Goal: Task Accomplishment & Management: Complete application form

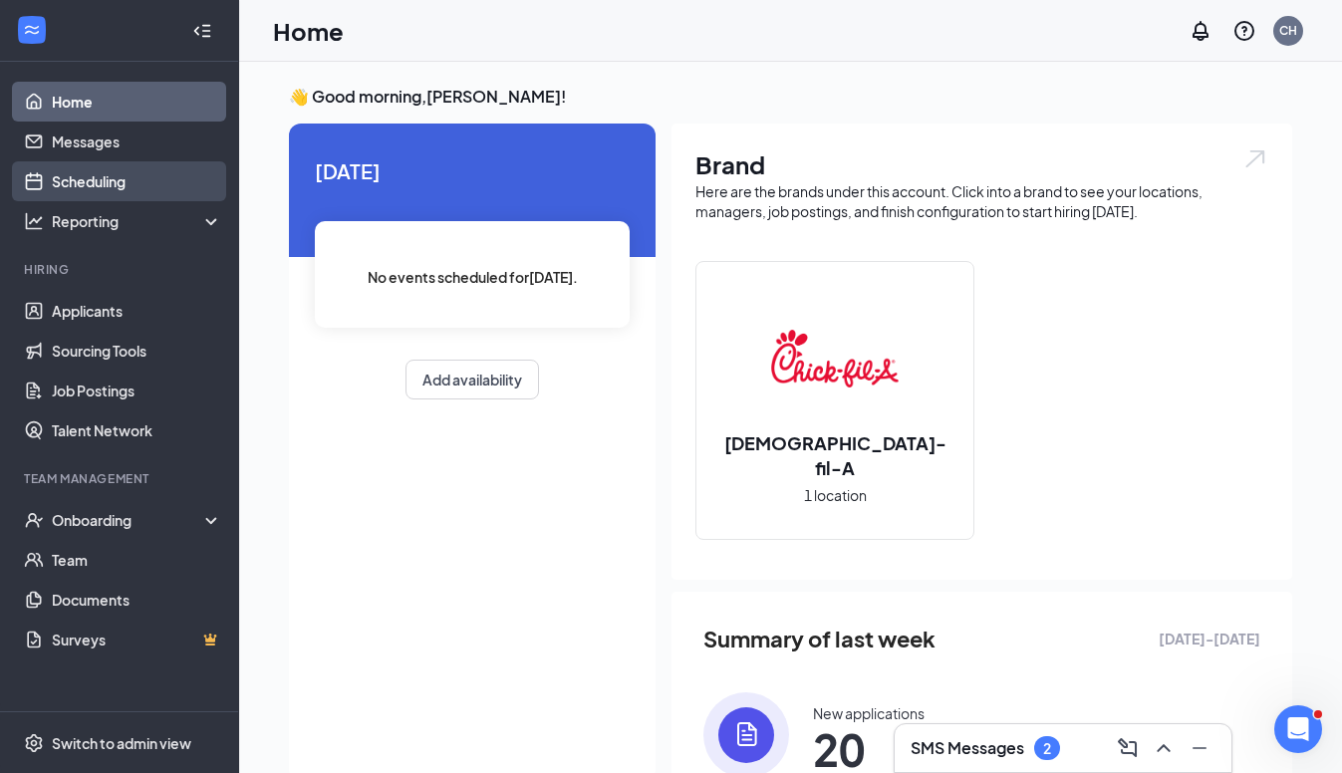
click at [100, 178] on link "Scheduling" at bounding box center [137, 181] width 170 height 40
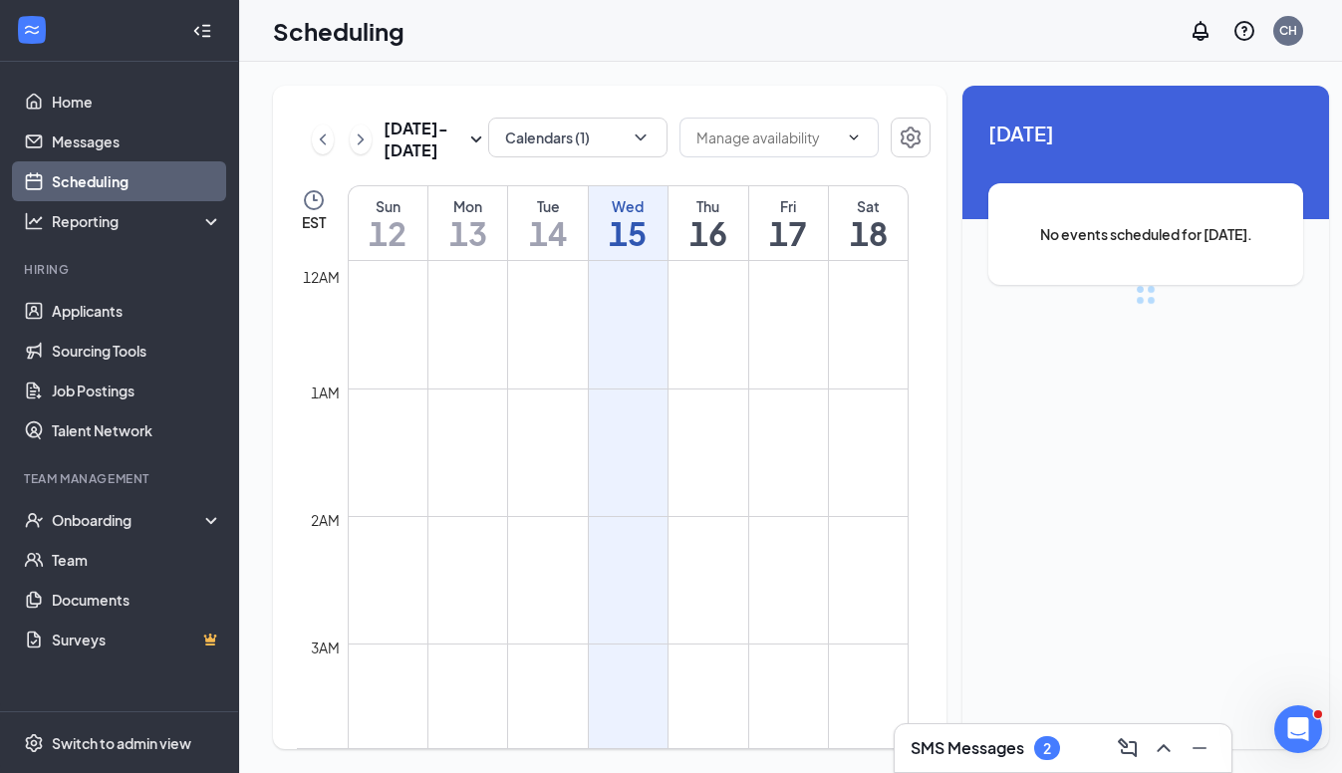
scroll to position [980, 0]
click at [335, 155] on div "Oct 12 - Oct 18" at bounding box center [400, 140] width 176 height 44
click at [314, 149] on icon "ChevronLeft" at bounding box center [323, 140] width 20 height 24
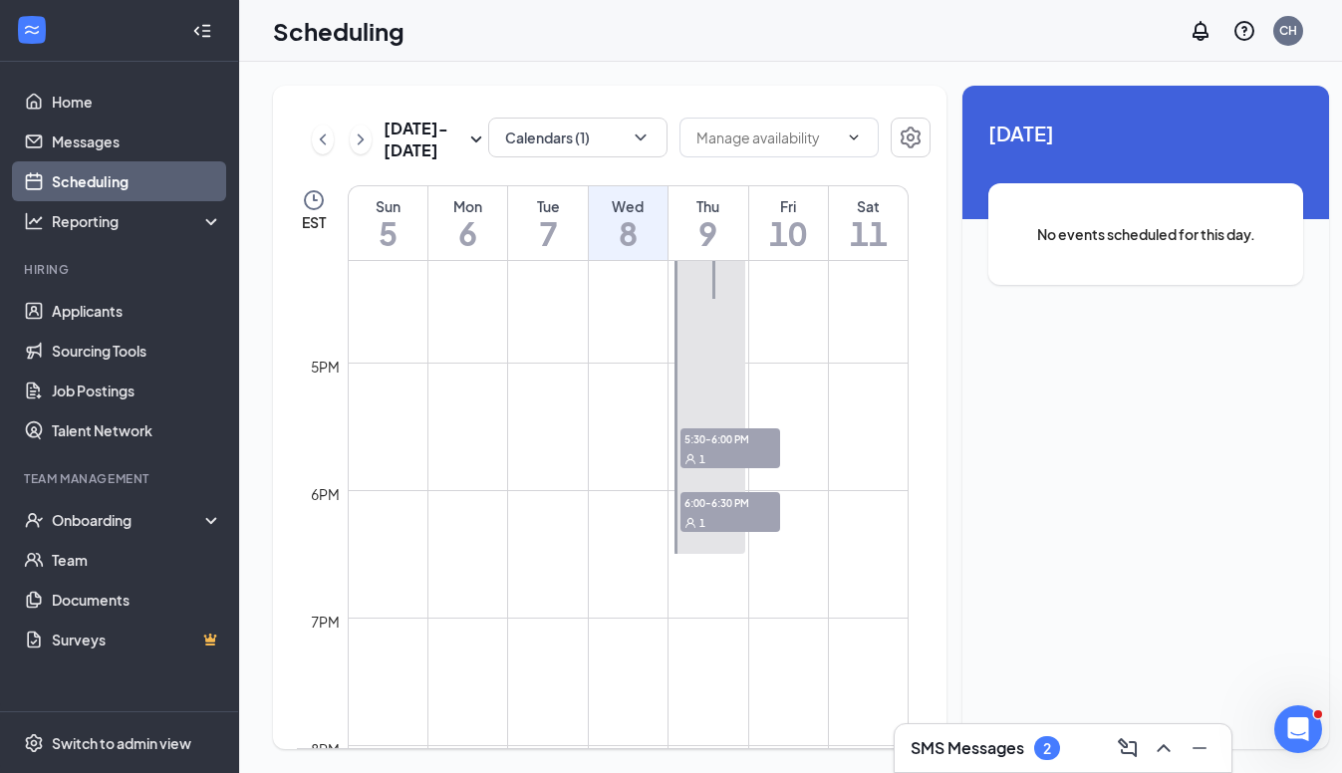
scroll to position [2042, 0]
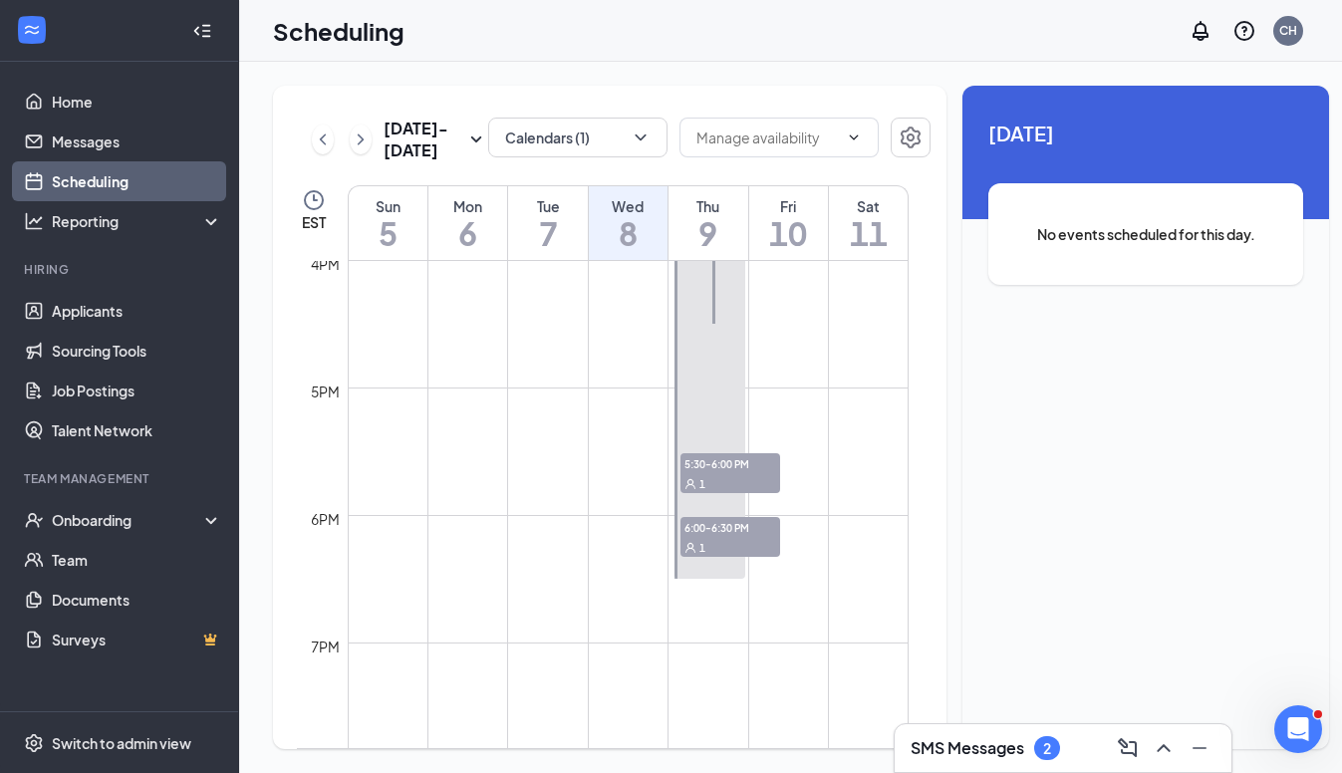
click at [713, 447] on div at bounding box center [710, 260] width 70 height 637
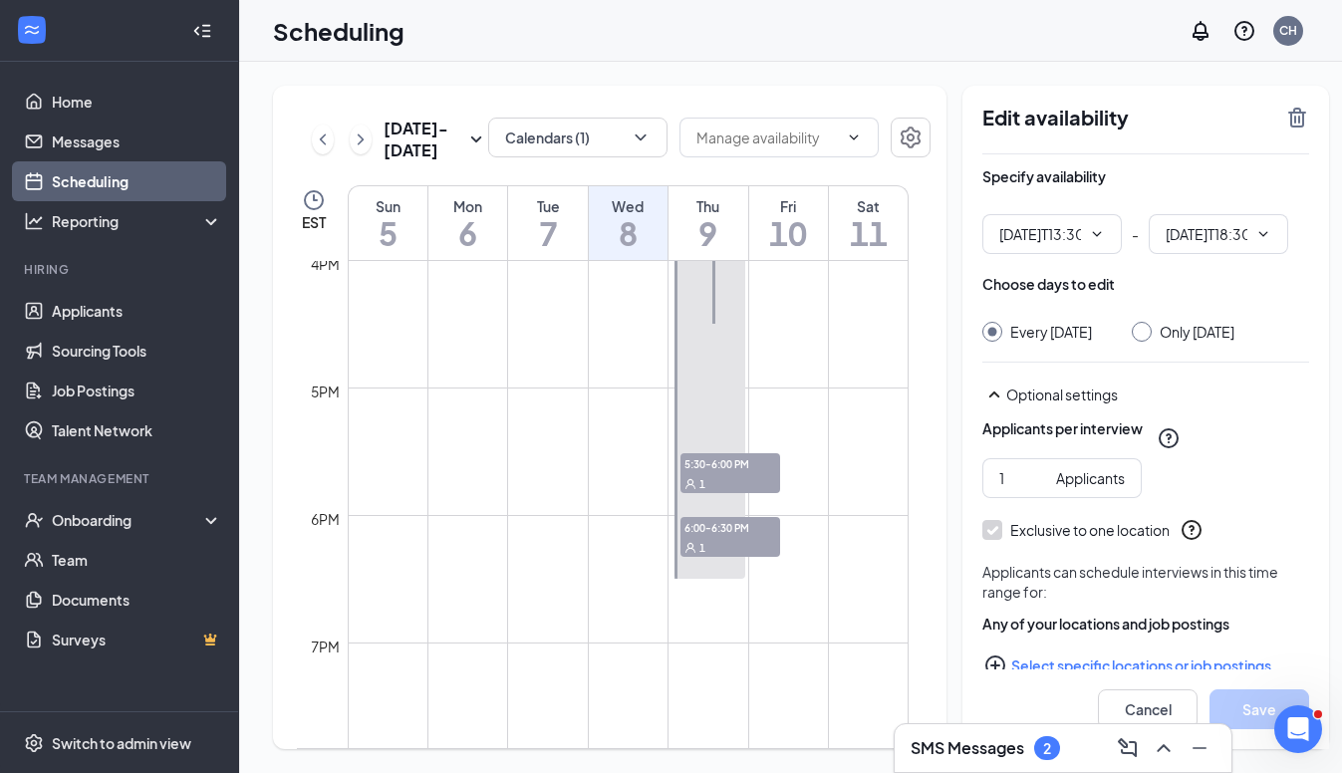
type input "01:30 PM"
type input "06:30 PM"
click at [713, 447] on div at bounding box center [710, 260] width 70 height 637
click at [711, 471] on span "5:30-6:00 PM" at bounding box center [731, 463] width 100 height 20
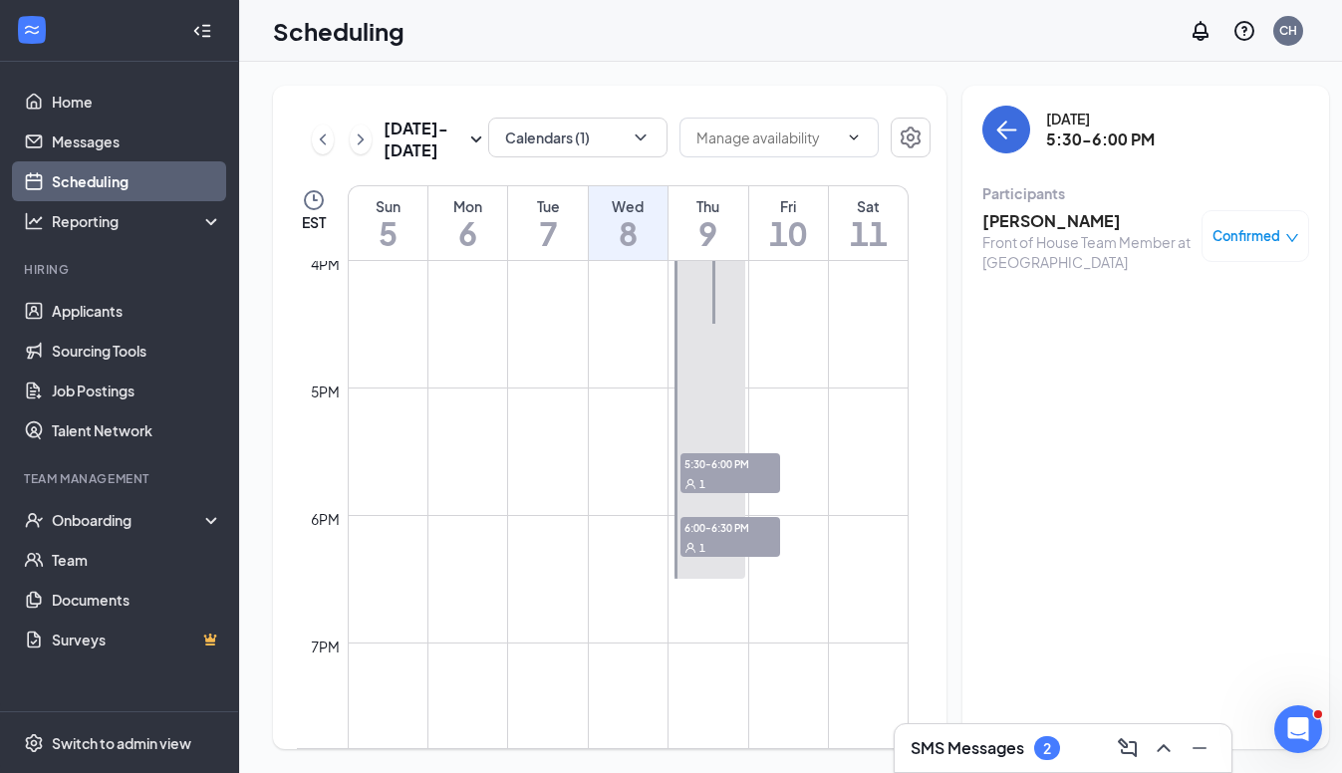
click at [1010, 222] on h3 "Melissa Darley" at bounding box center [1087, 221] width 209 height 22
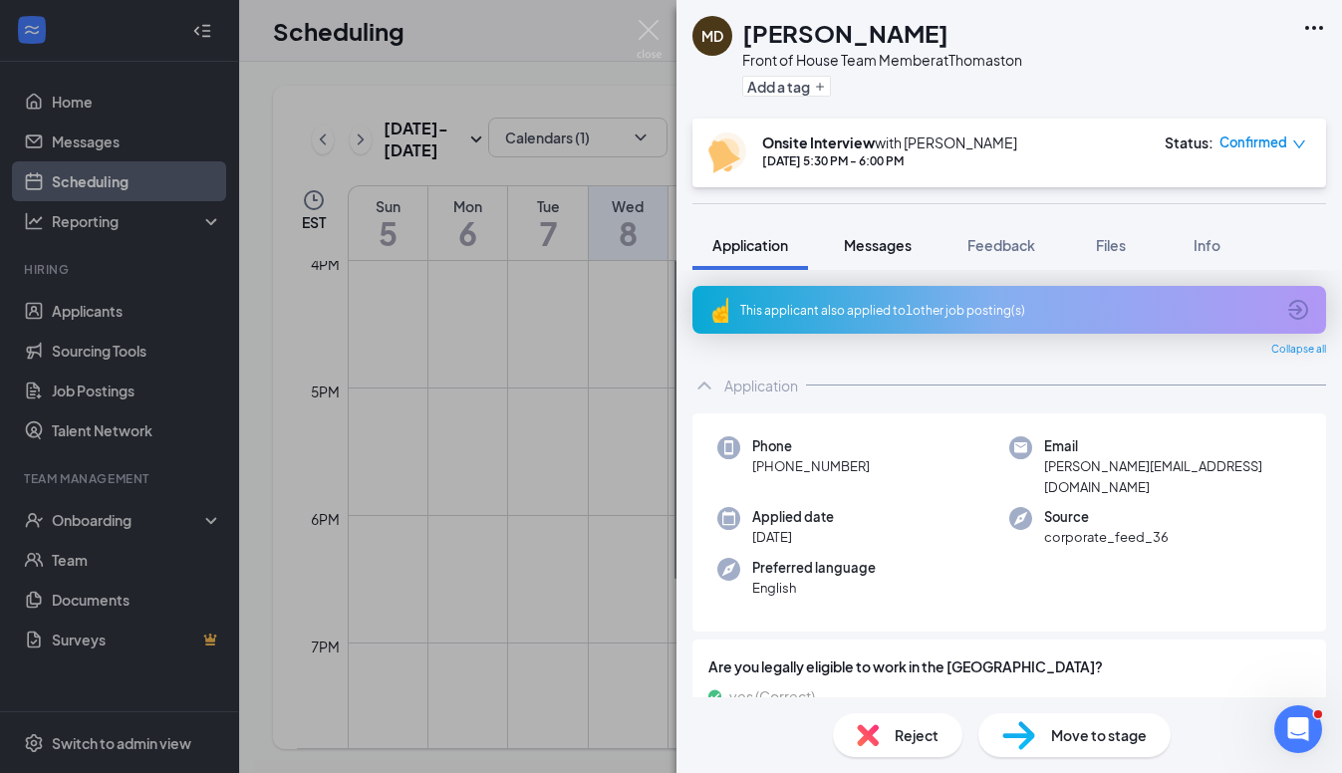
click at [874, 241] on span "Messages" at bounding box center [878, 245] width 68 height 18
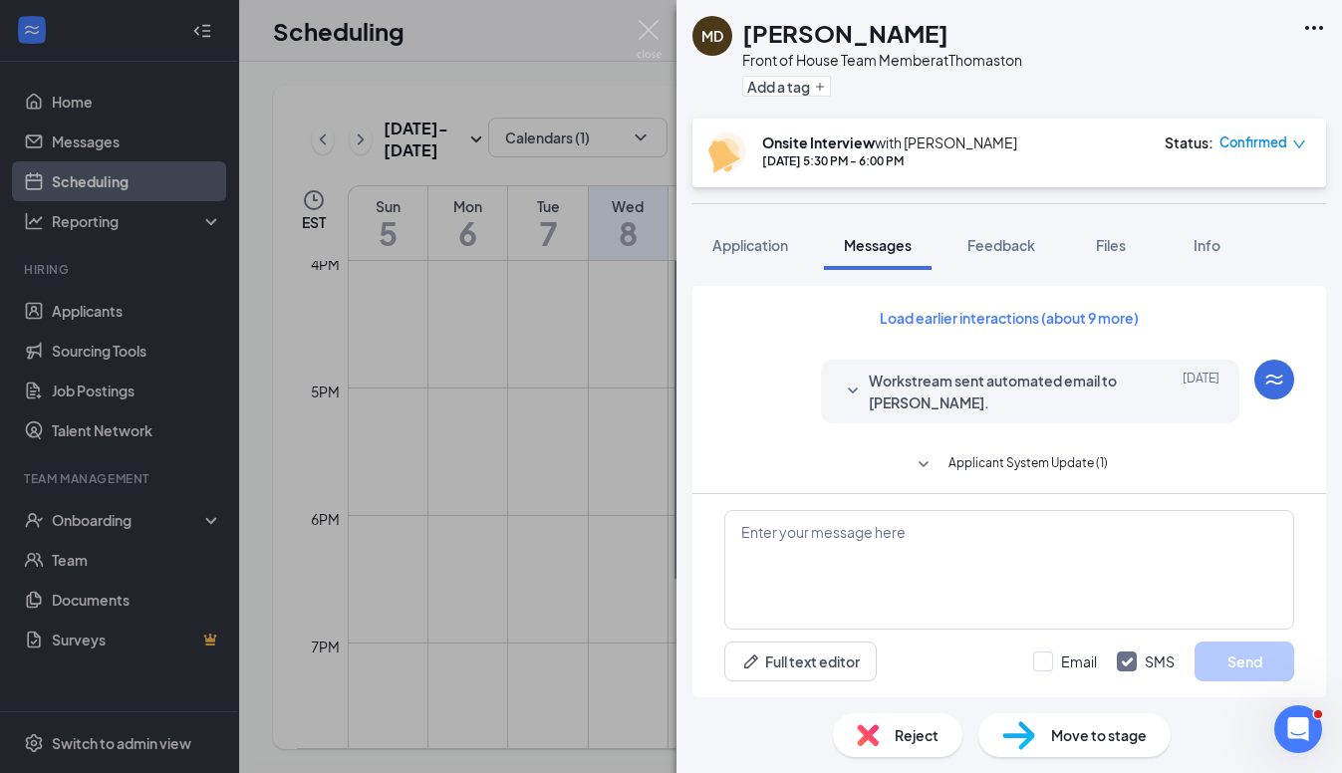
scroll to position [1242, 0]
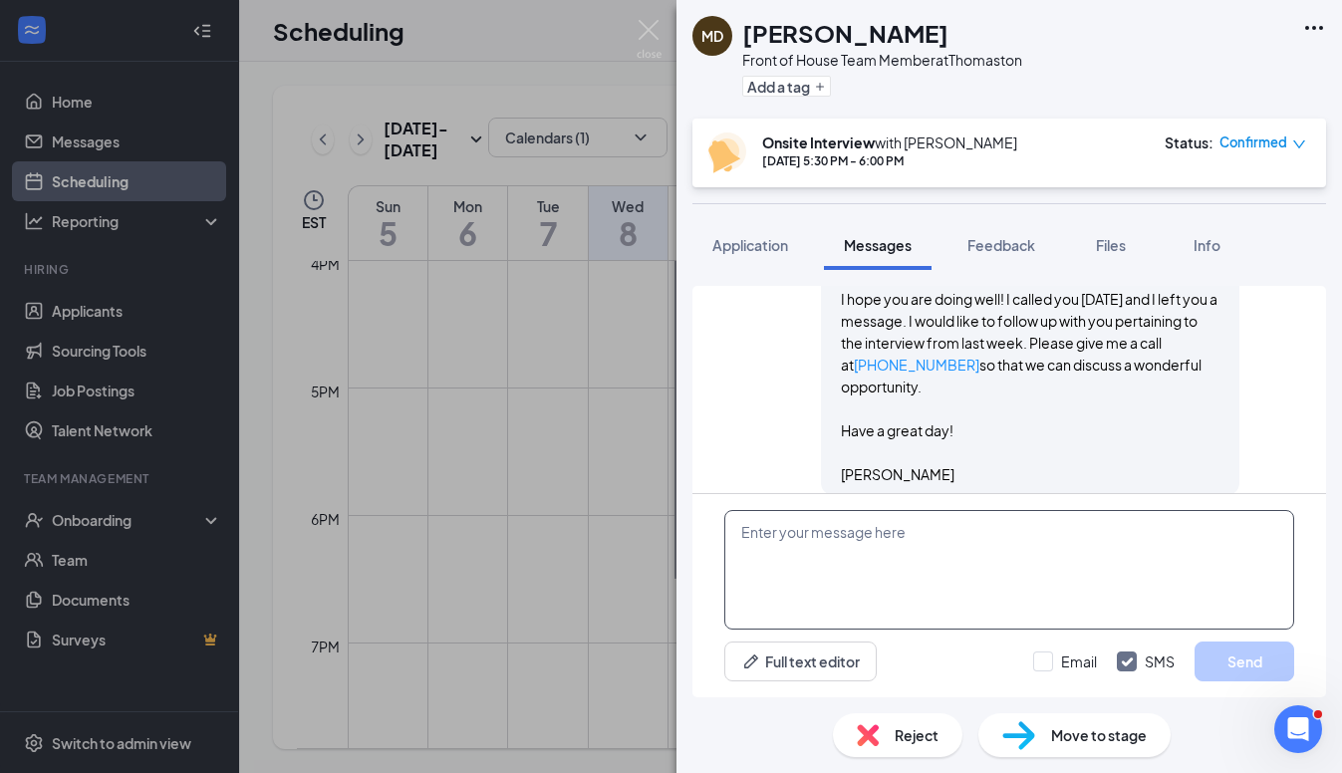
click at [752, 541] on textarea at bounding box center [1009, 570] width 570 height 120
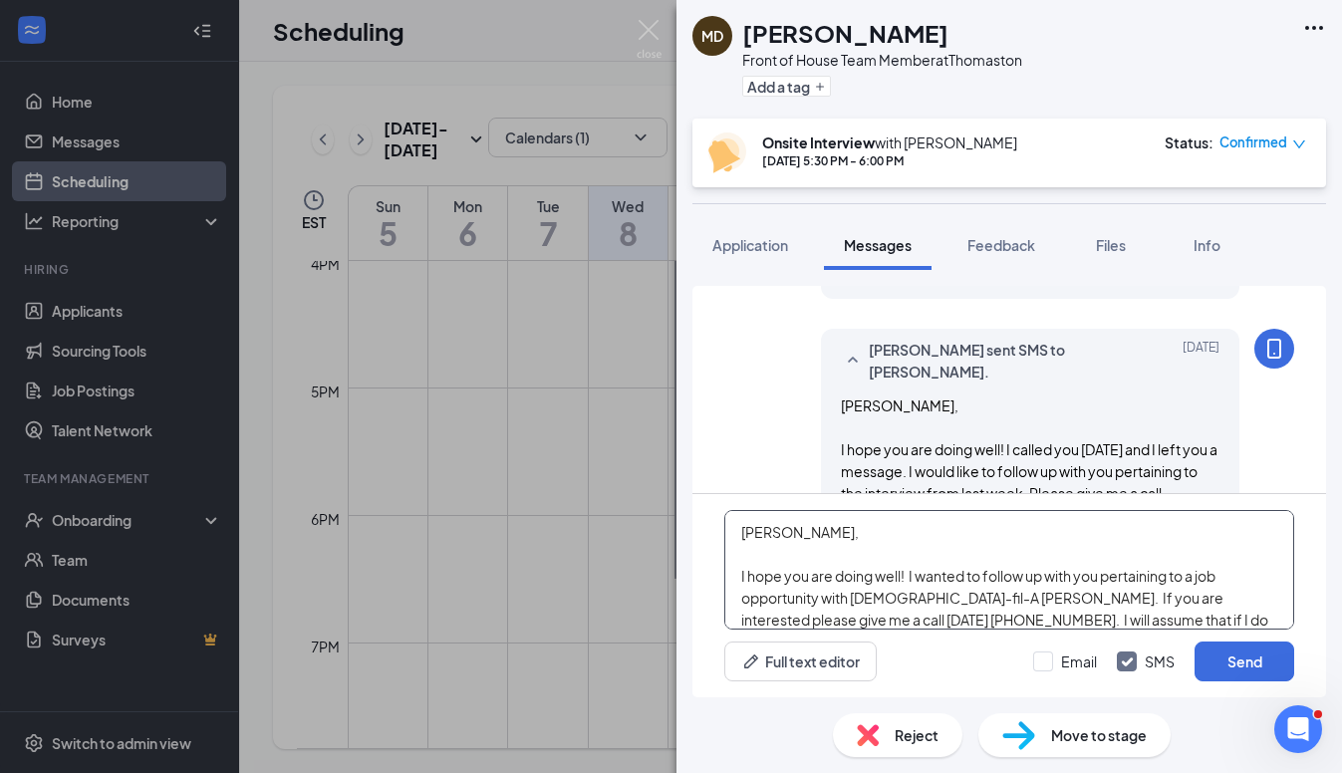
scroll to position [0, 0]
type textarea "Melissa, I hope you are doing well! I wanted to follow up with you pertaining t…"
click at [1243, 651] on button "Send" at bounding box center [1245, 662] width 100 height 40
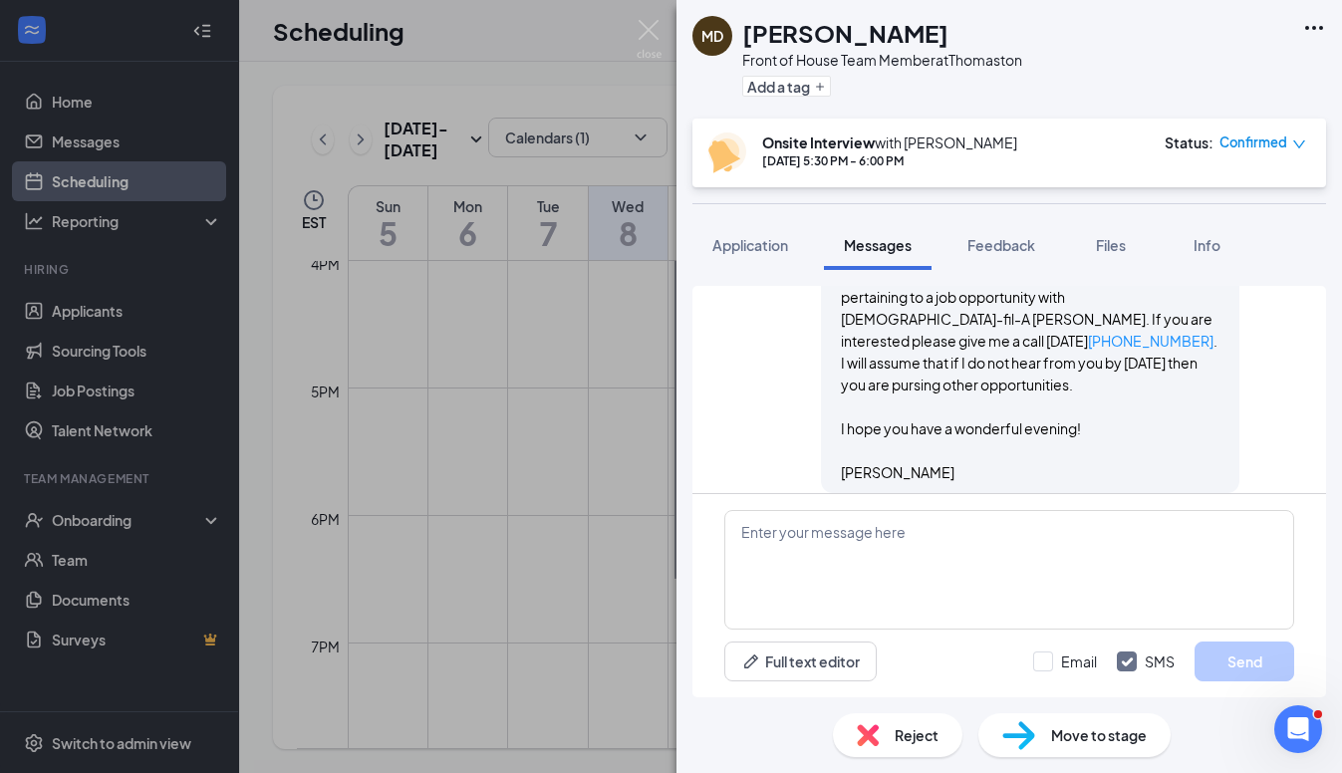
scroll to position [1610, 0]
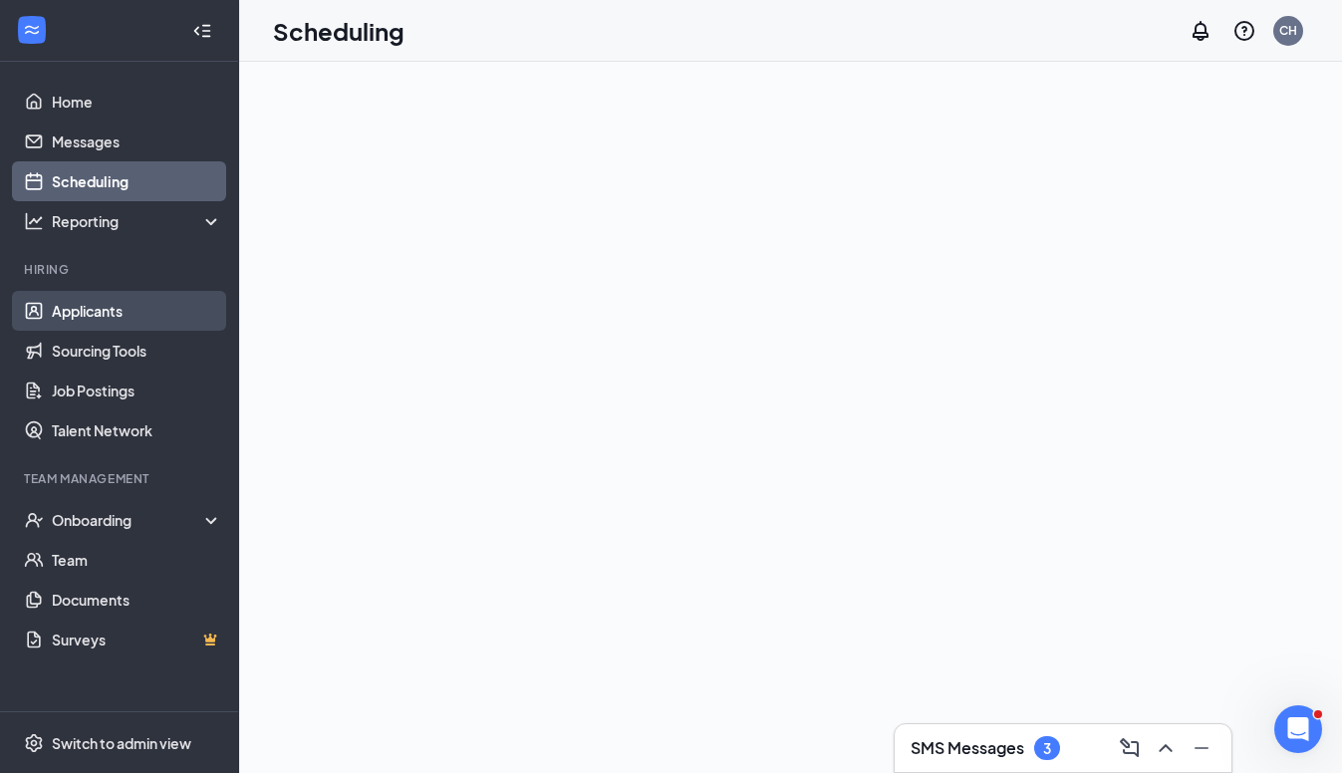
click at [103, 303] on link "Applicants" at bounding box center [137, 311] width 170 height 40
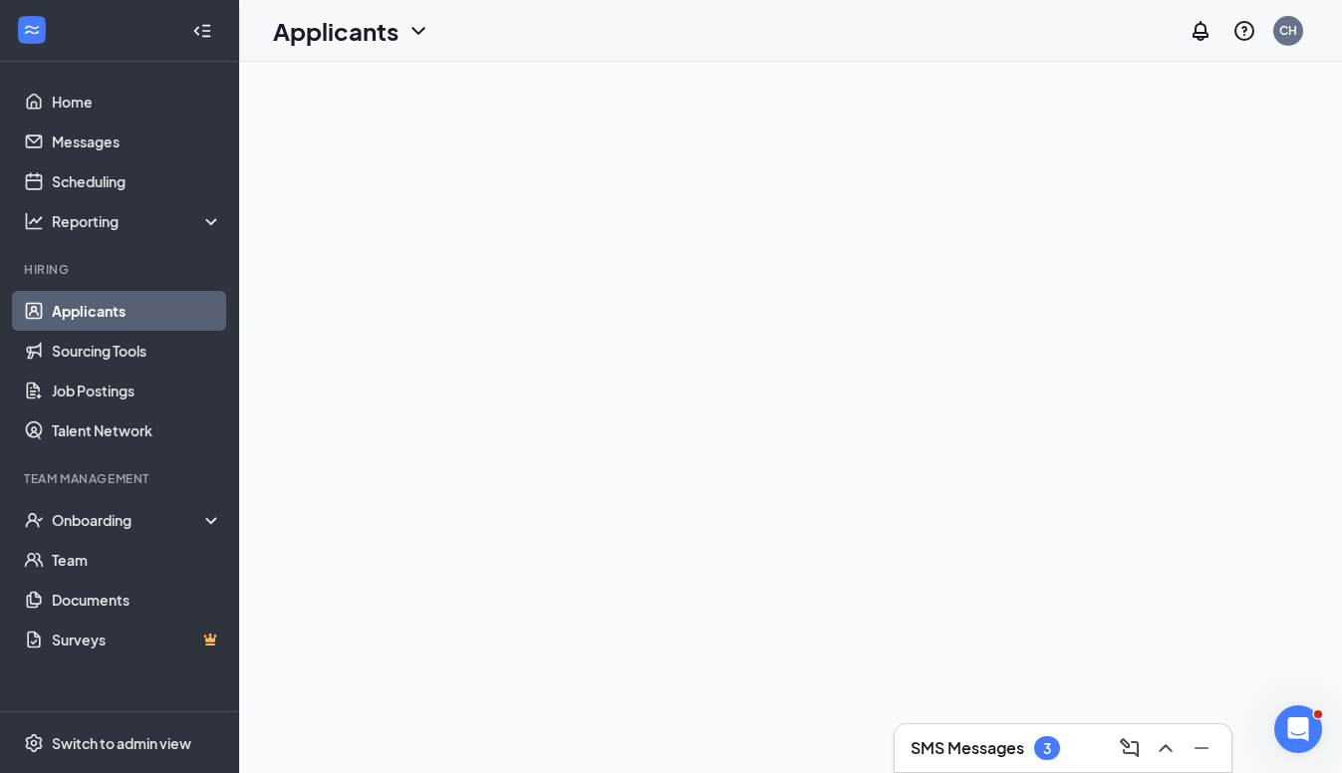
click at [100, 311] on link "Applicants" at bounding box center [137, 311] width 170 height 40
click at [95, 309] on link "Applicants" at bounding box center [137, 311] width 170 height 40
click at [104, 146] on link "Messages" at bounding box center [137, 142] width 170 height 40
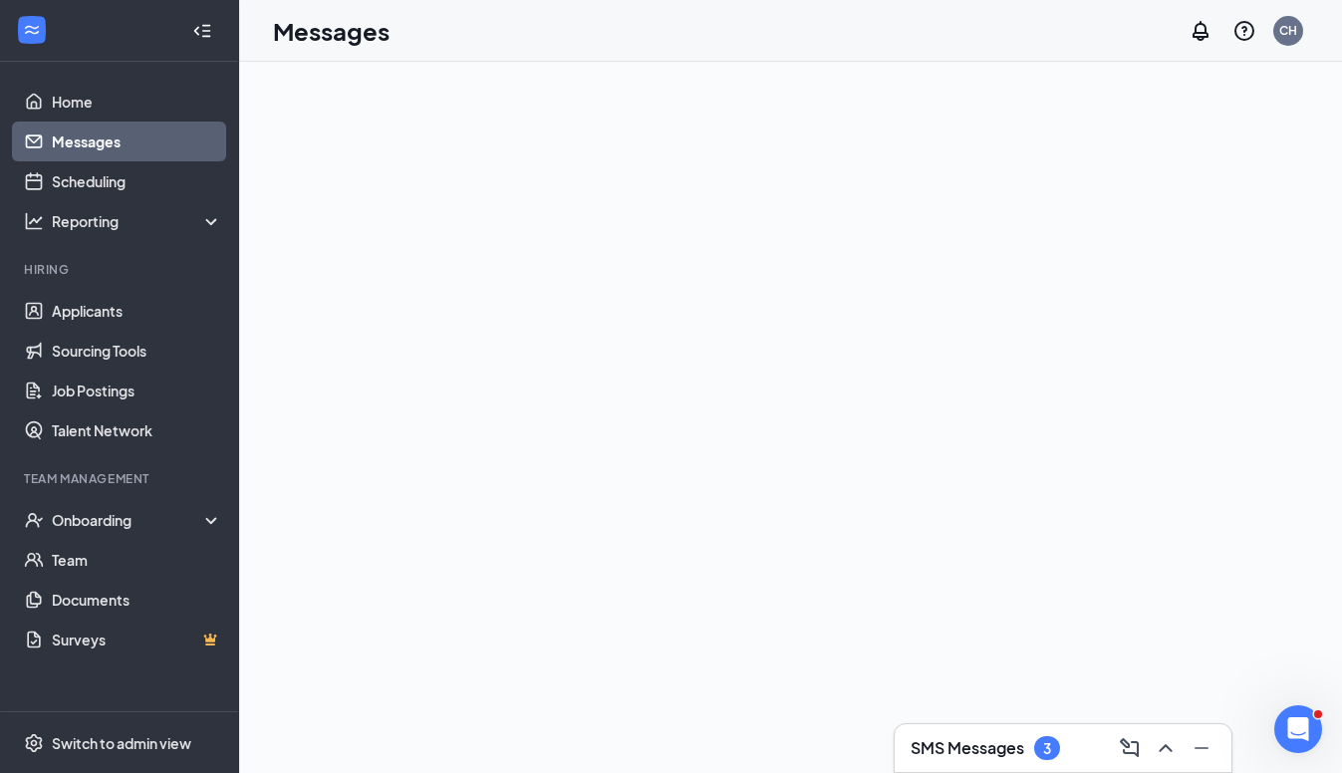
click at [104, 146] on link "Messages" at bounding box center [137, 142] width 170 height 40
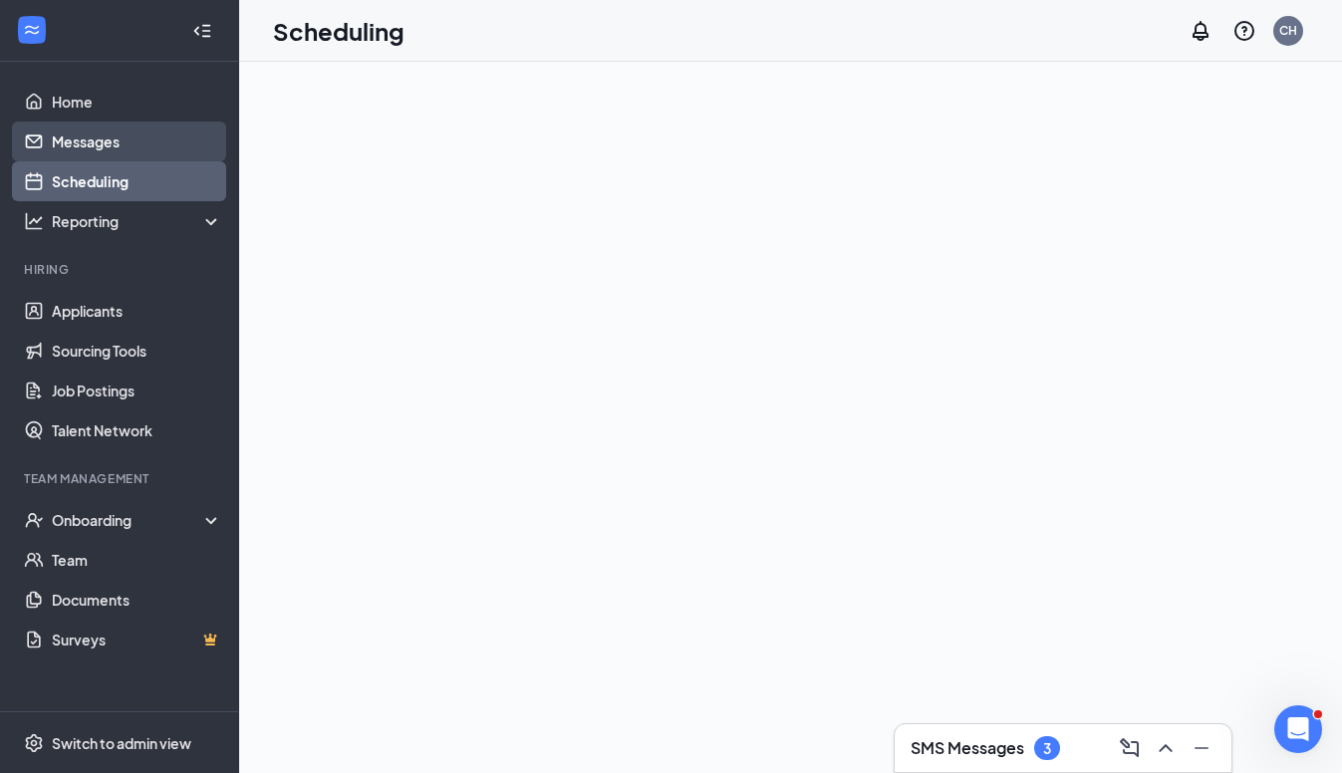
click at [103, 134] on link "Messages" at bounding box center [137, 142] width 170 height 40
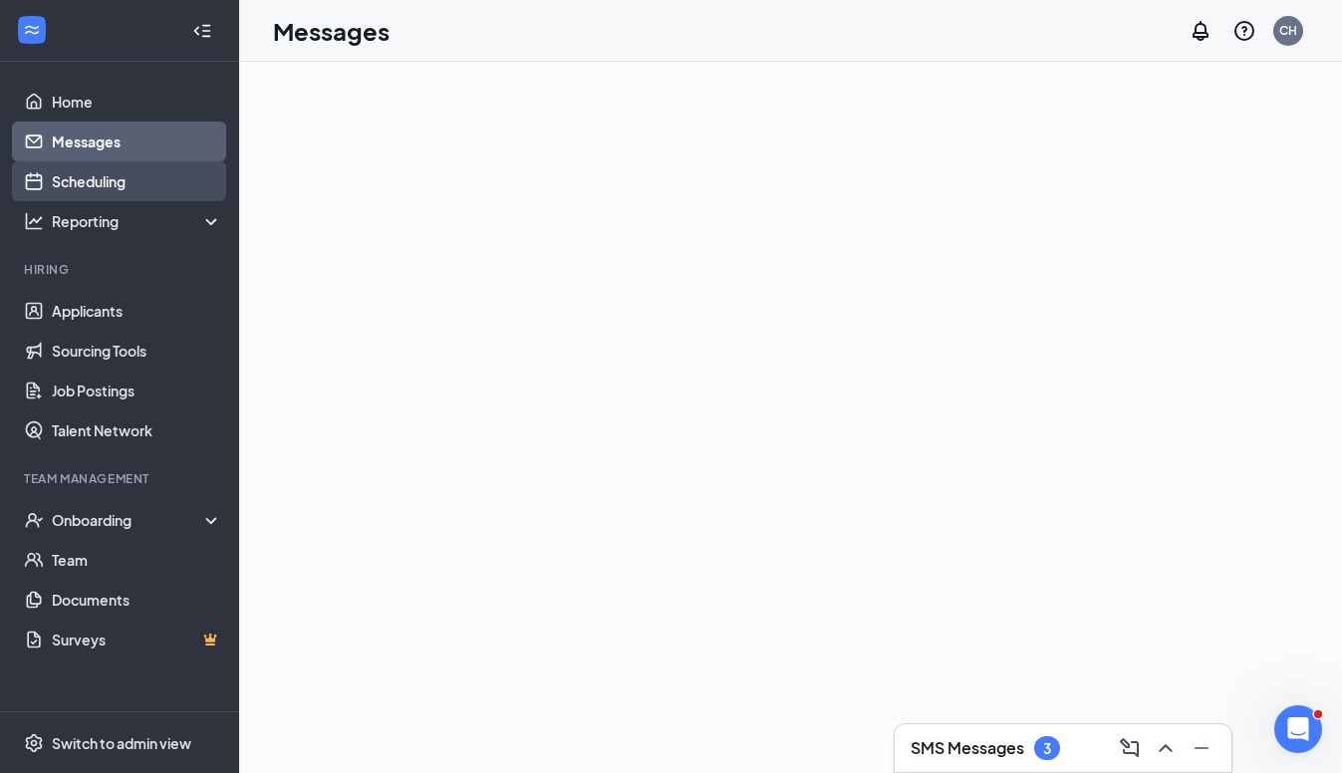
click at [100, 187] on link "Scheduling" at bounding box center [137, 181] width 170 height 40
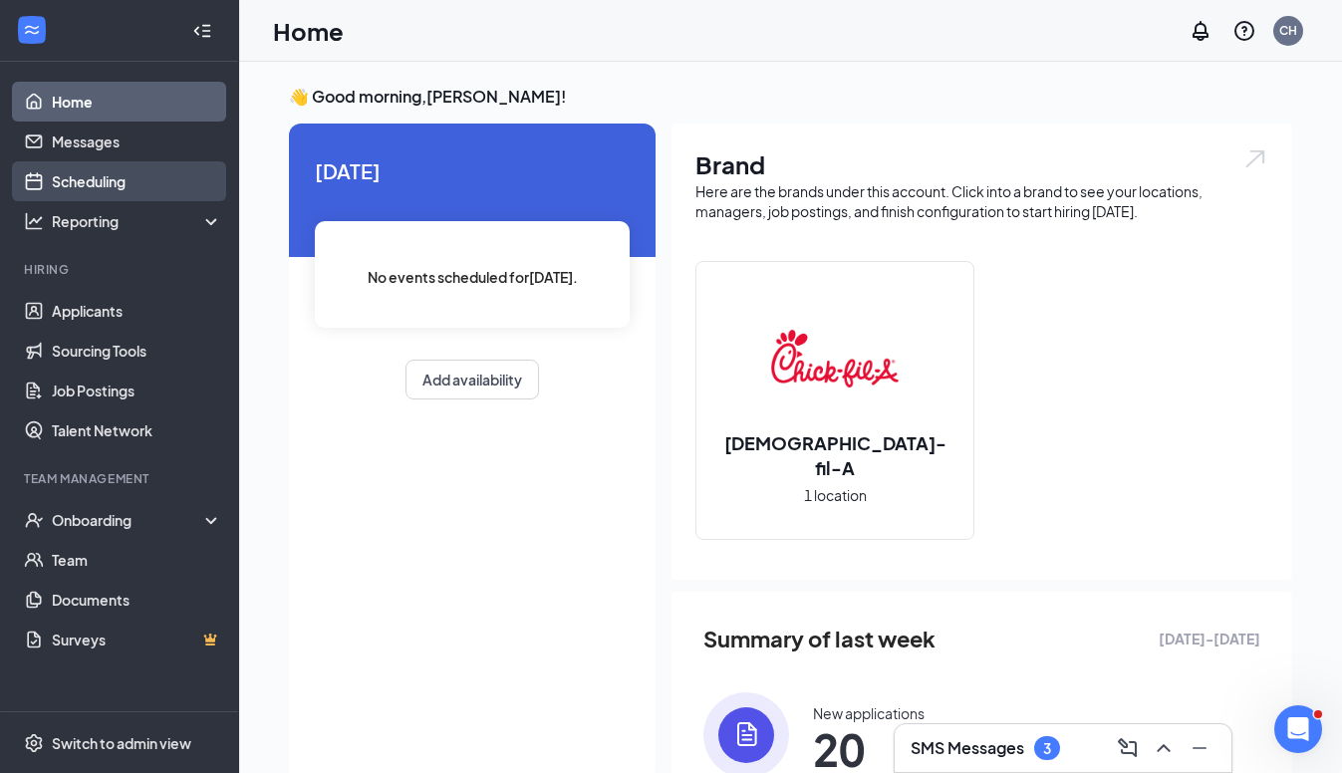
click at [87, 185] on link "Scheduling" at bounding box center [137, 181] width 170 height 40
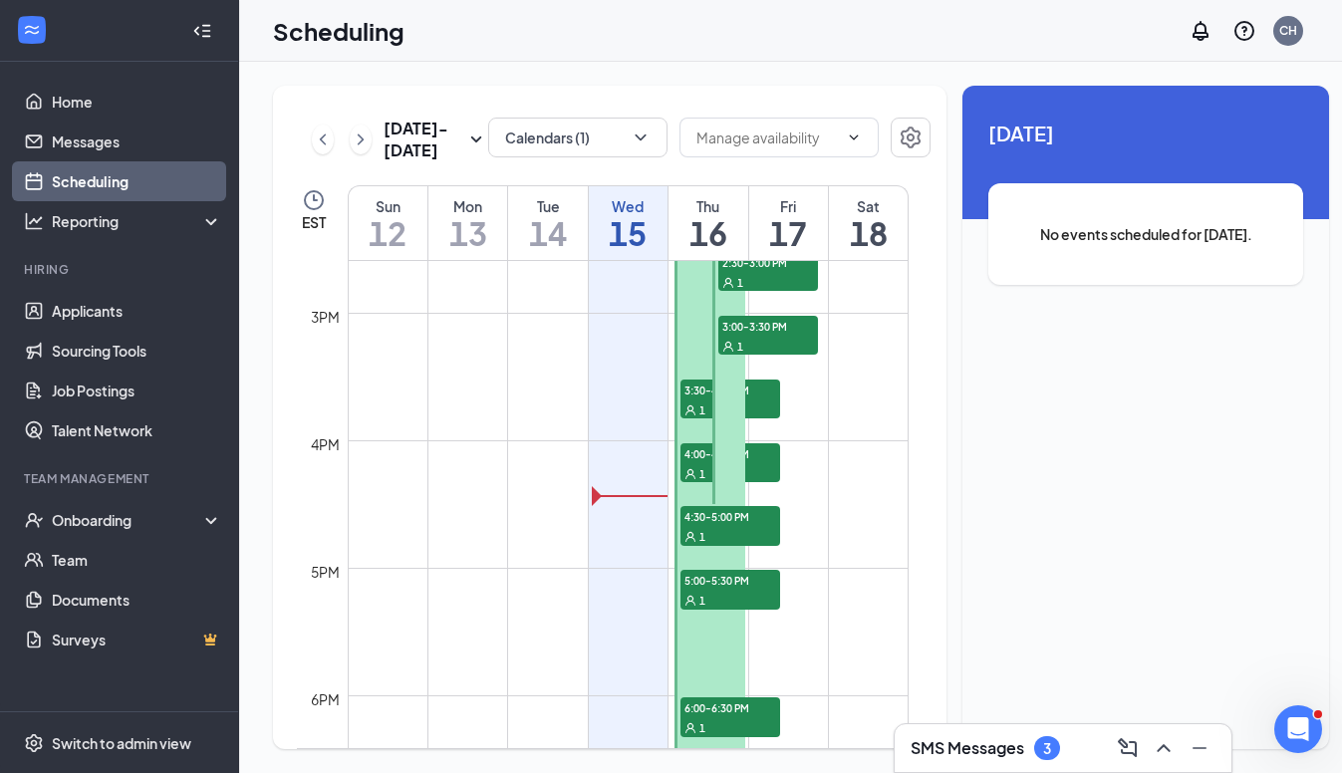
scroll to position [1860, 0]
click at [326, 151] on icon "ChevronLeft" at bounding box center [323, 140] width 20 height 24
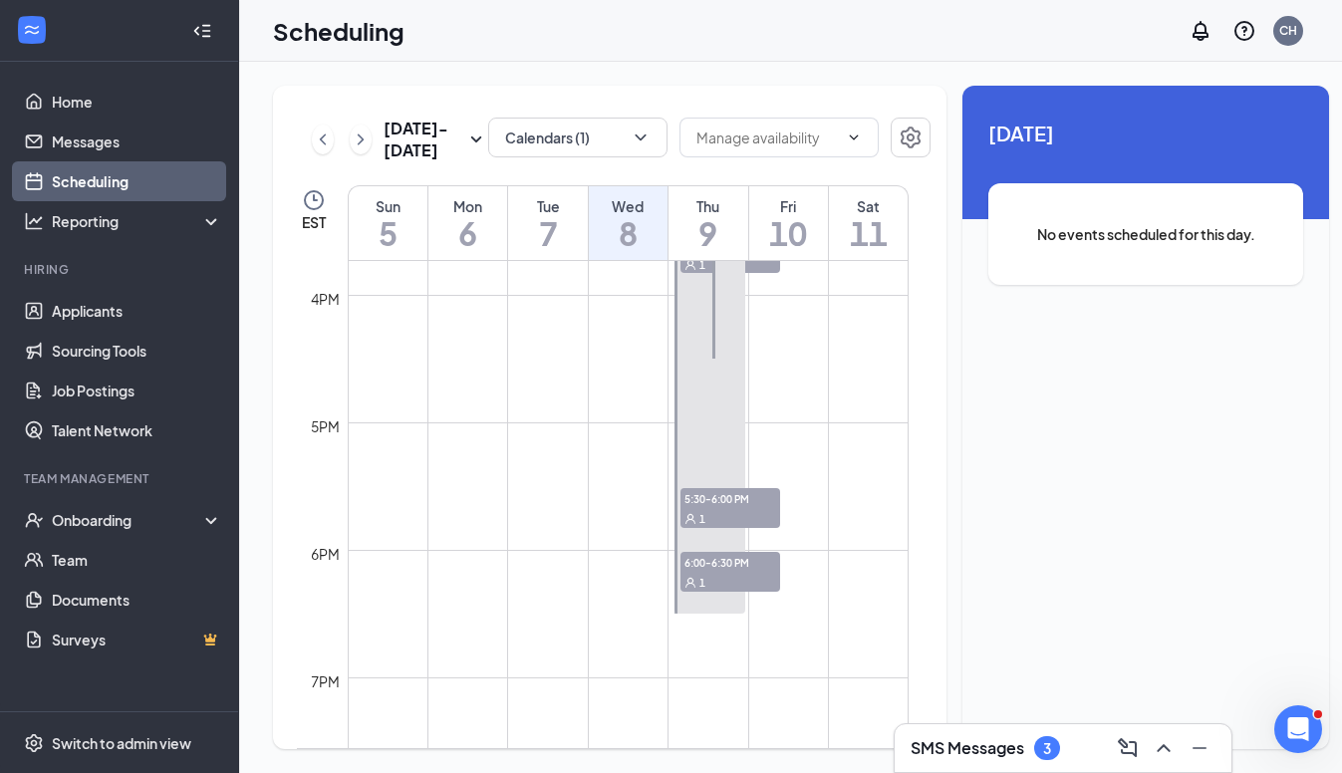
scroll to position [2023, 0]
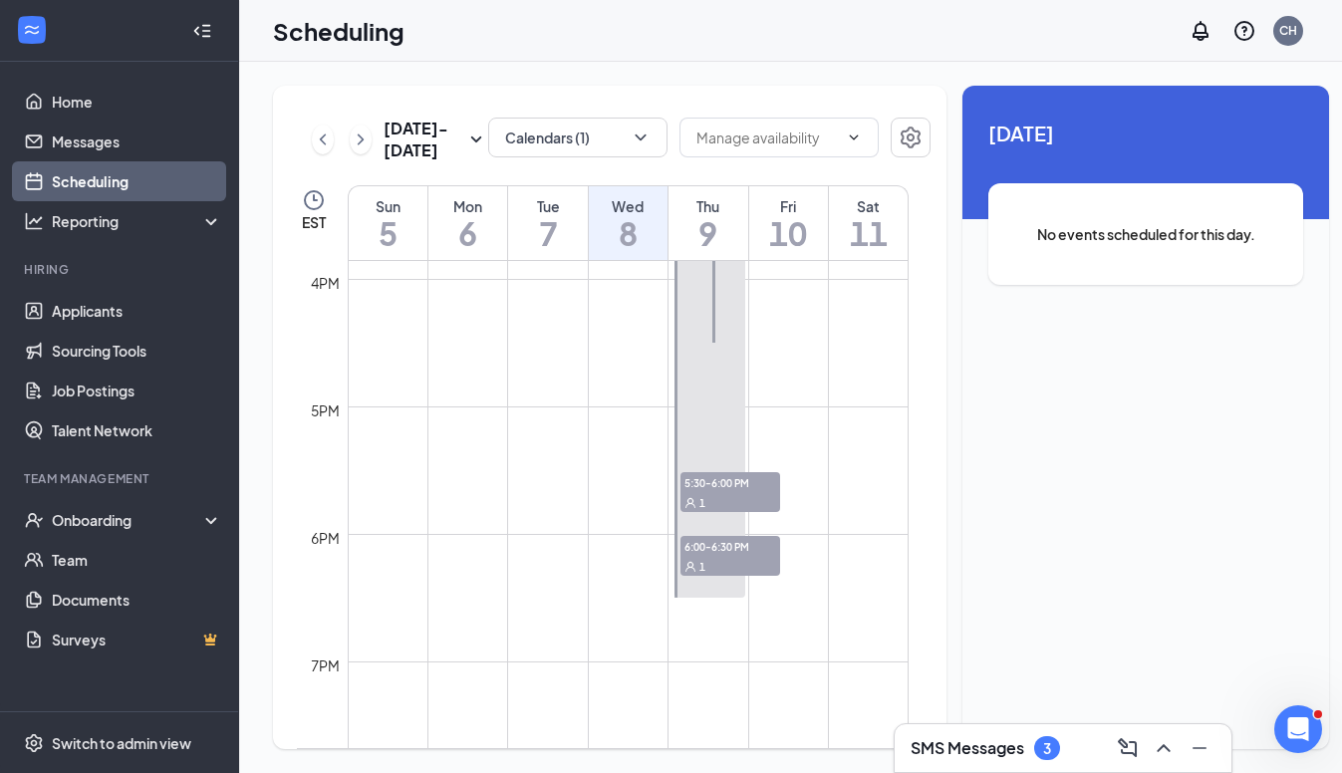
click at [732, 501] on div "1" at bounding box center [731, 502] width 100 height 20
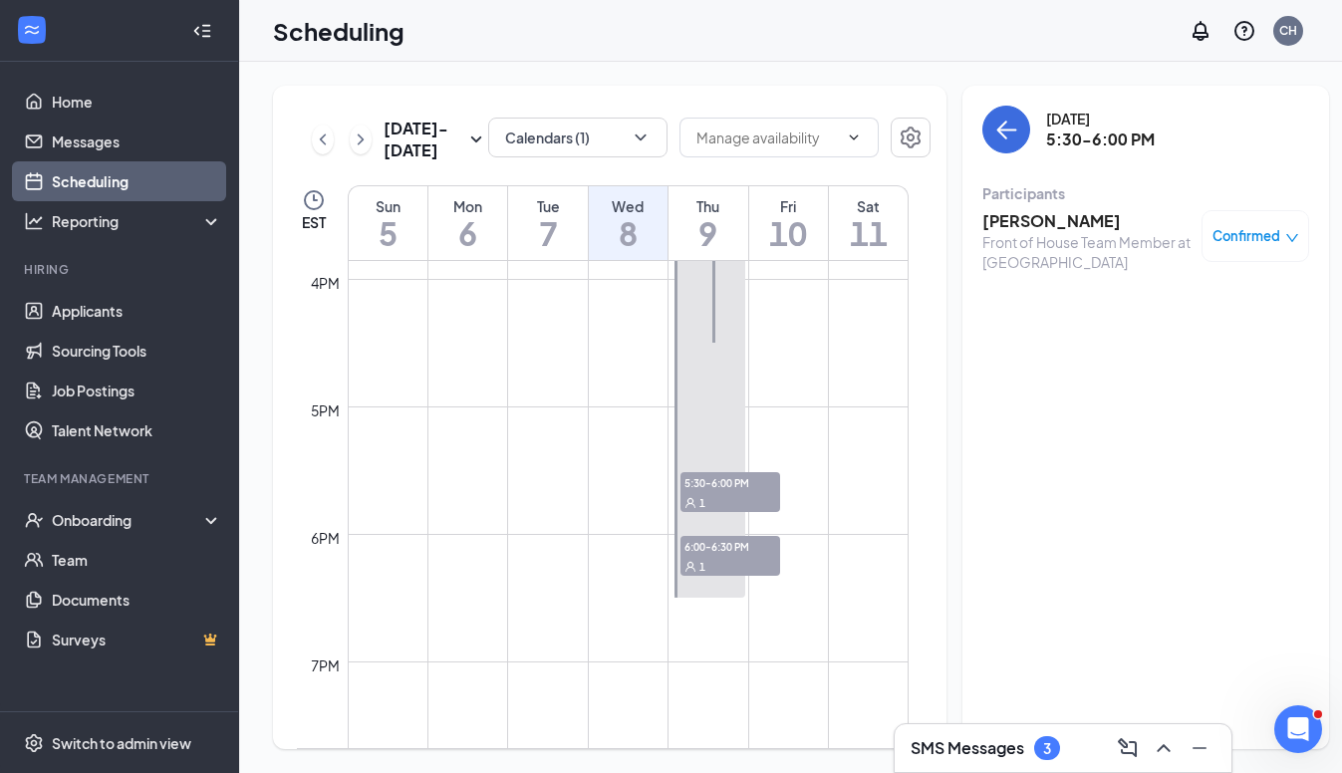
click at [1020, 207] on div "Melissa Darley Front of House Team Member at Thomaston Confirmed" at bounding box center [1146, 241] width 327 height 76
click at [1258, 226] on span "Confirmed" at bounding box center [1247, 236] width 68 height 20
click at [1007, 224] on h3 "Melissa Darley" at bounding box center [1087, 221] width 209 height 22
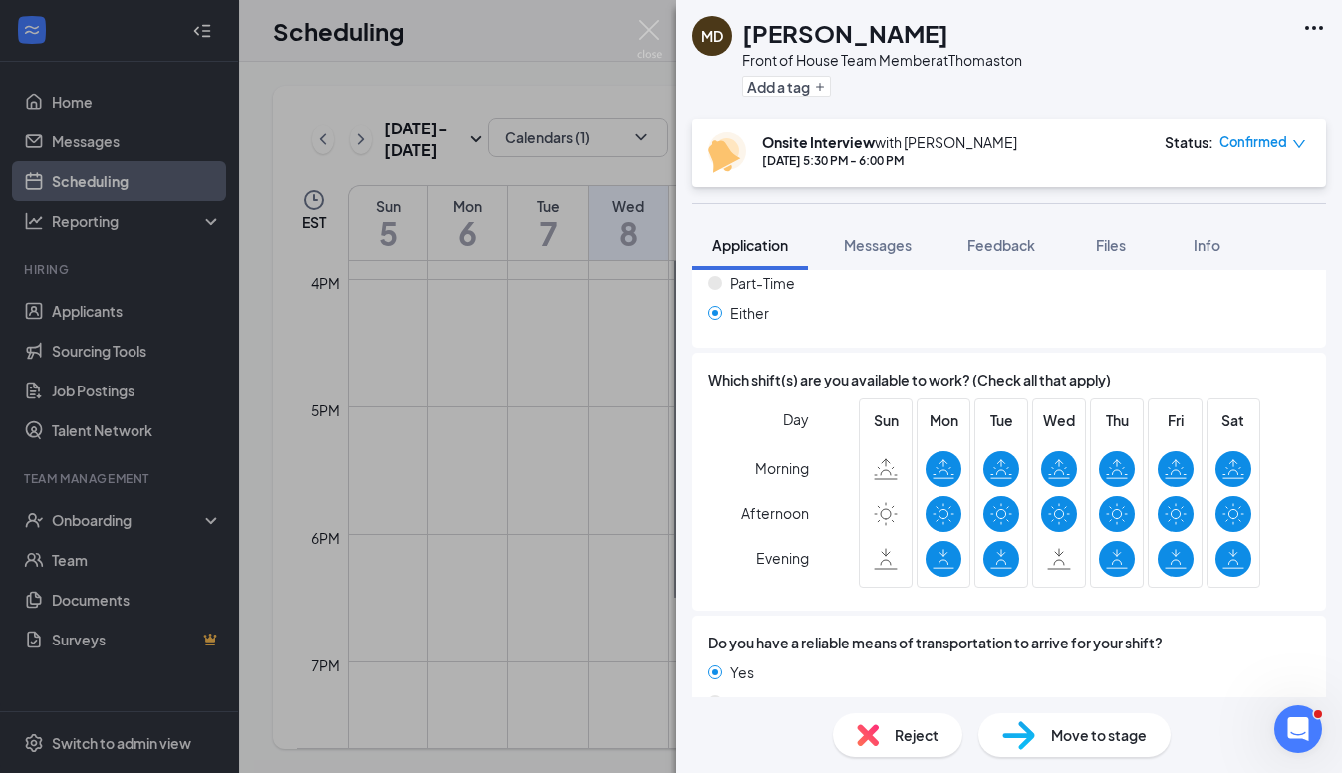
scroll to position [1646, 0]
click at [1098, 728] on span "Move to stage" at bounding box center [1099, 735] width 96 height 22
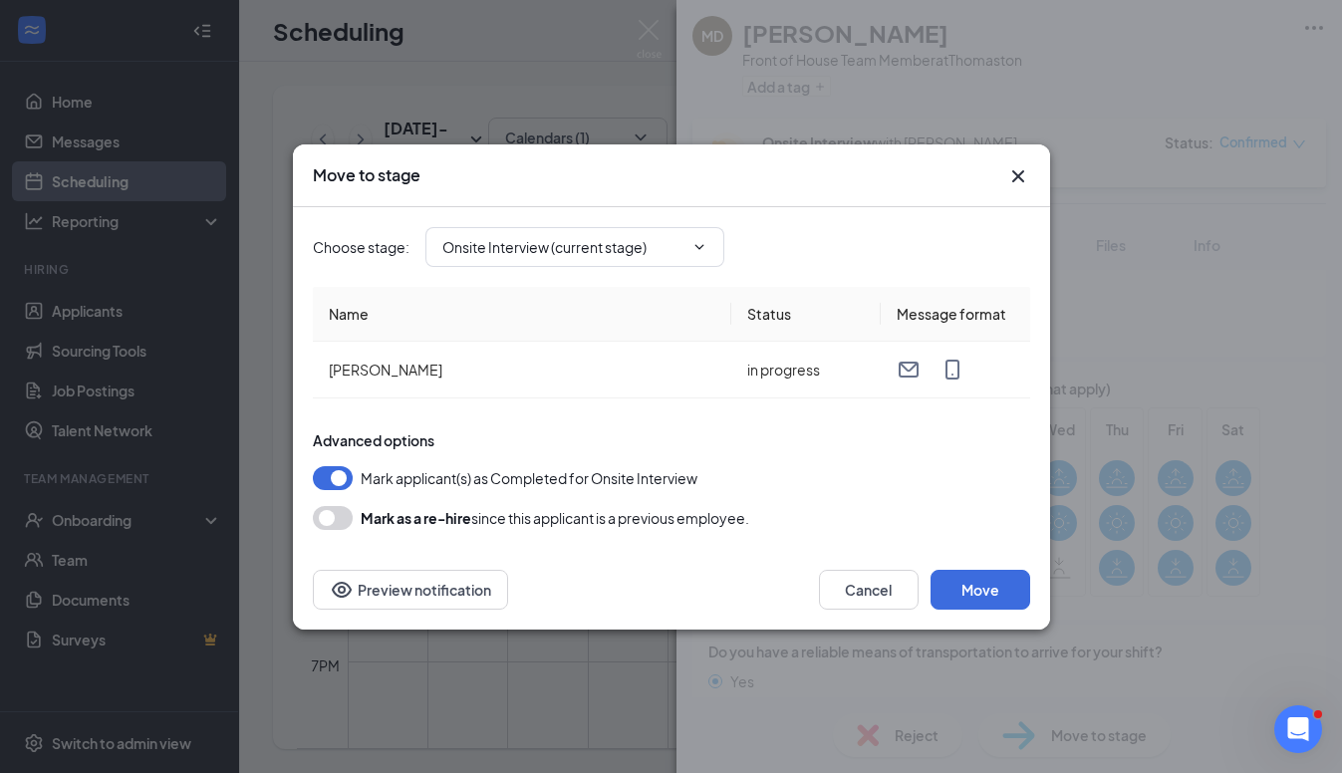
type input "Hiring Complete (final stage)"
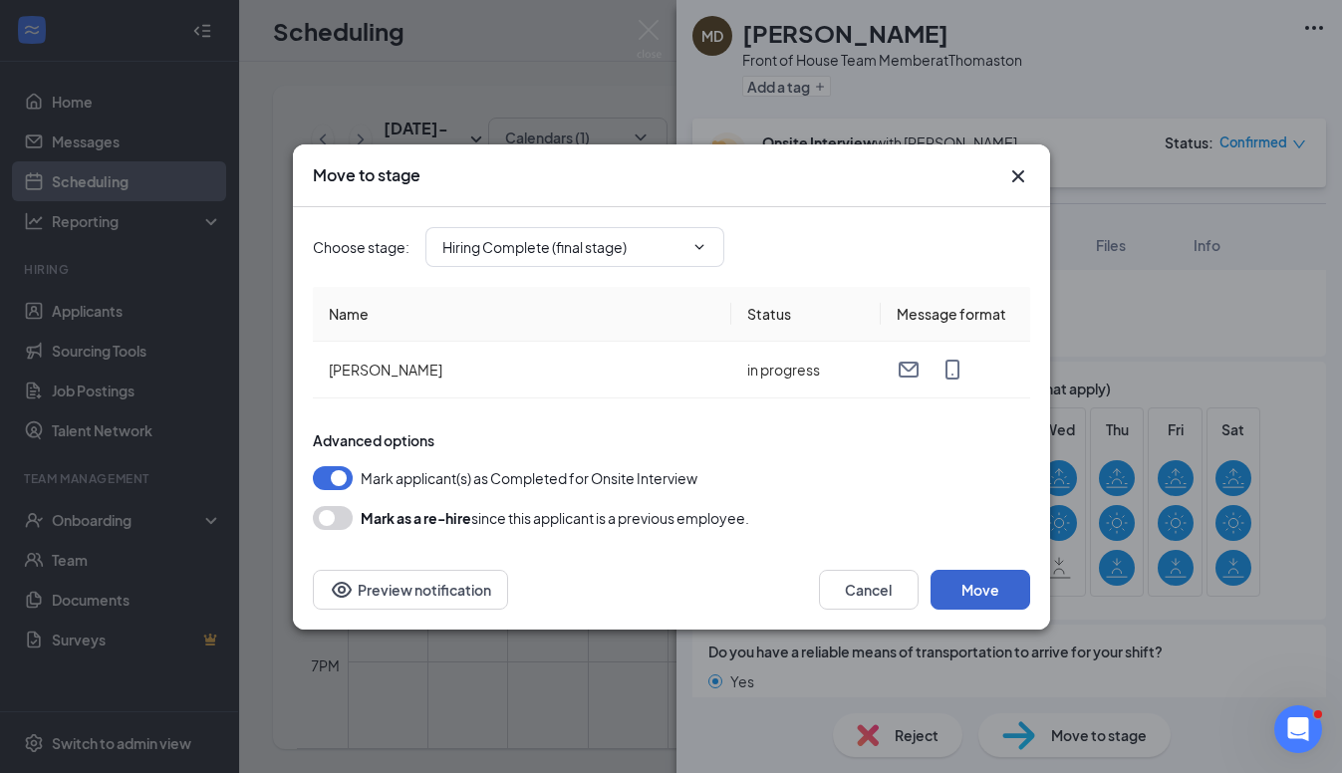
click at [981, 586] on button "Move" at bounding box center [981, 590] width 100 height 40
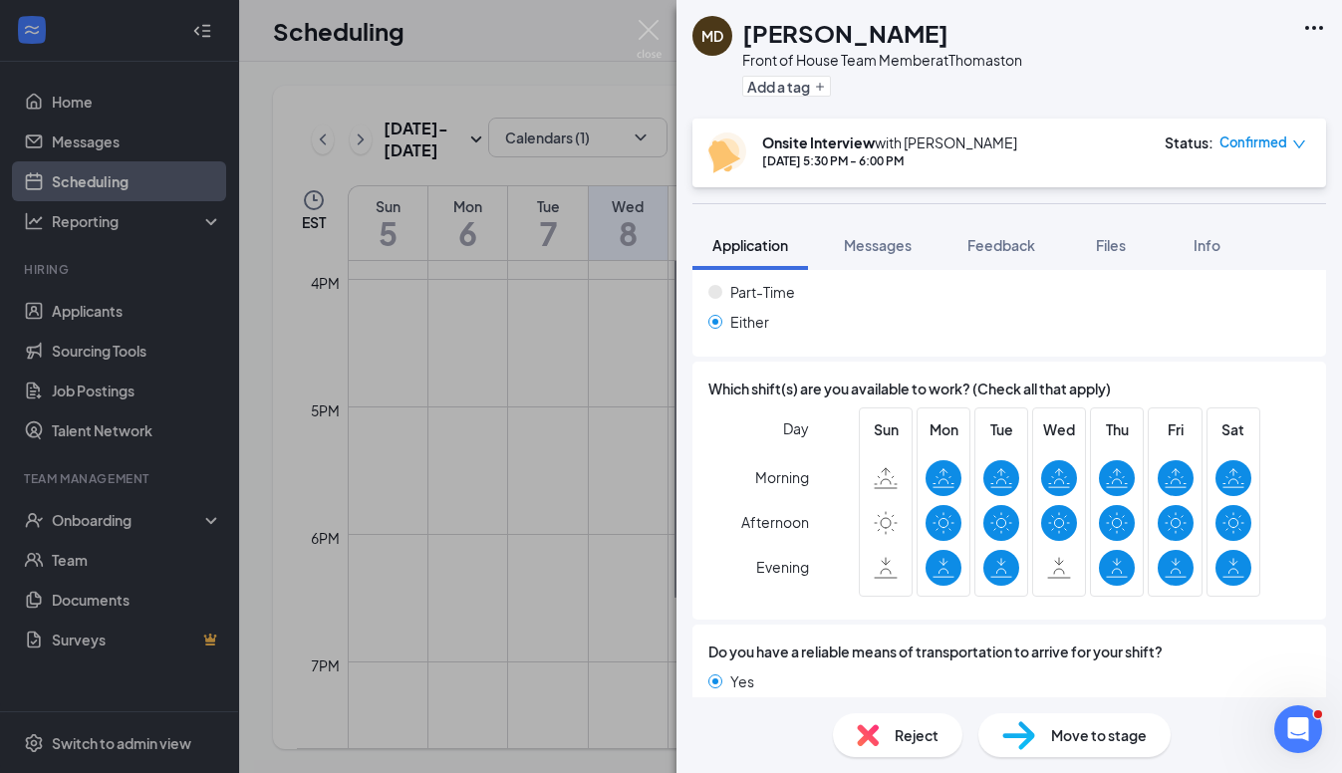
click at [1071, 741] on span "Move to stage" at bounding box center [1099, 735] width 96 height 22
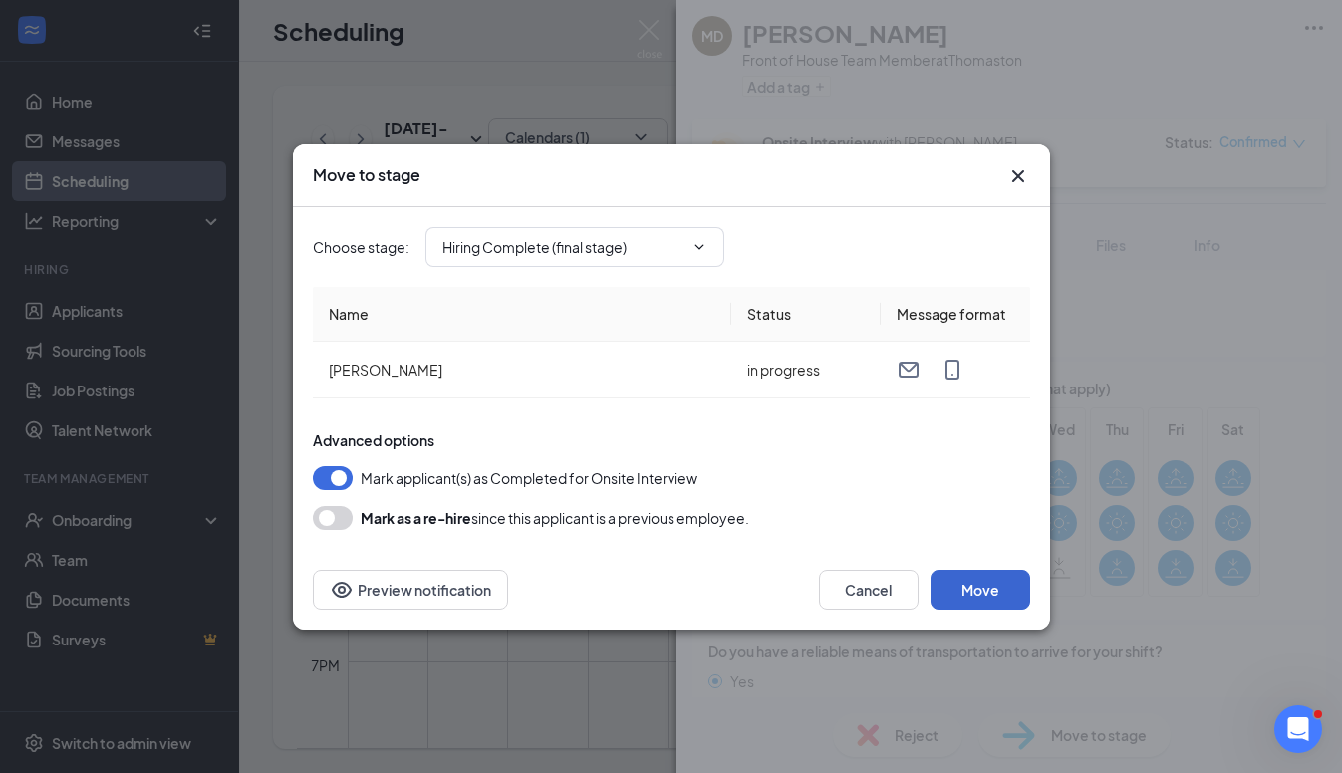
click at [973, 589] on button "Move" at bounding box center [981, 590] width 100 height 40
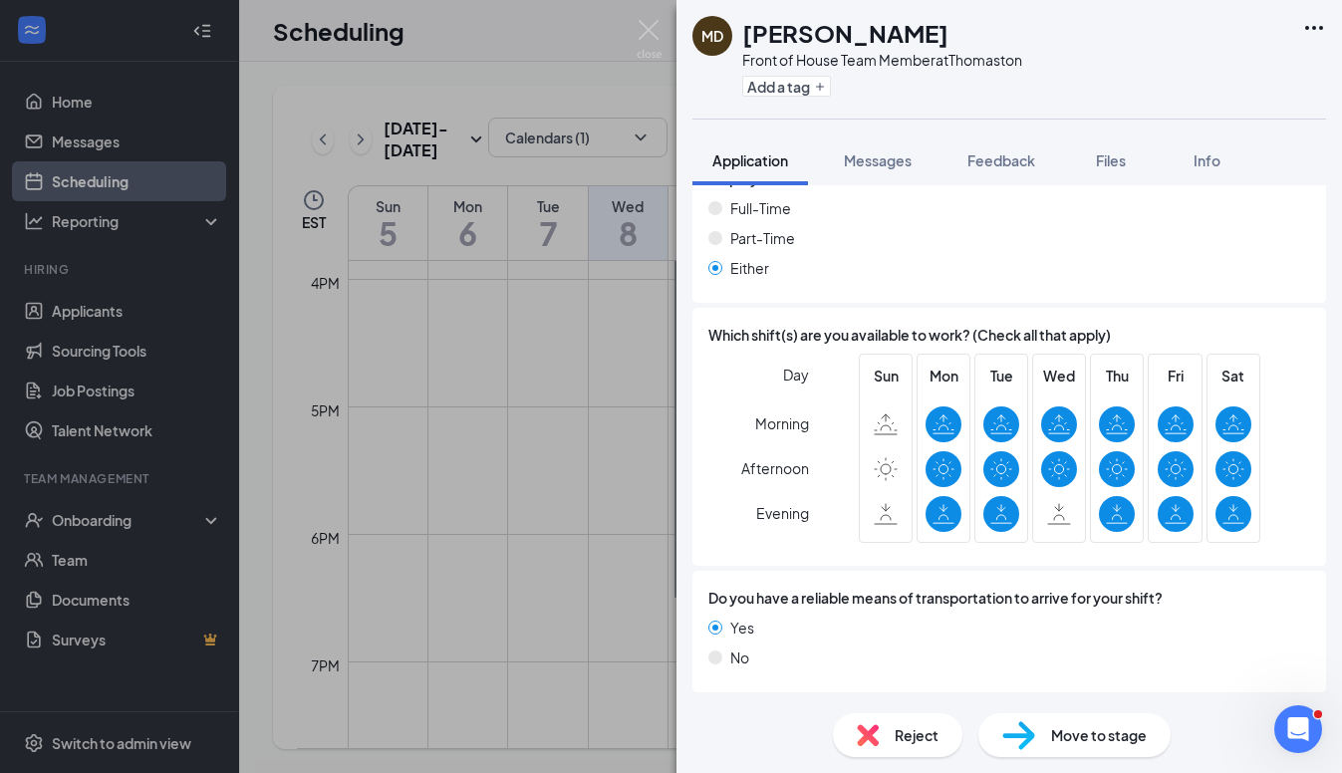
scroll to position [1554, 0]
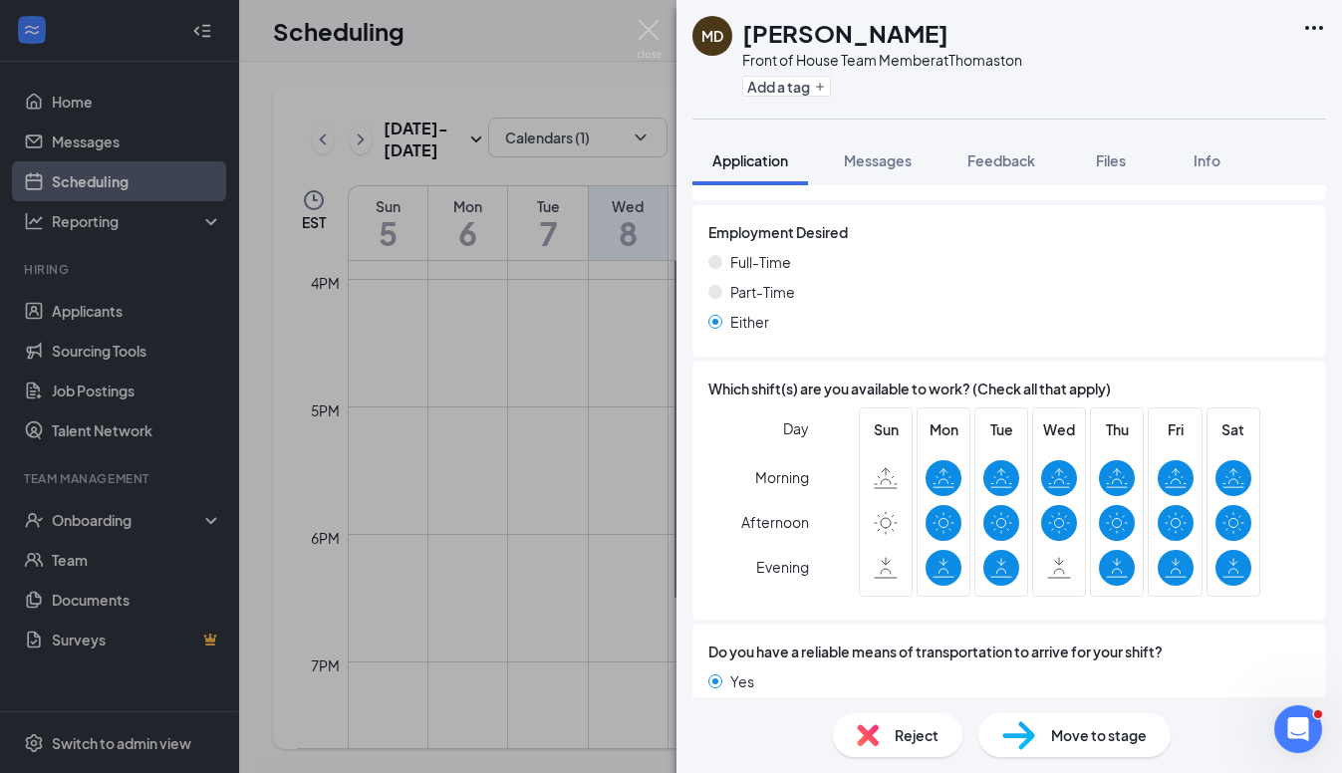
click at [68, 523] on div "MD Melissa Darley Front of House Team Member at Thomaston Add a tag Application…" at bounding box center [671, 386] width 1342 height 773
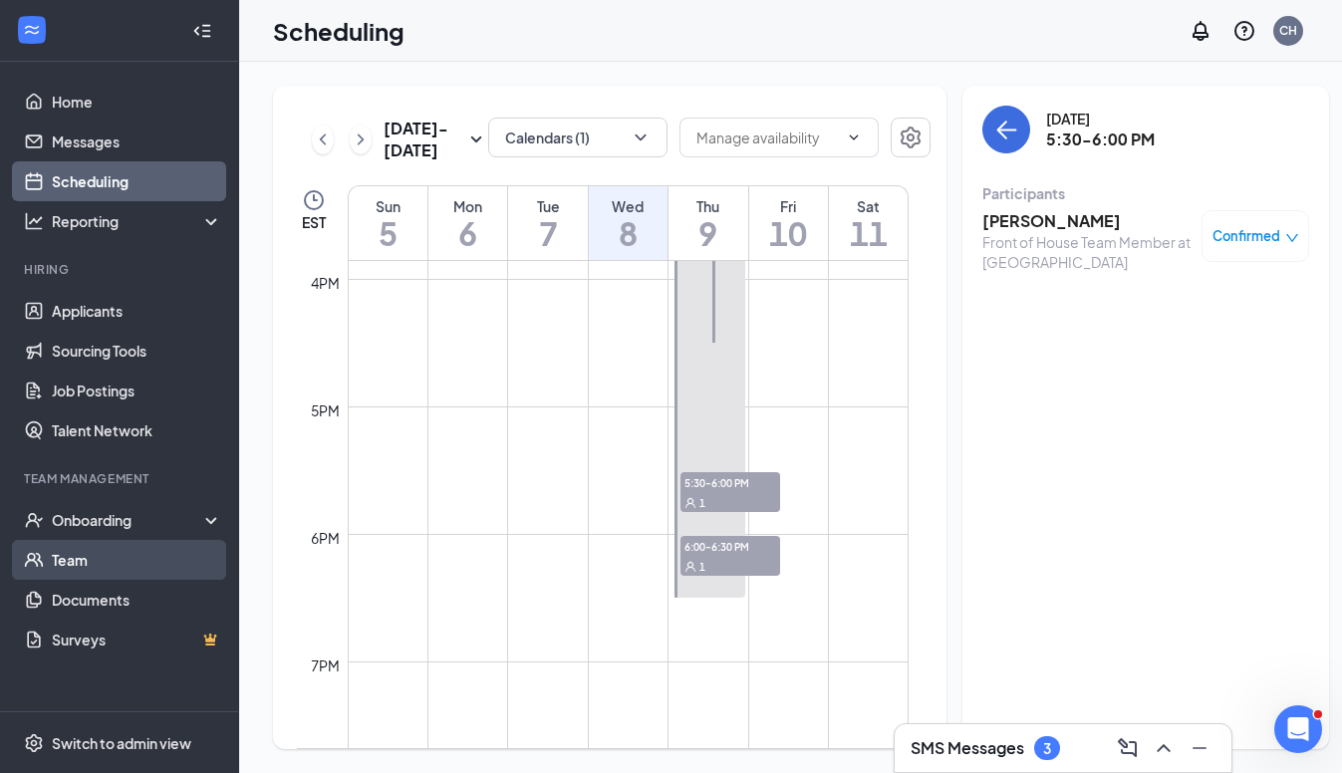
click at [90, 547] on link "Team" at bounding box center [137, 560] width 170 height 40
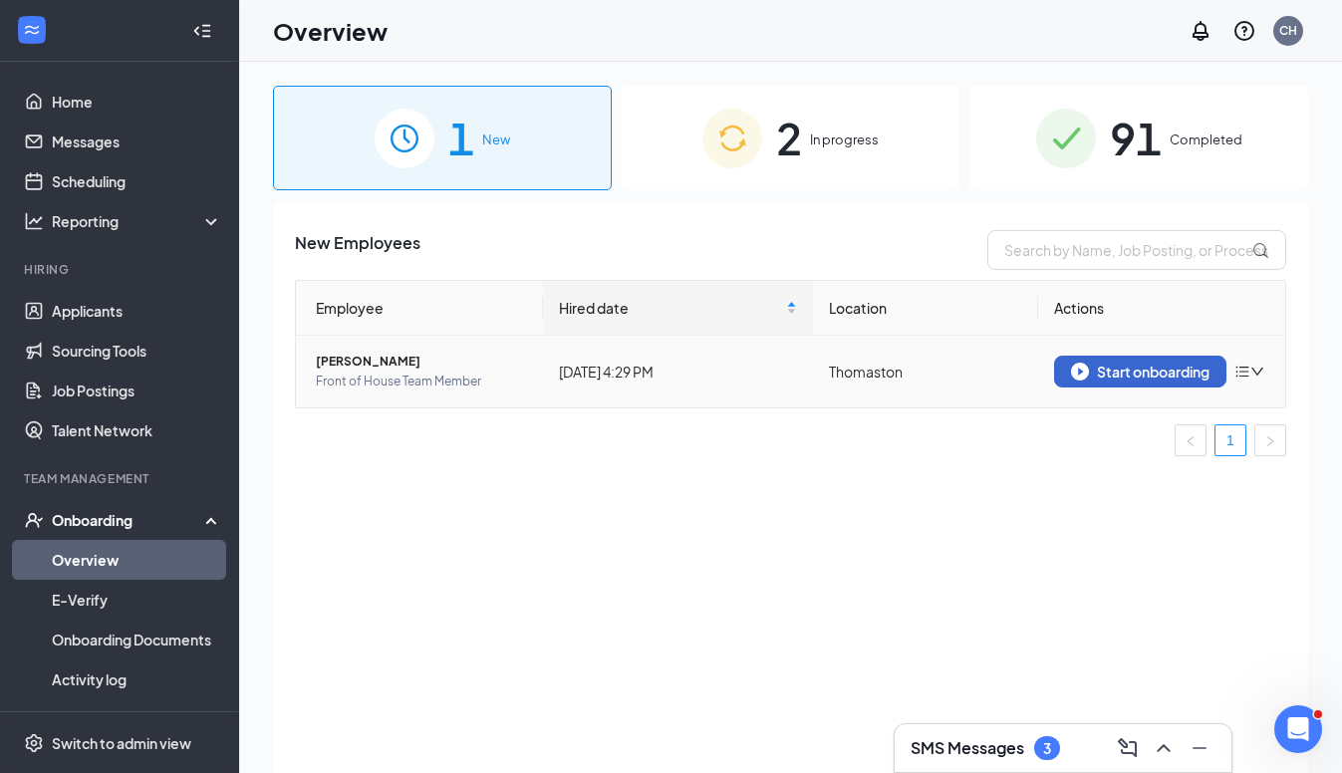
click at [1122, 365] on div "Start onboarding" at bounding box center [1140, 372] width 139 height 18
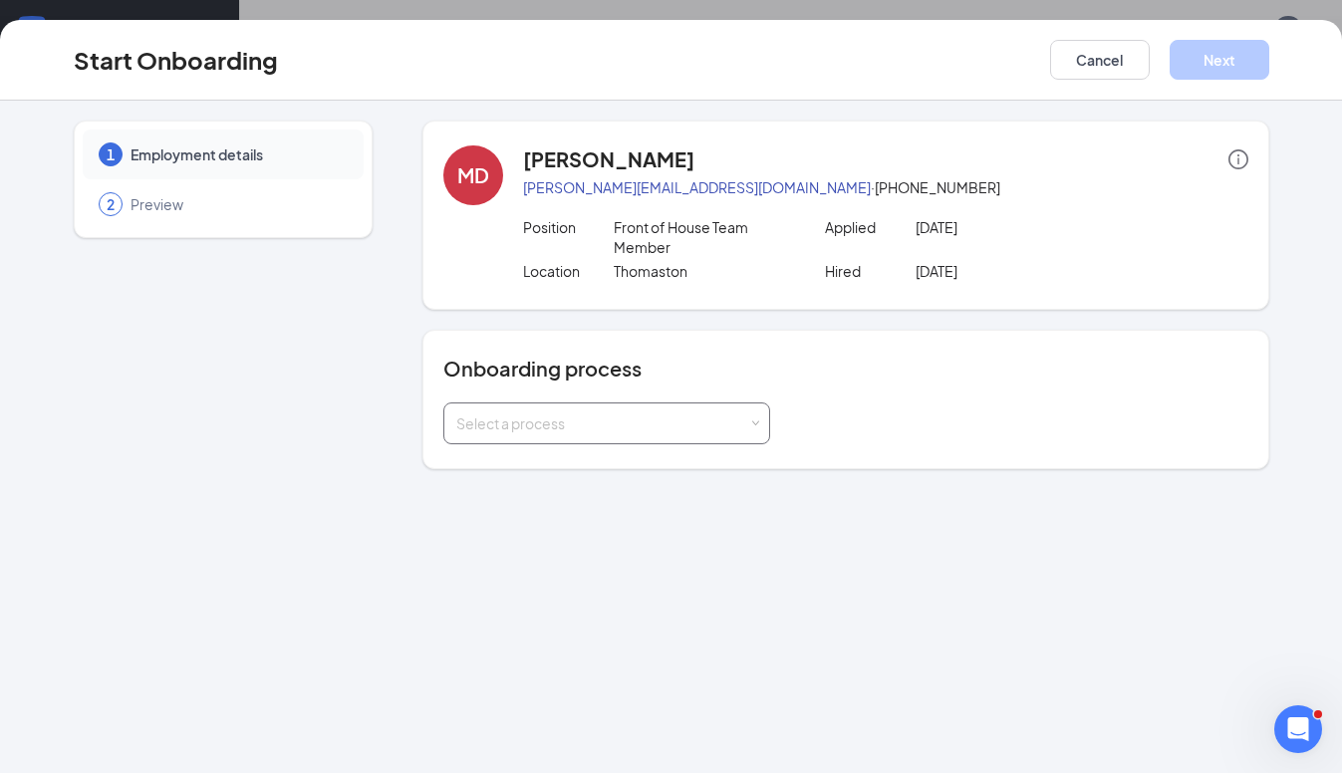
click at [719, 416] on div "Select a process" at bounding box center [602, 424] width 292 height 20
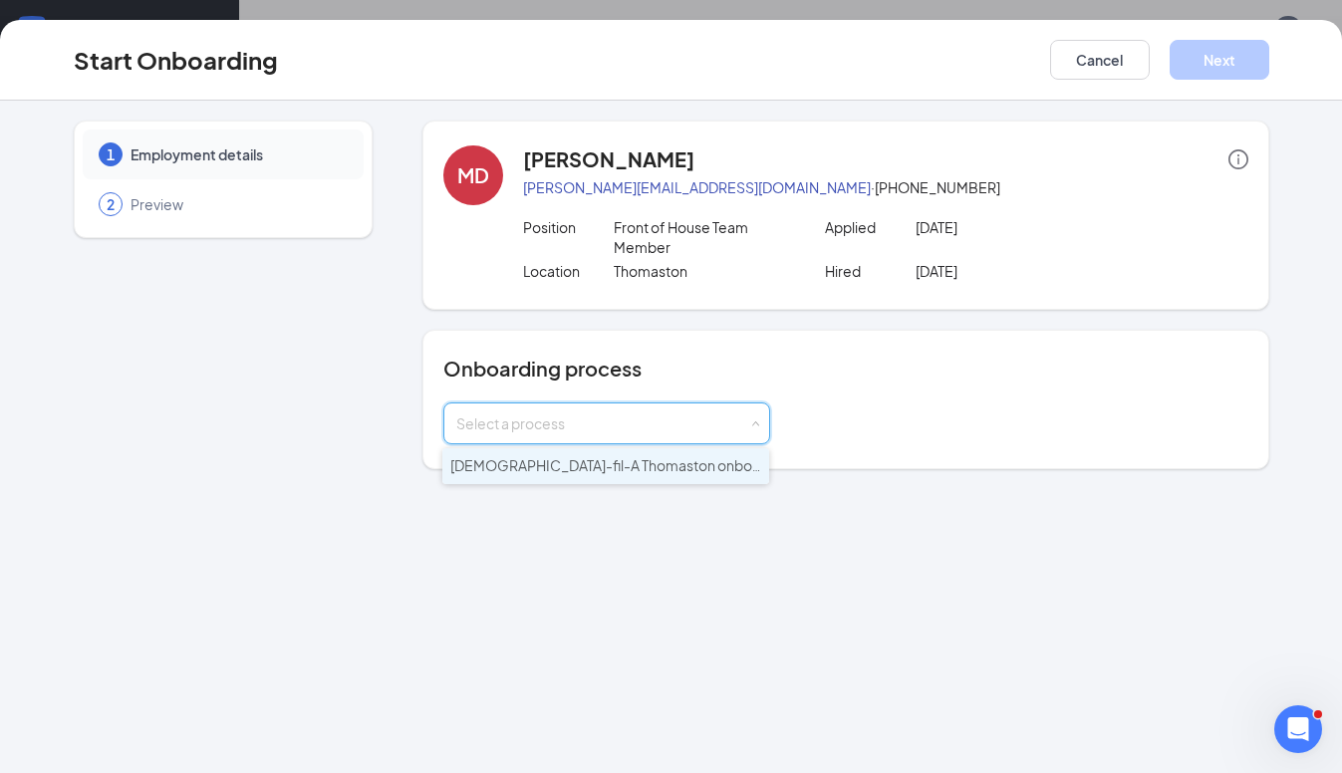
click at [610, 471] on span "Chick-fil-A Thomaston onboarding" at bounding box center [622, 465] width 344 height 18
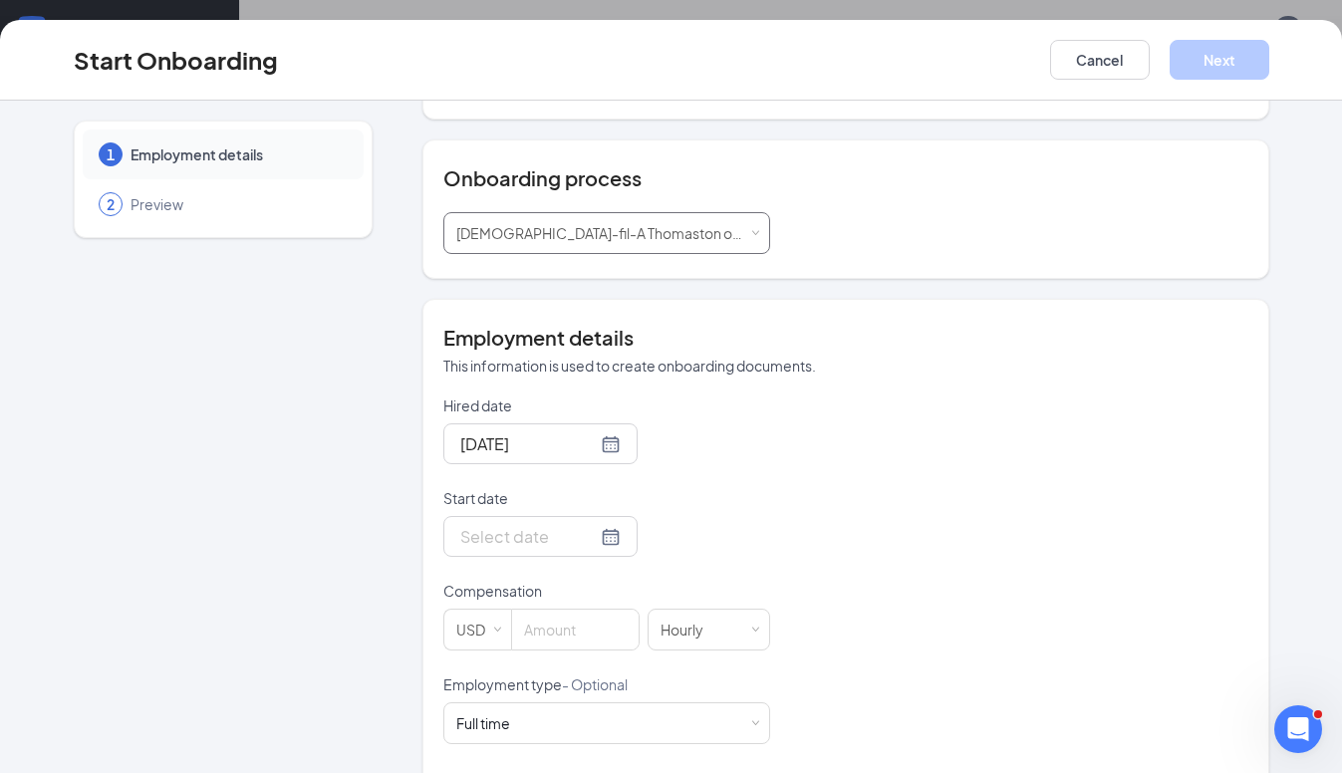
scroll to position [211, 0]
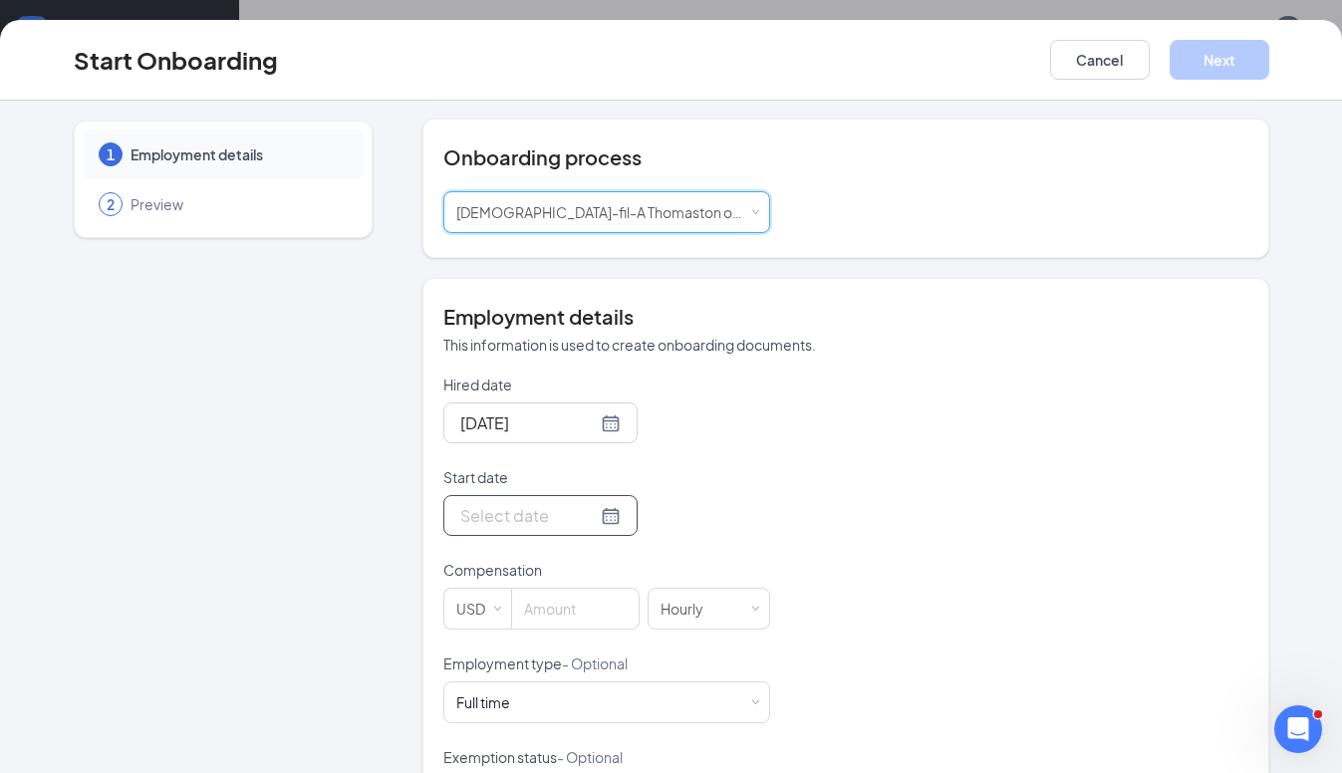
click at [609, 523] on div at bounding box center [540, 515] width 160 height 25
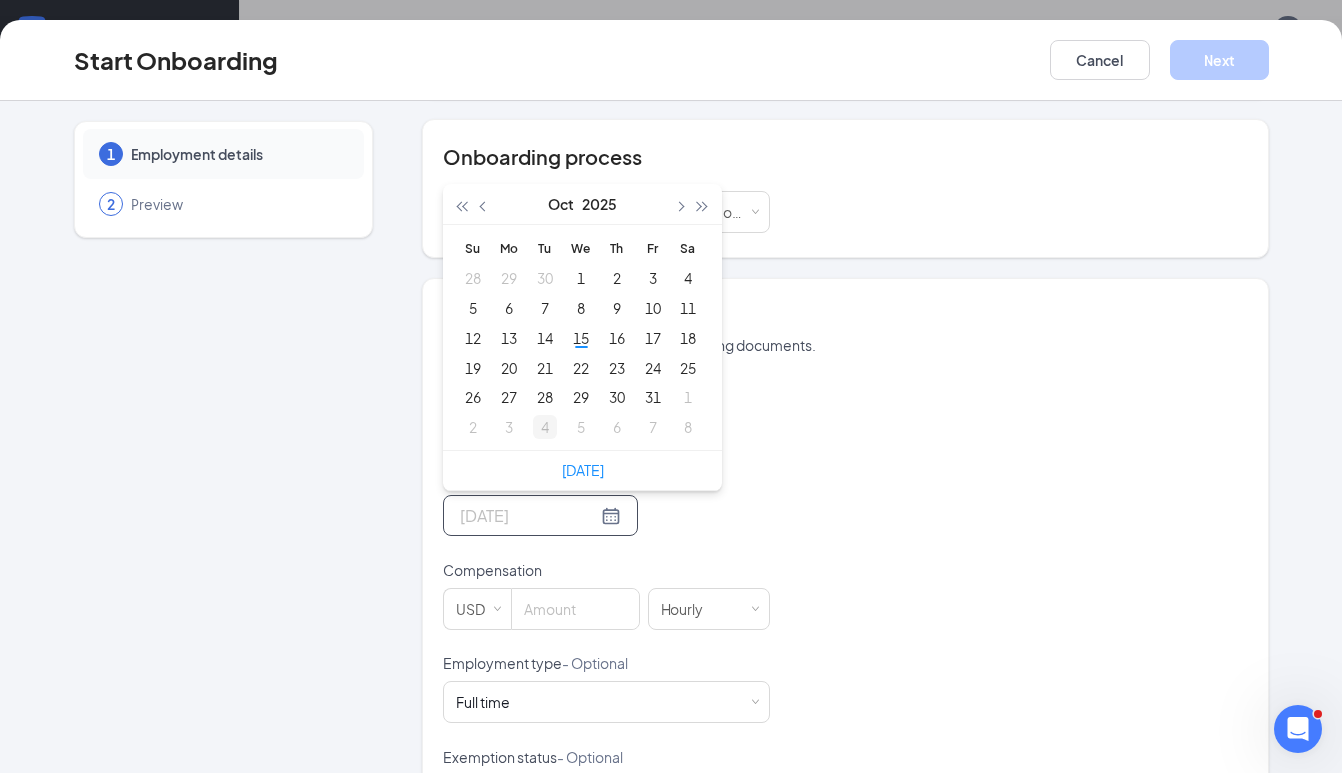
type input "Nov 4, 2025"
type input "Nov 3, 2025"
type input "Oct 27, 2025"
type input "Nov 3, 2025"
type input "Oct 27, 2025"
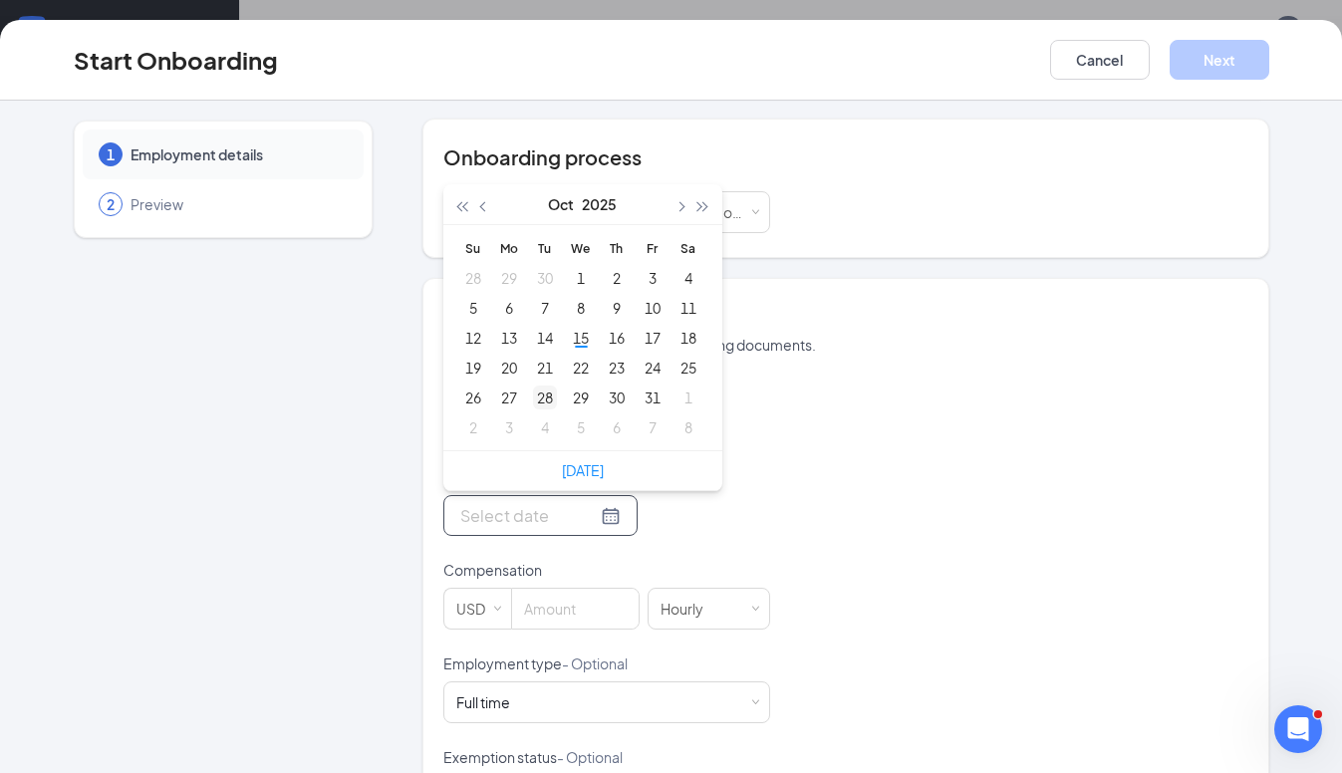
type input "Oct 28, 2025"
click at [539, 400] on div "28" at bounding box center [545, 398] width 24 height 24
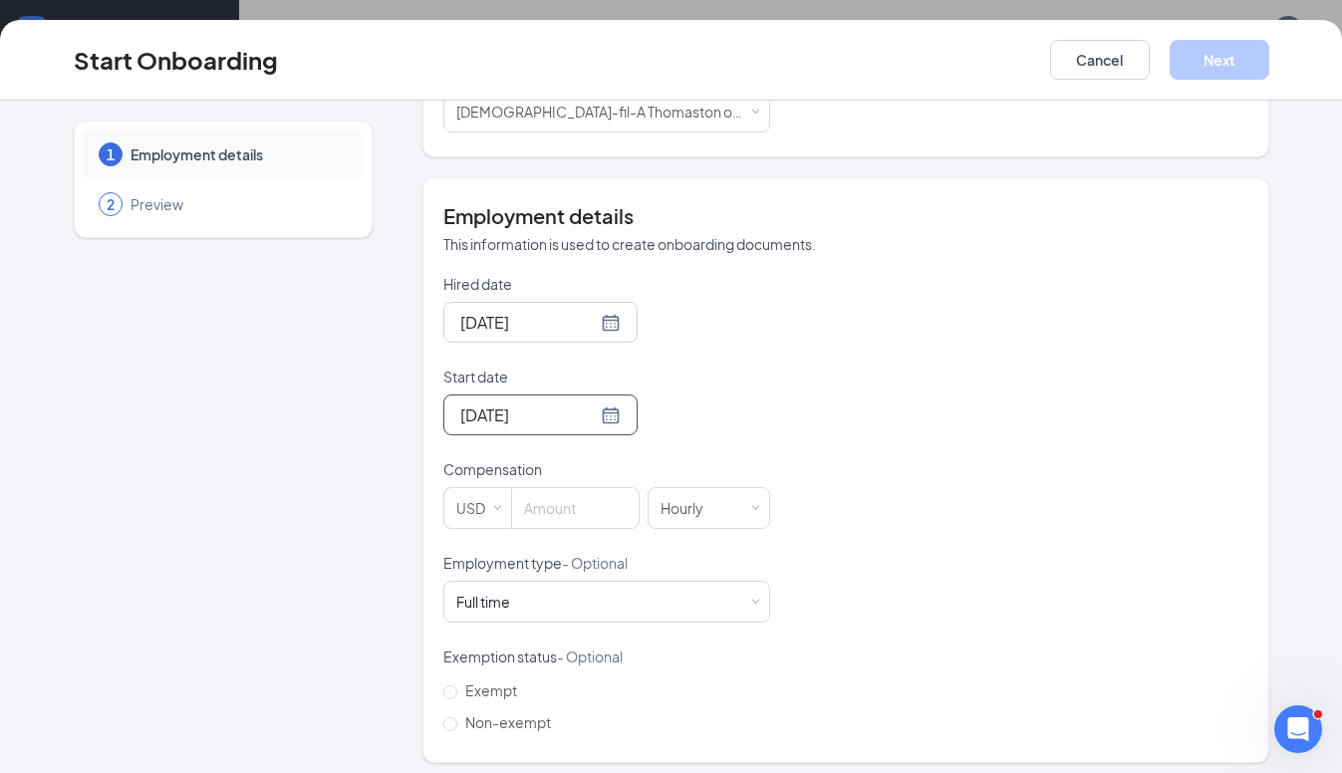
scroll to position [320, 0]
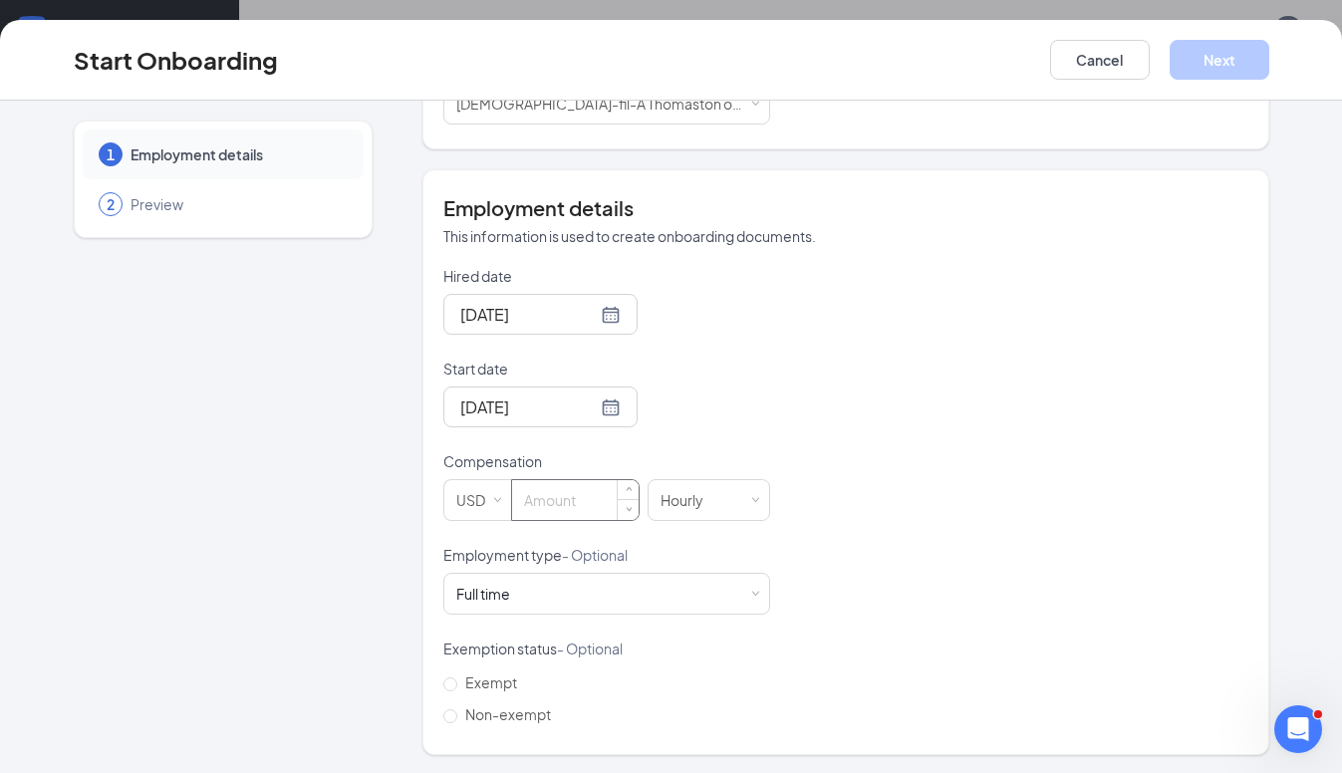
click at [542, 501] on input at bounding box center [575, 500] width 127 height 40
type input "10.5"
click at [447, 718] on input "Non-exempt" at bounding box center [450, 716] width 14 height 14
radio input "true"
click at [1215, 62] on button "Next" at bounding box center [1220, 60] width 100 height 40
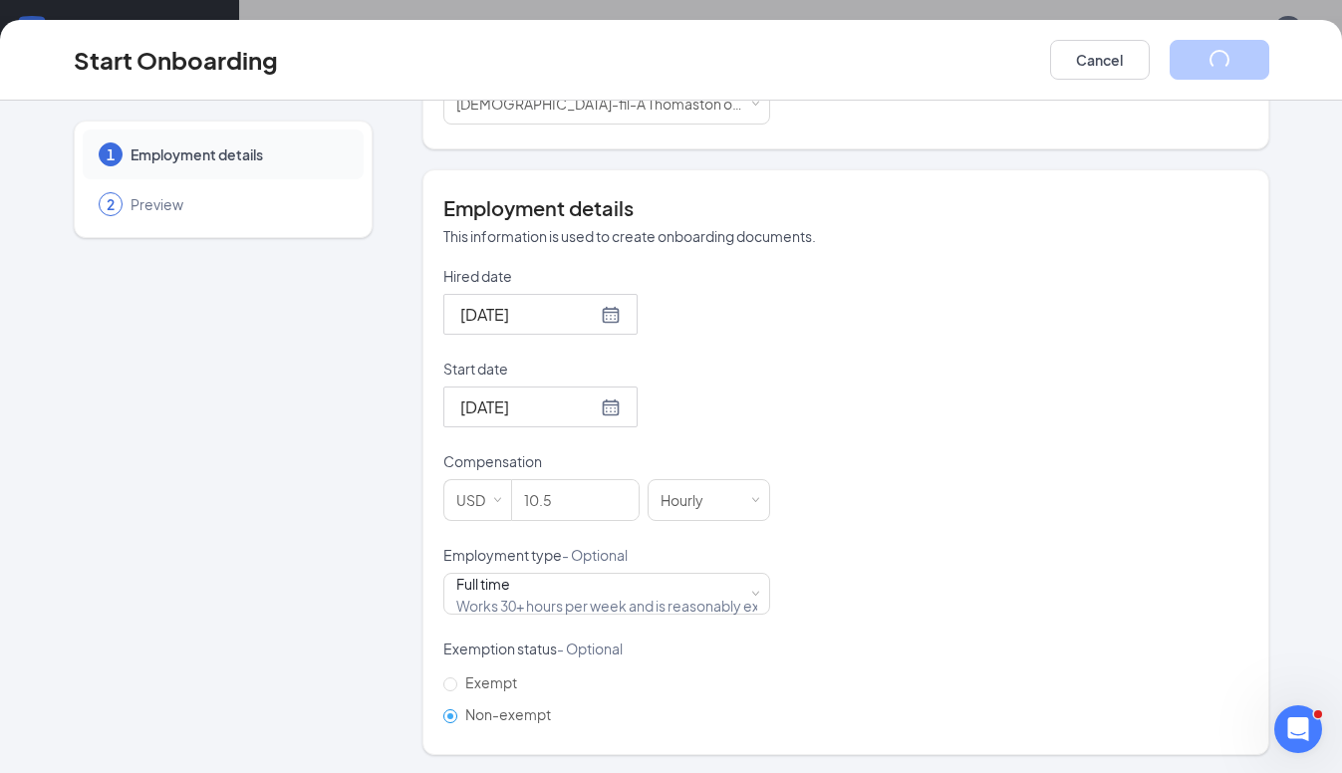
scroll to position [0, 0]
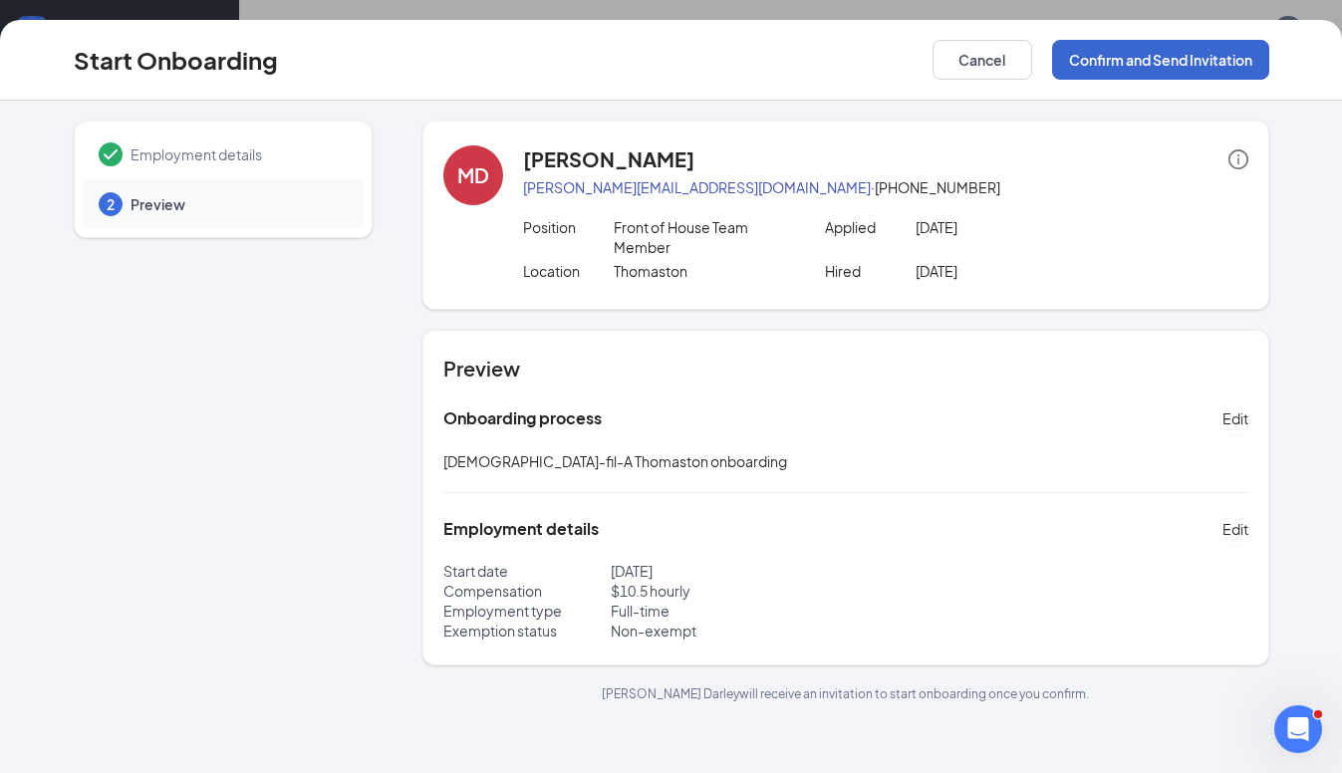
click at [1127, 60] on button "Confirm and Send Invitation" at bounding box center [1160, 60] width 217 height 40
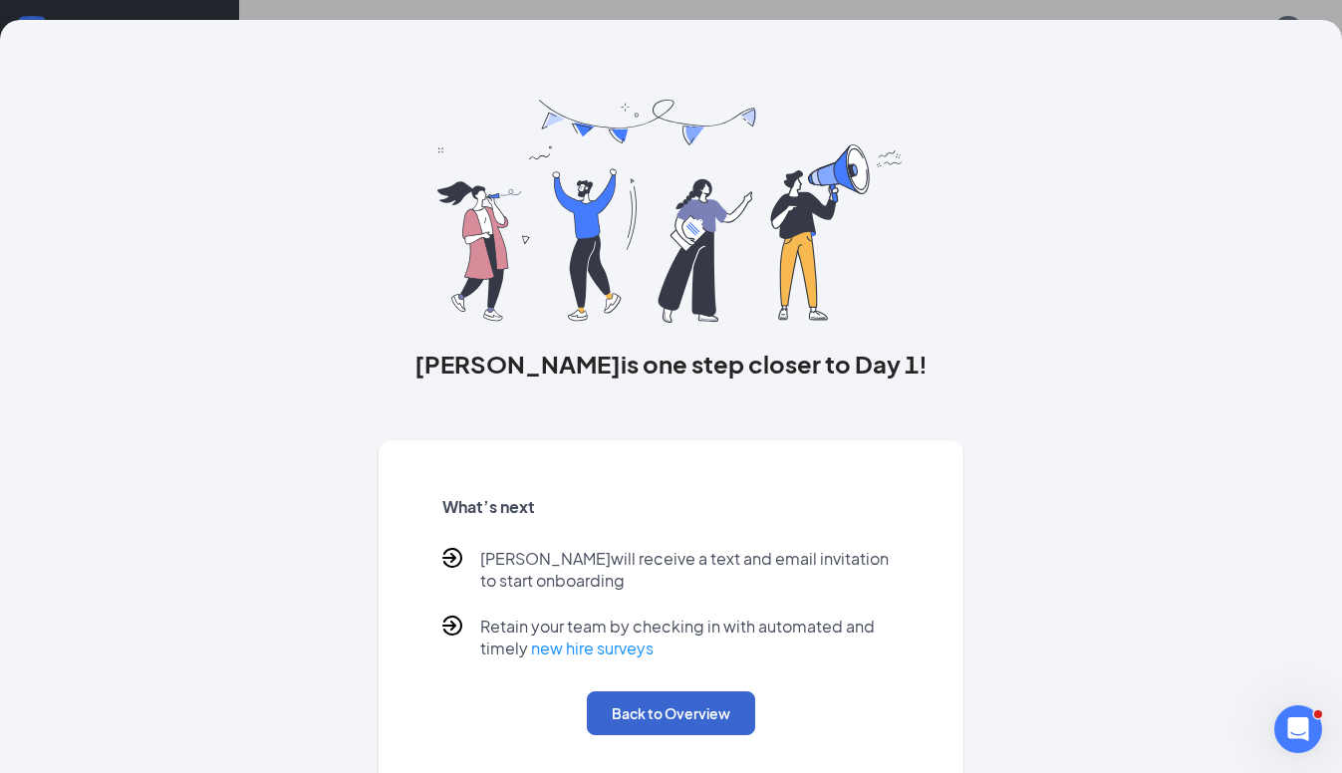
click at [681, 709] on button "Back to Overview" at bounding box center [671, 714] width 168 height 44
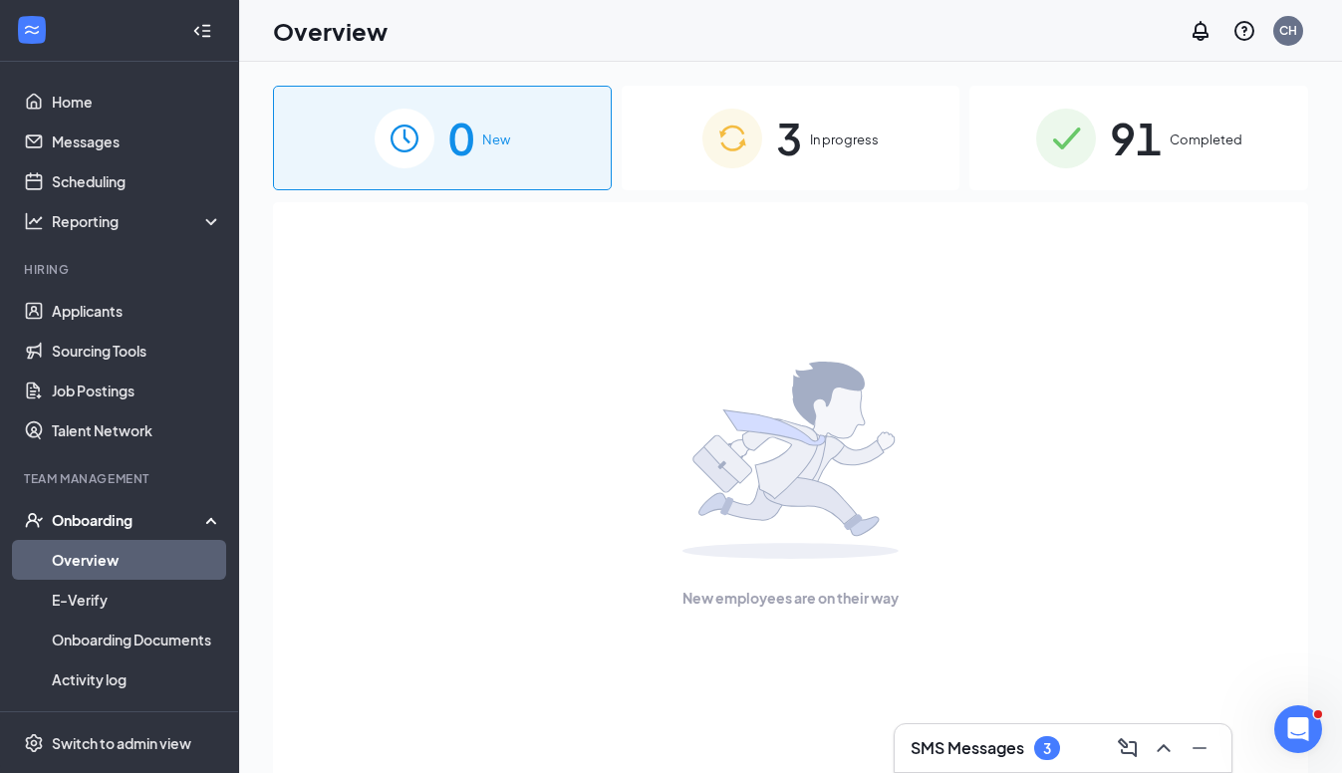
click at [844, 131] on span "In progress" at bounding box center [844, 140] width 69 height 20
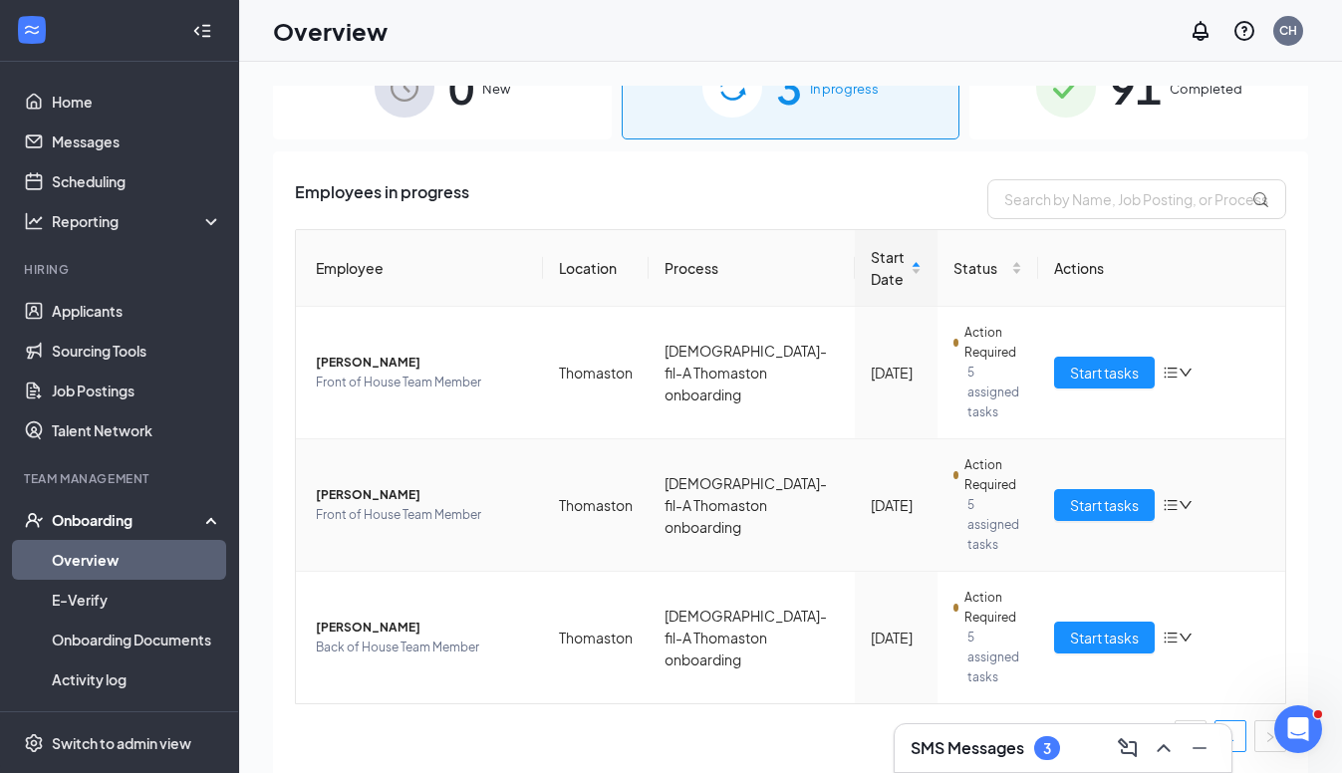
scroll to position [51, 0]
click at [374, 489] on span "Melissa Darley" at bounding box center [421, 495] width 211 height 20
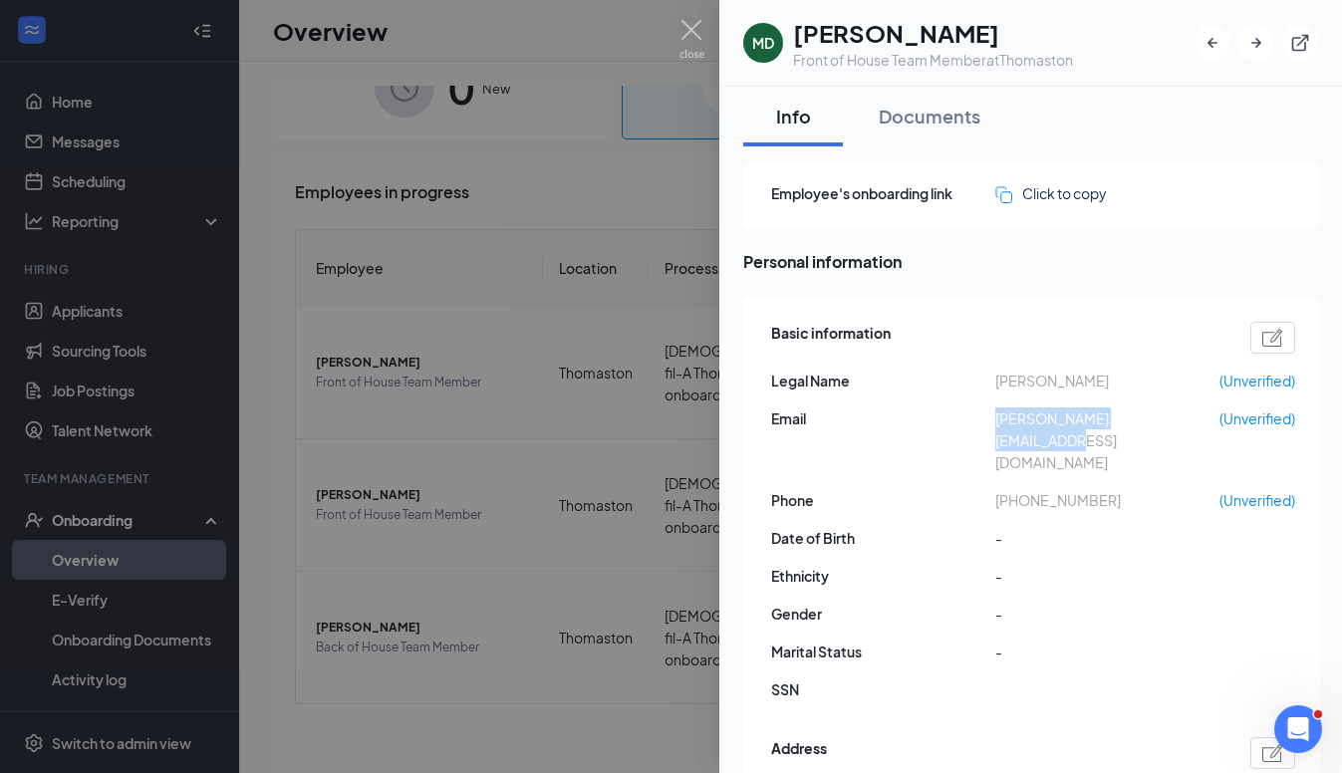
drag, startPoint x: 989, startPoint y: 418, endPoint x: 1208, endPoint y: 425, distance: 219.3
click at [1208, 425] on div "Email melissa_darley@yahoo.com (Unverified)" at bounding box center [1033, 441] width 524 height 66
copy div "melissa_darley@yahoo.com"
click at [999, 442] on div "Basic information Legal Name Melissa Darley (Unverified) Email melissa_darley@y…" at bounding box center [1033, 517] width 524 height 400
drag, startPoint x: 999, startPoint y: 419, endPoint x: 1193, endPoint y: 419, distance: 193.3
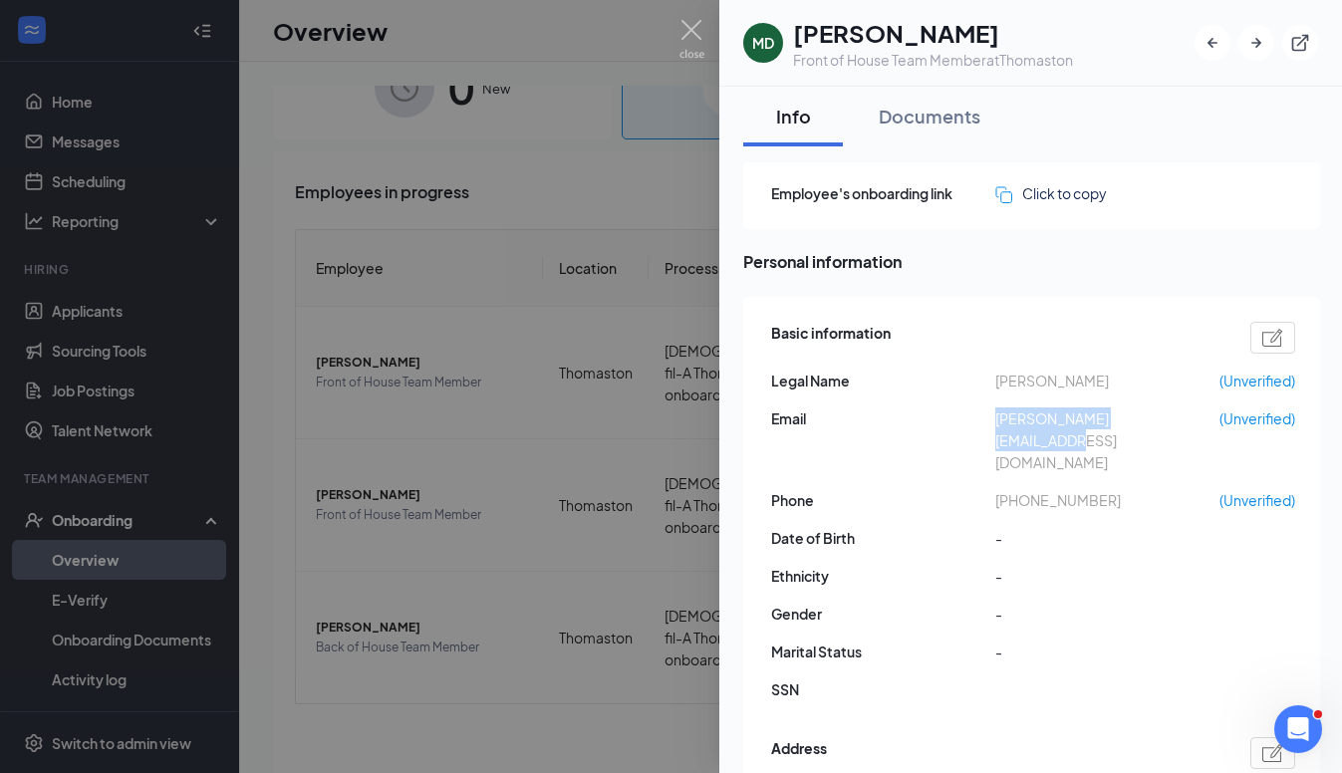
click at [1193, 419] on span "melissa_darley@yahoo.com" at bounding box center [1107, 441] width 224 height 66
copy span "melissa_darley@yahoo.com"
click at [112, 306] on div at bounding box center [671, 386] width 1342 height 773
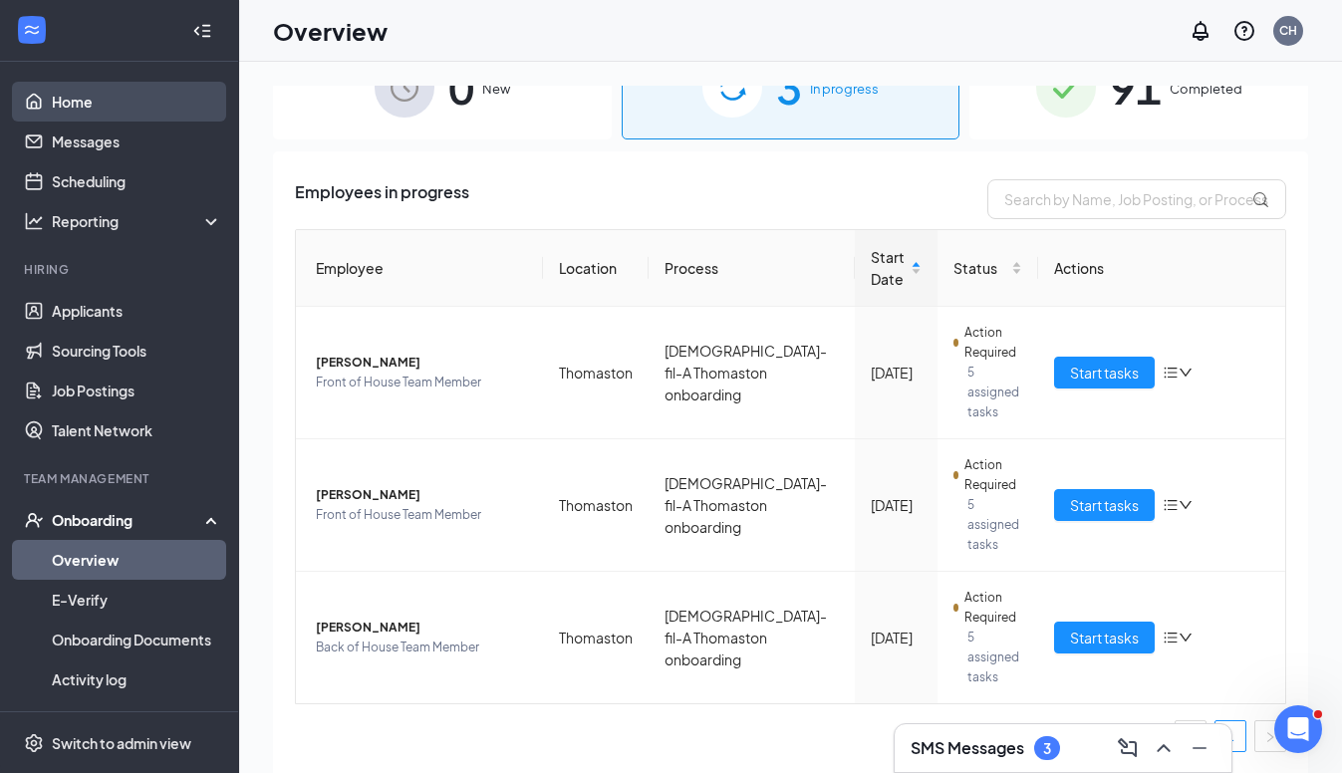
click at [78, 99] on link "Home" at bounding box center [137, 102] width 170 height 40
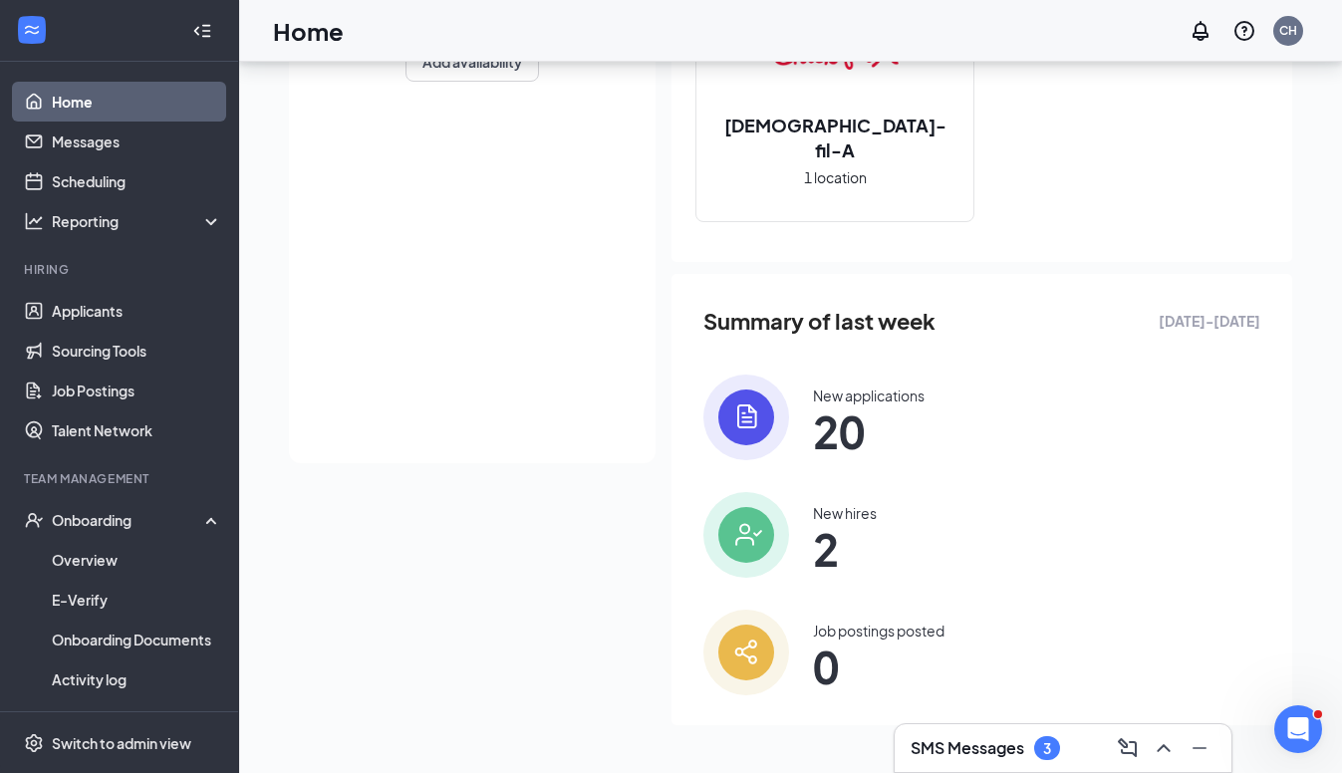
scroll to position [317, 0]
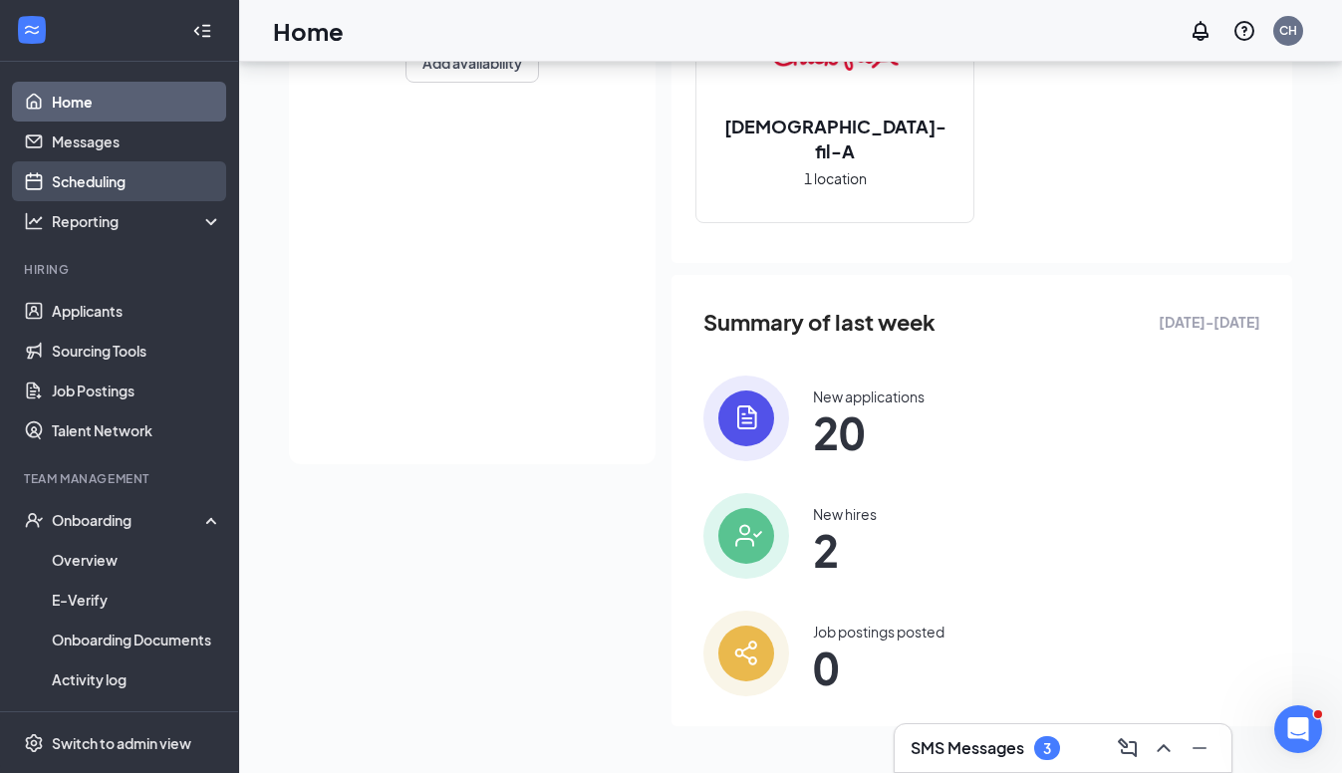
click at [83, 178] on link "Scheduling" at bounding box center [137, 181] width 170 height 40
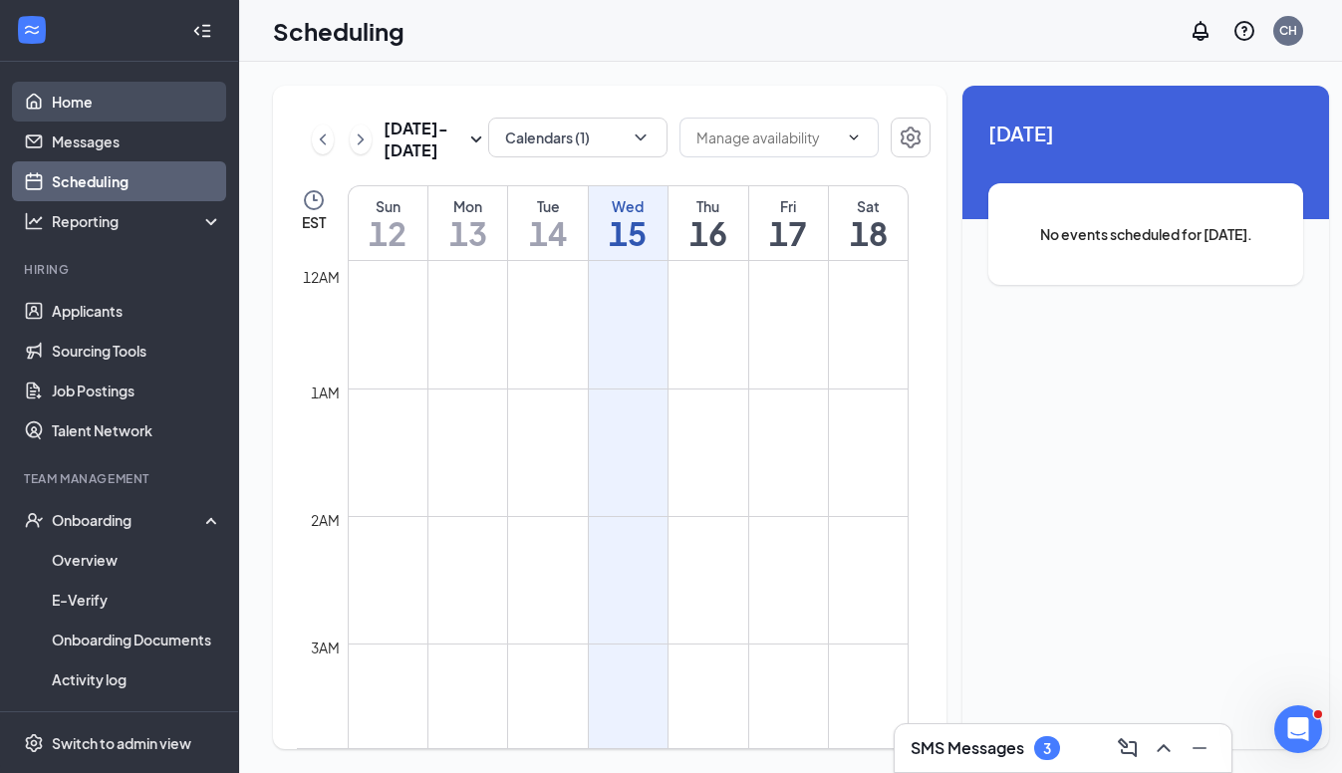
click at [111, 88] on link "Home" at bounding box center [137, 102] width 170 height 40
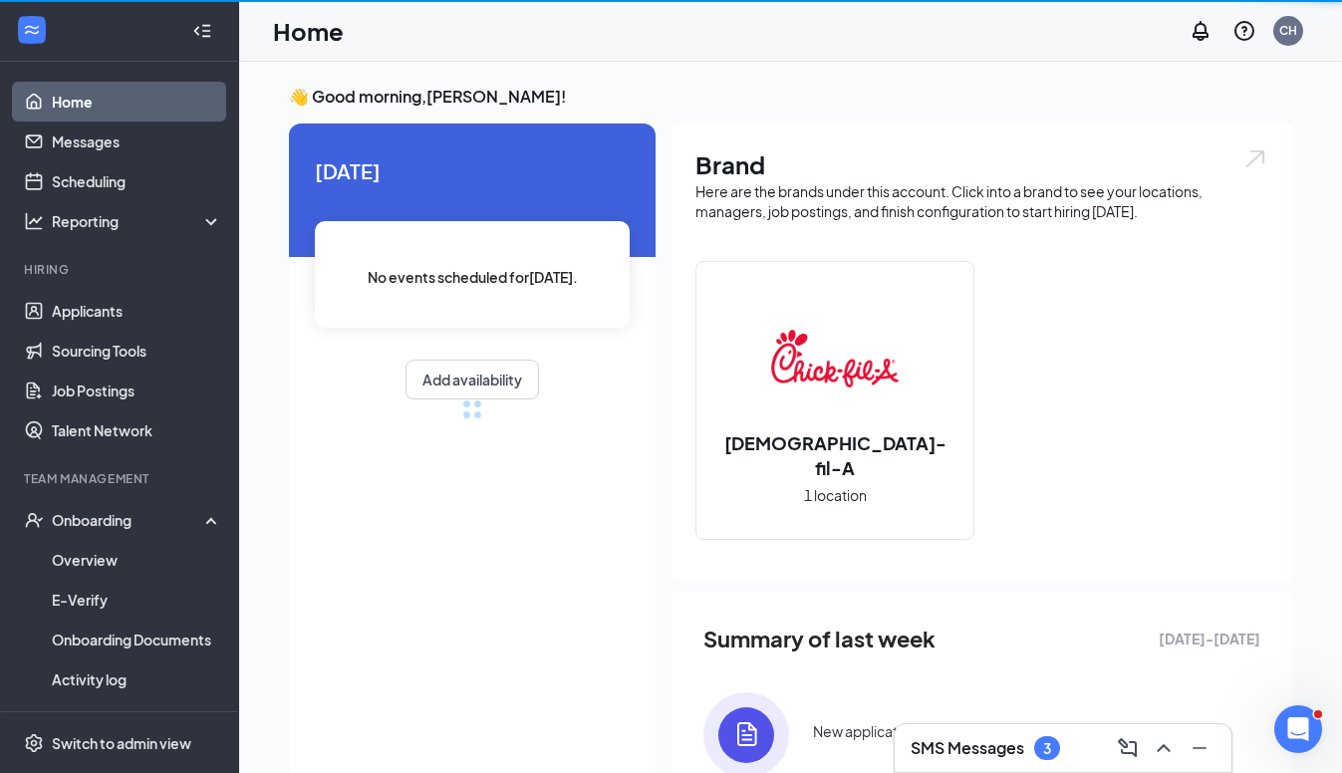
click at [95, 88] on link "Home" at bounding box center [137, 102] width 170 height 40
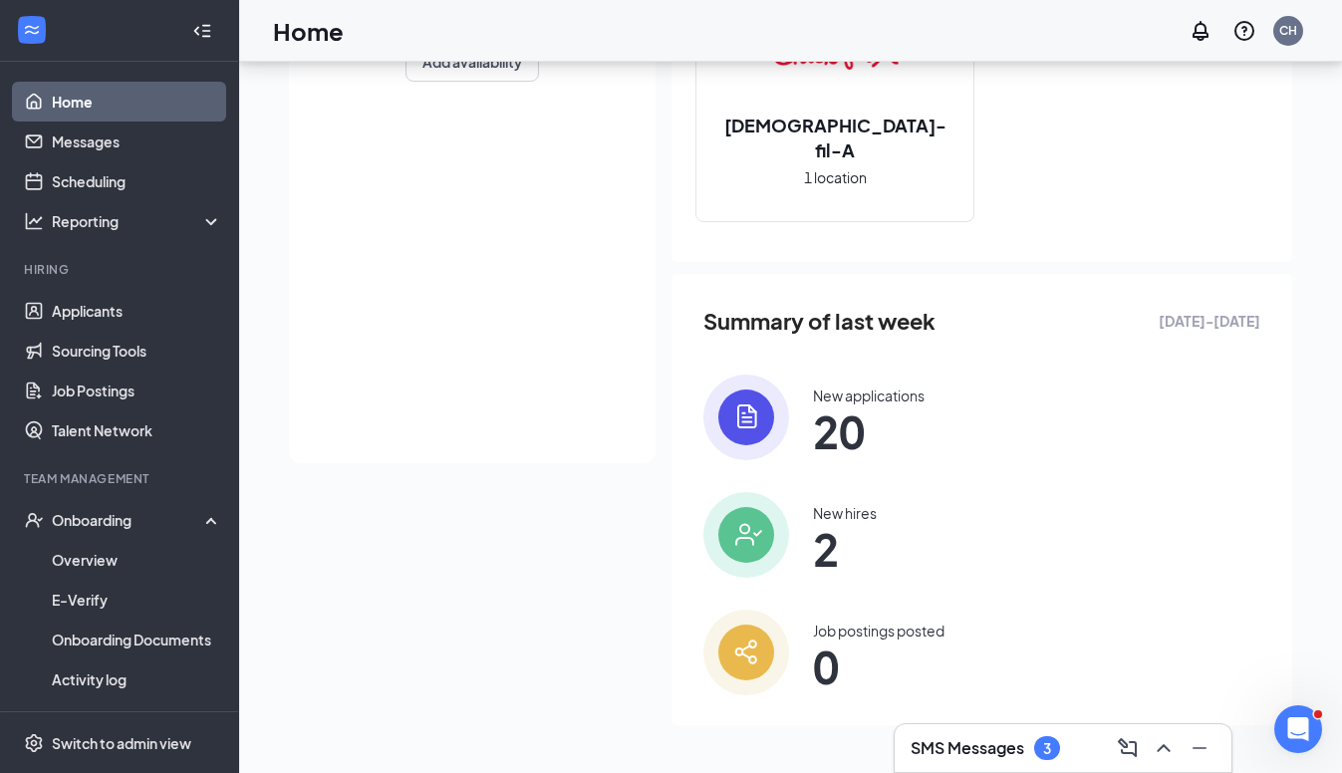
scroll to position [317, 0]
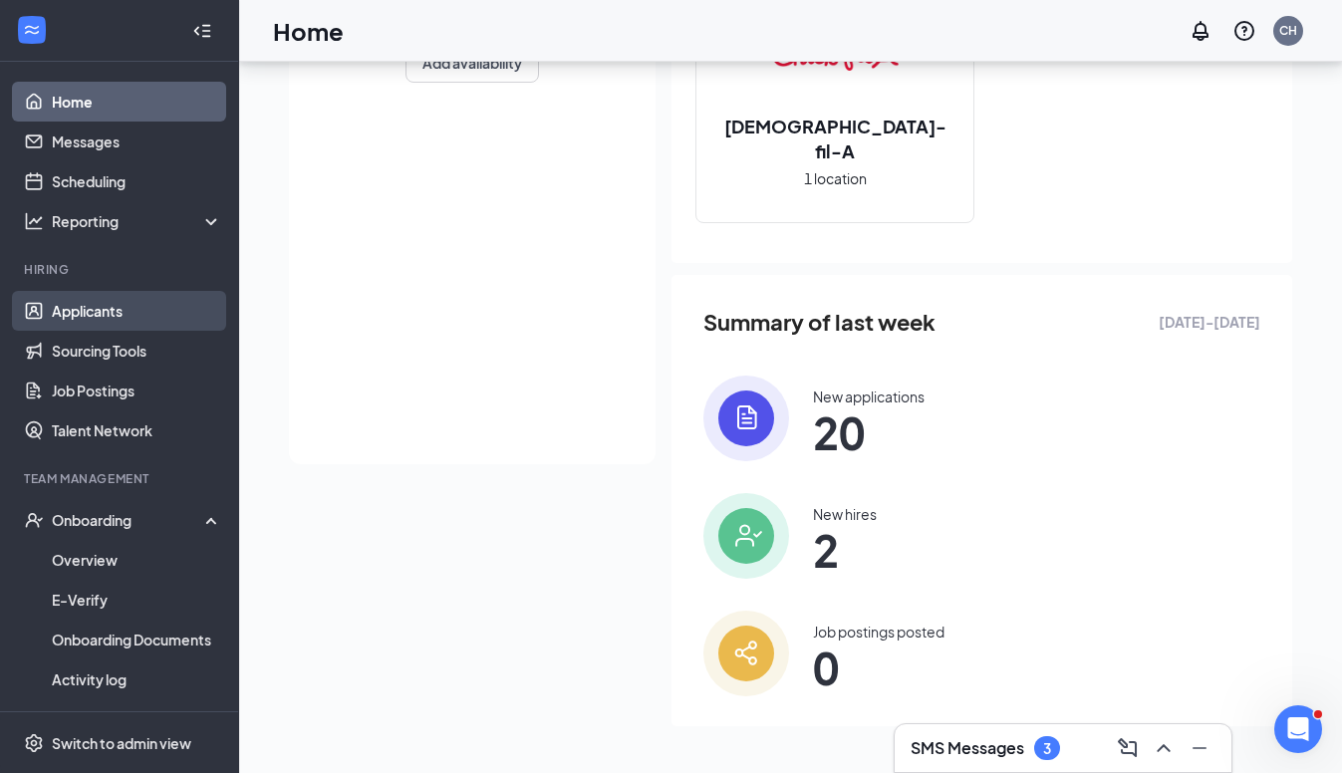
click at [116, 301] on link "Applicants" at bounding box center [137, 311] width 170 height 40
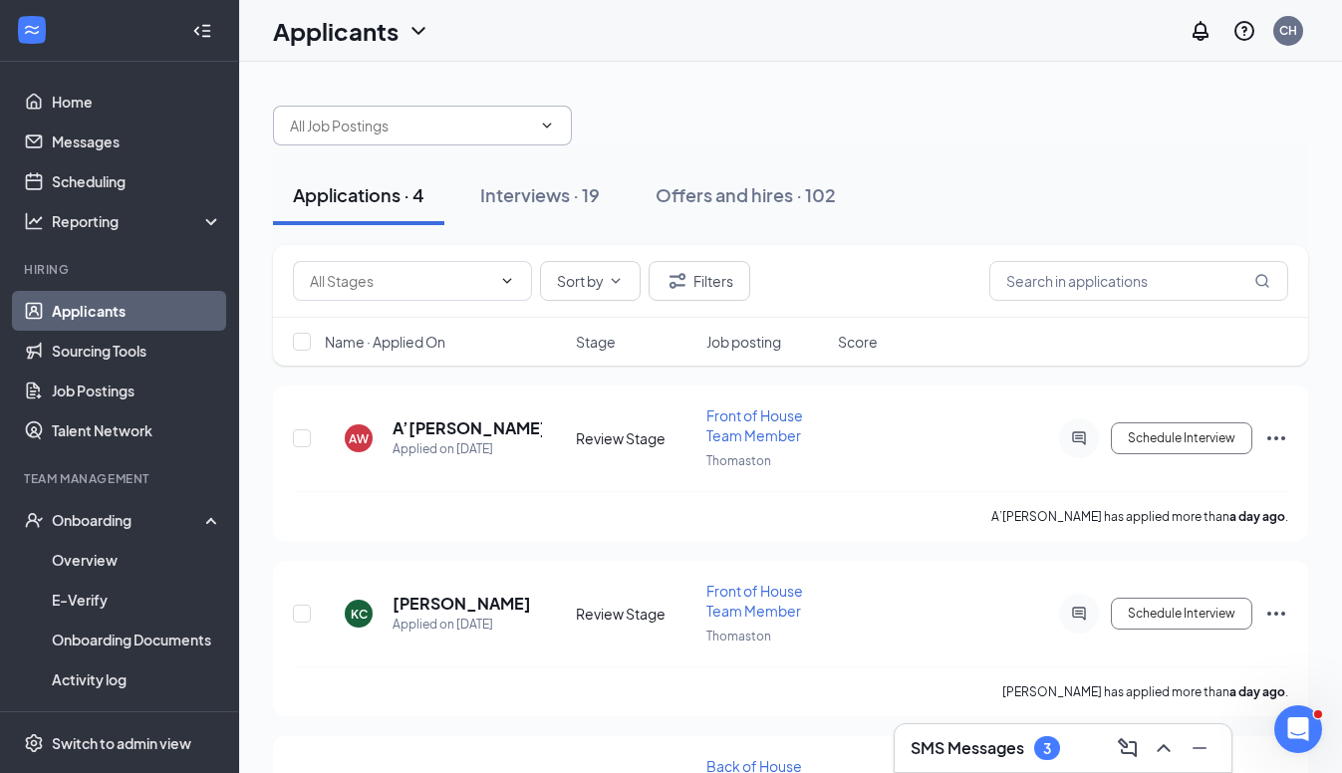
click at [327, 143] on span at bounding box center [422, 126] width 299 height 40
type input "Luke Fry"
click at [492, 117] on input "Luke Fry" at bounding box center [410, 126] width 241 height 22
click at [527, 199] on div "Interviews · 19" at bounding box center [540, 194] width 120 height 25
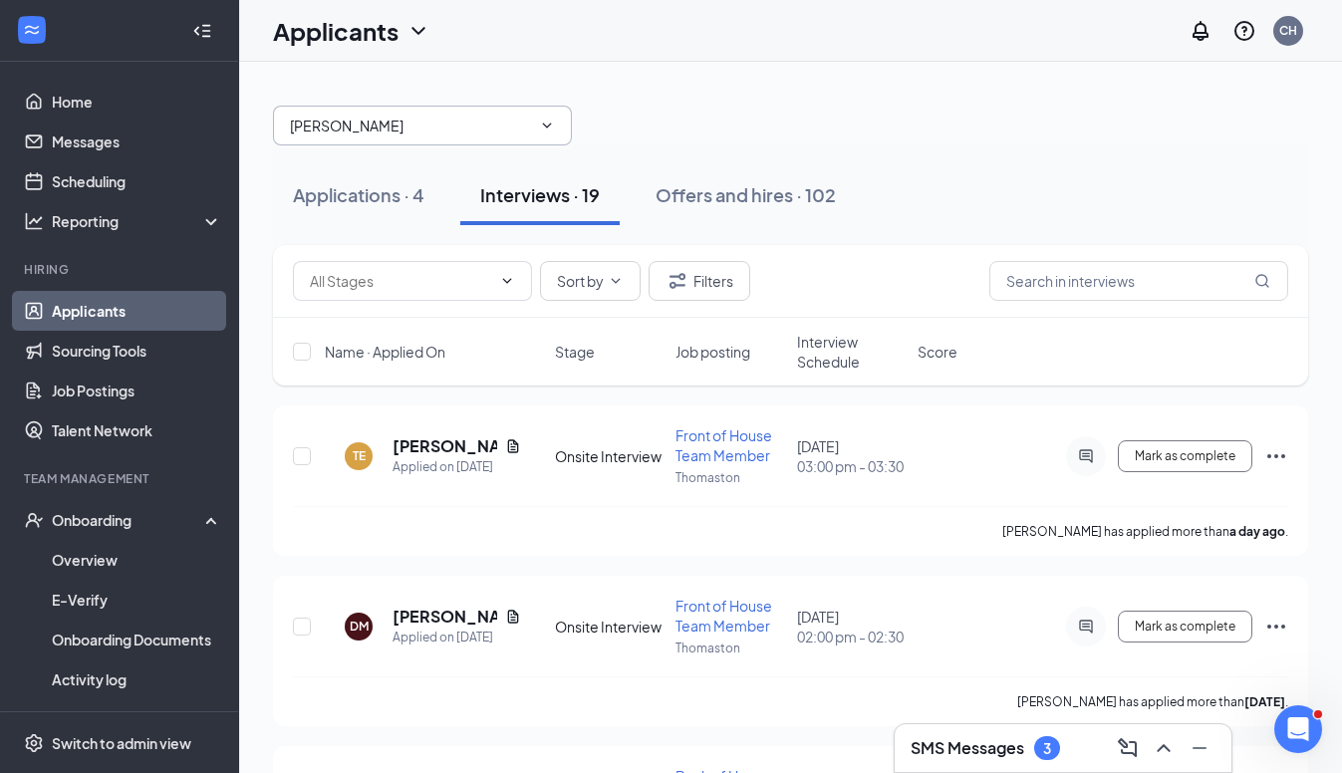
click at [94, 308] on link "Applicants" at bounding box center [137, 311] width 170 height 40
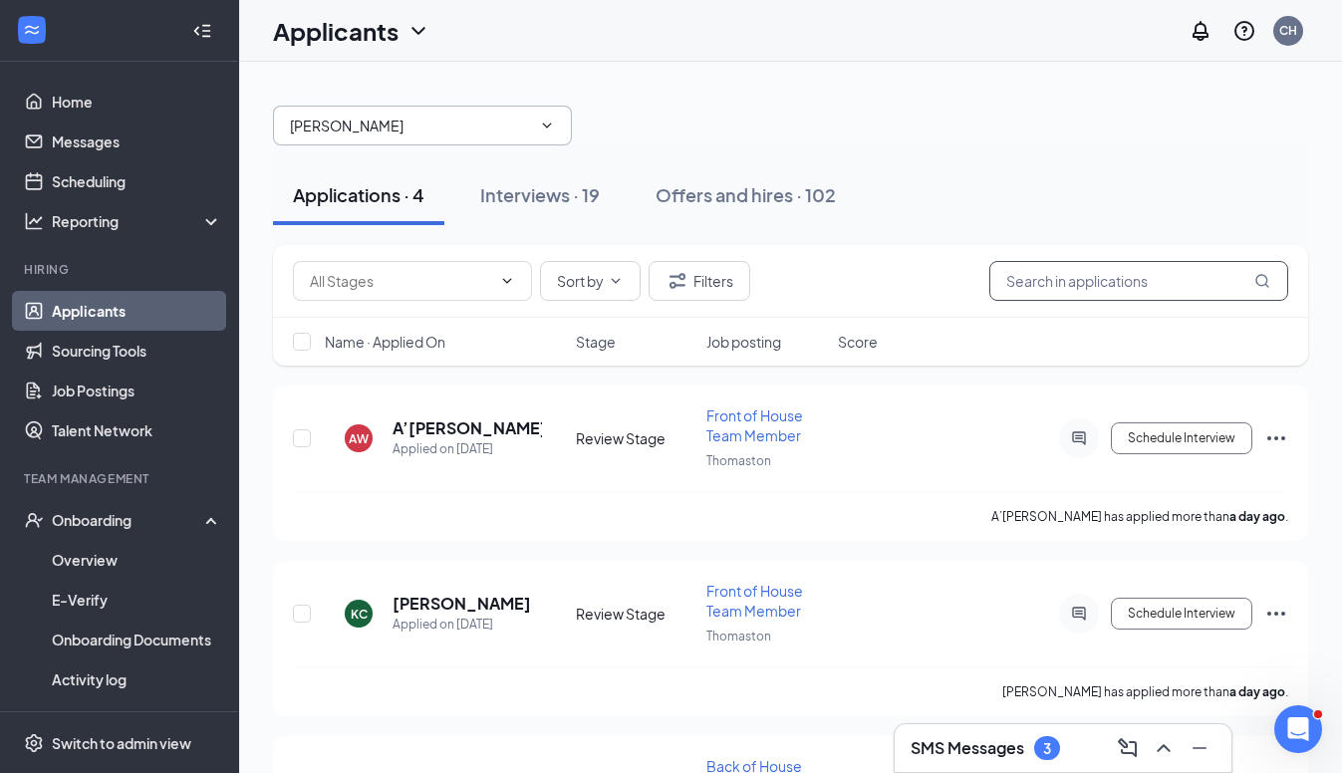
click at [1028, 280] on input "text" at bounding box center [1139, 281] width 299 height 40
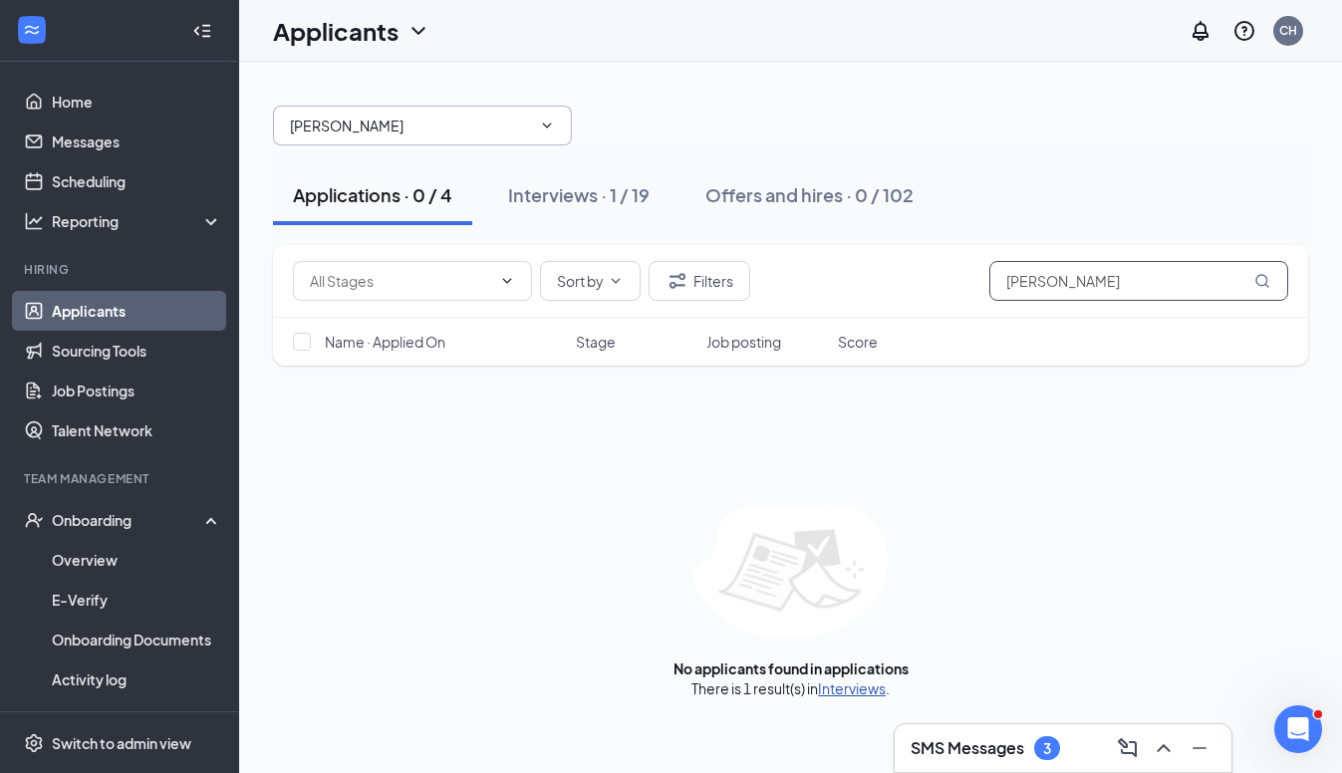
type input "Luke fry"
click at [850, 686] on link "Interviews" at bounding box center [852, 689] width 68 height 18
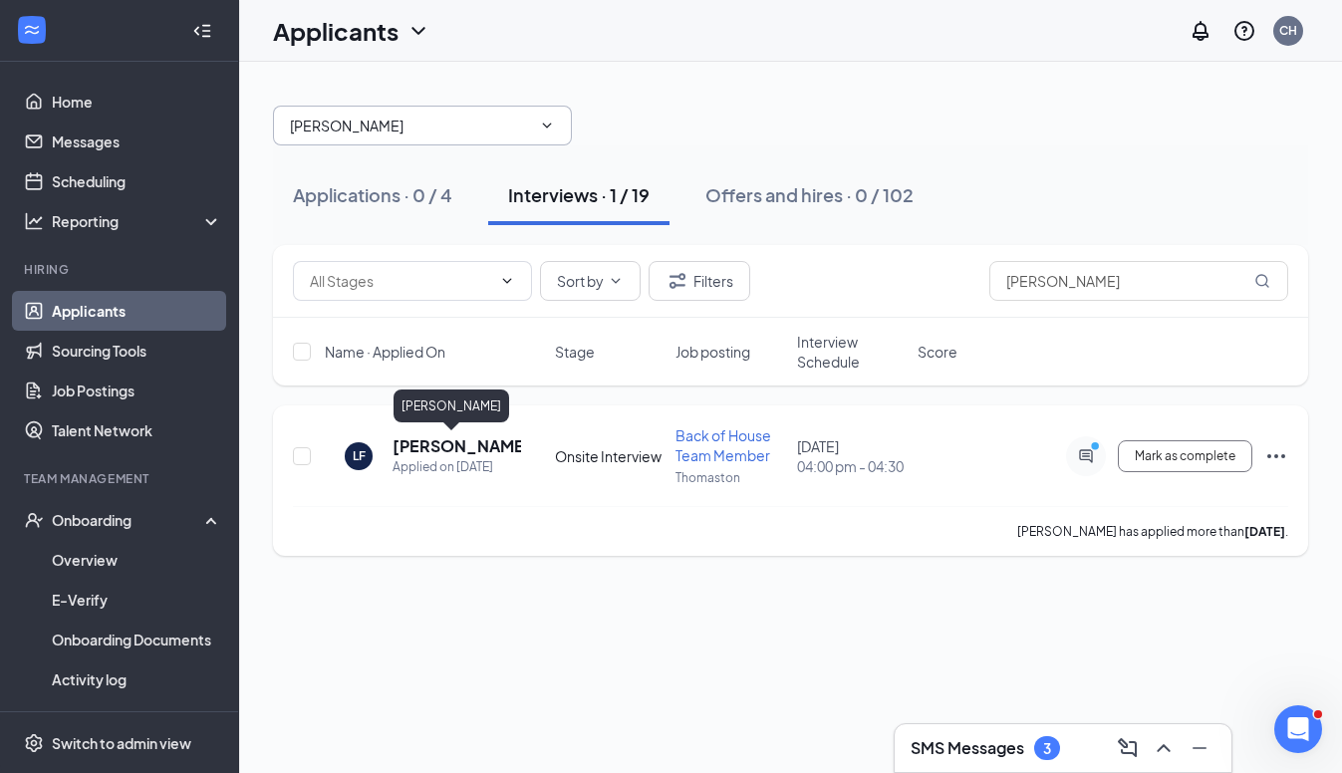
click at [429, 447] on h5 "Luke Fry" at bounding box center [457, 446] width 129 height 22
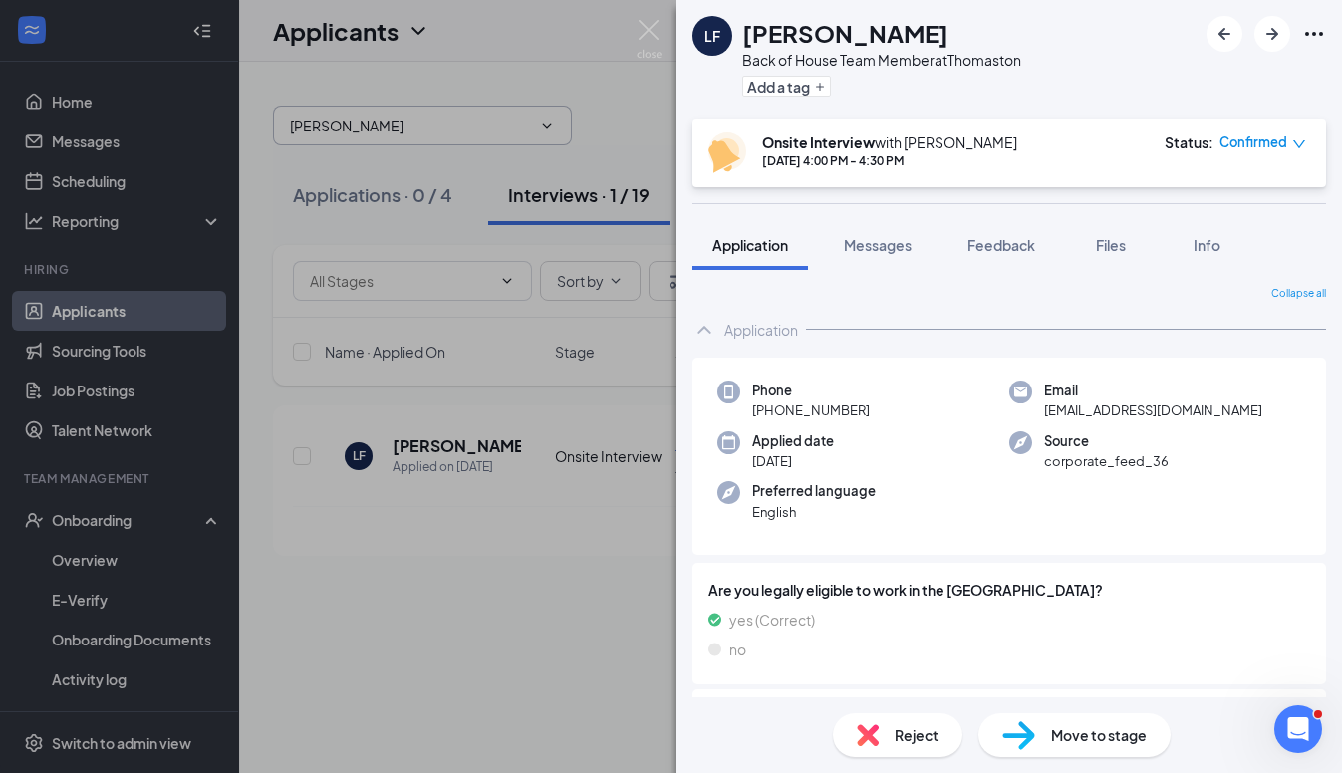
click at [1302, 142] on icon "down" at bounding box center [1299, 145] width 14 height 14
click at [1049, 709] on div "Reject Move to stage" at bounding box center [1010, 736] width 666 height 76
click at [1053, 742] on span "Move to stage" at bounding box center [1099, 735] width 96 height 22
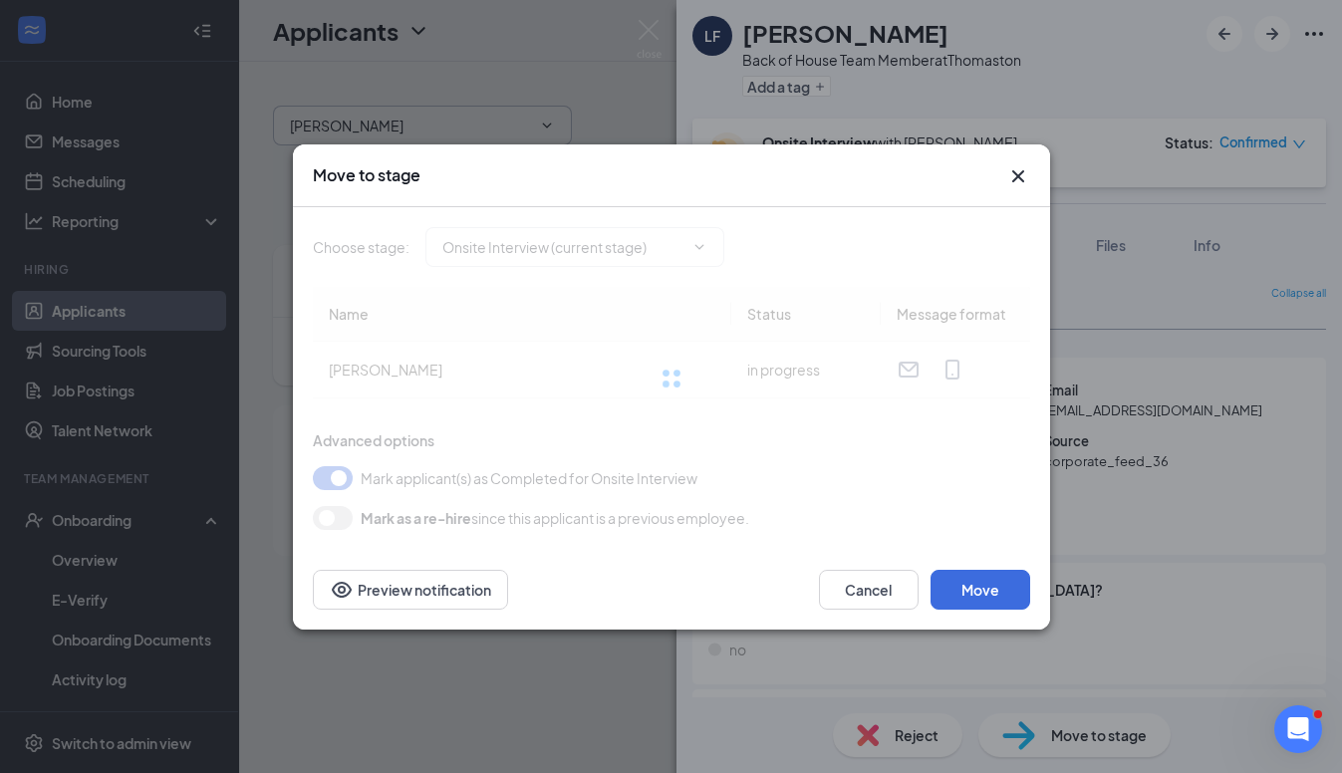
type input "Hiring Complete (final stage)"
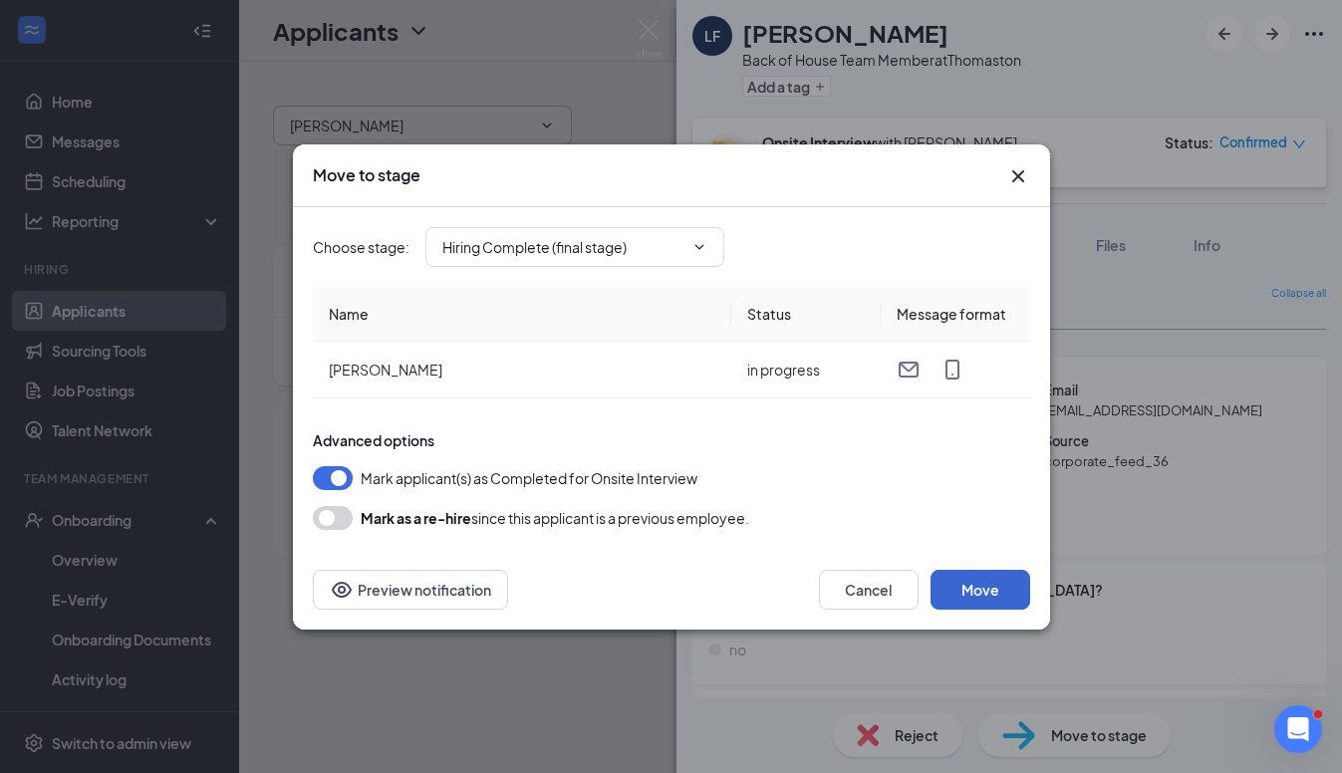
click at [972, 582] on button "Move" at bounding box center [981, 590] width 100 height 40
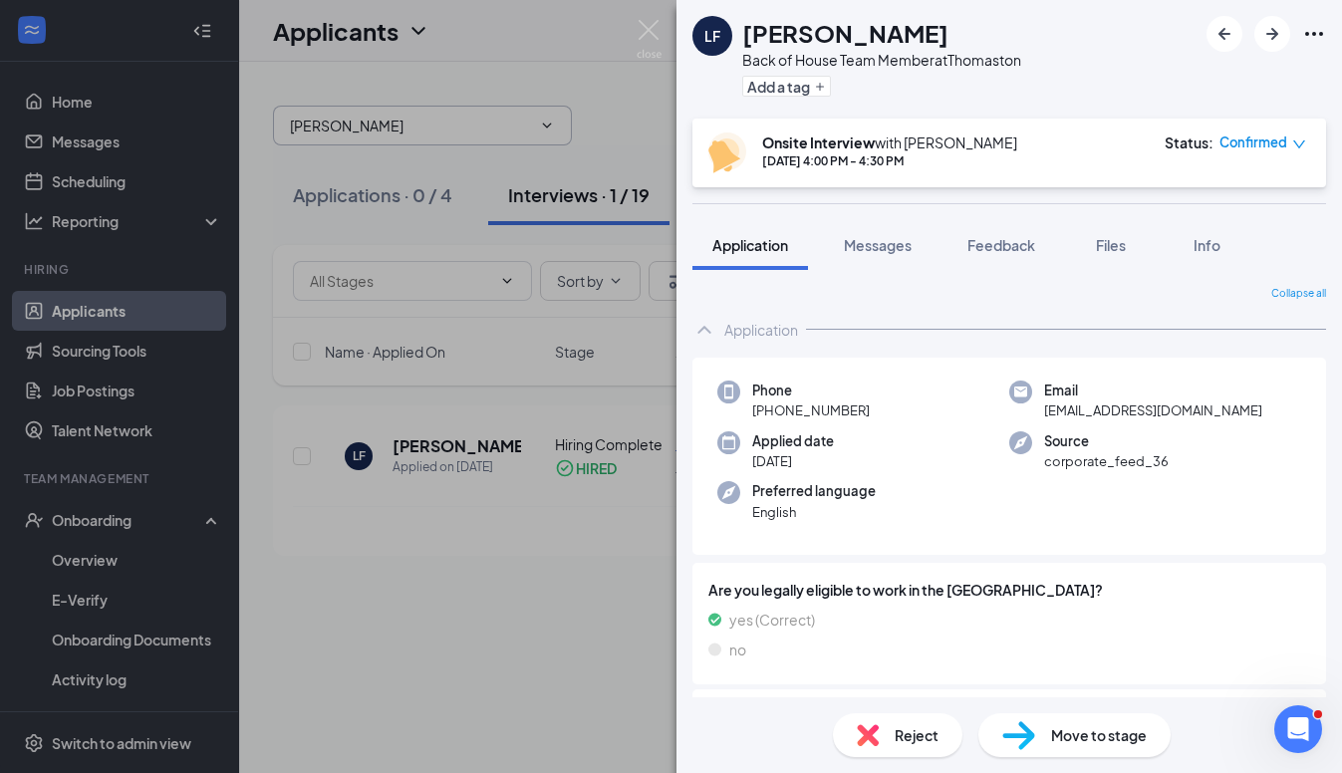
click at [83, 517] on div "LF Luke Fry Back of House Team Member at Thomaston Add a tag Onsite Interview w…" at bounding box center [671, 386] width 1342 height 773
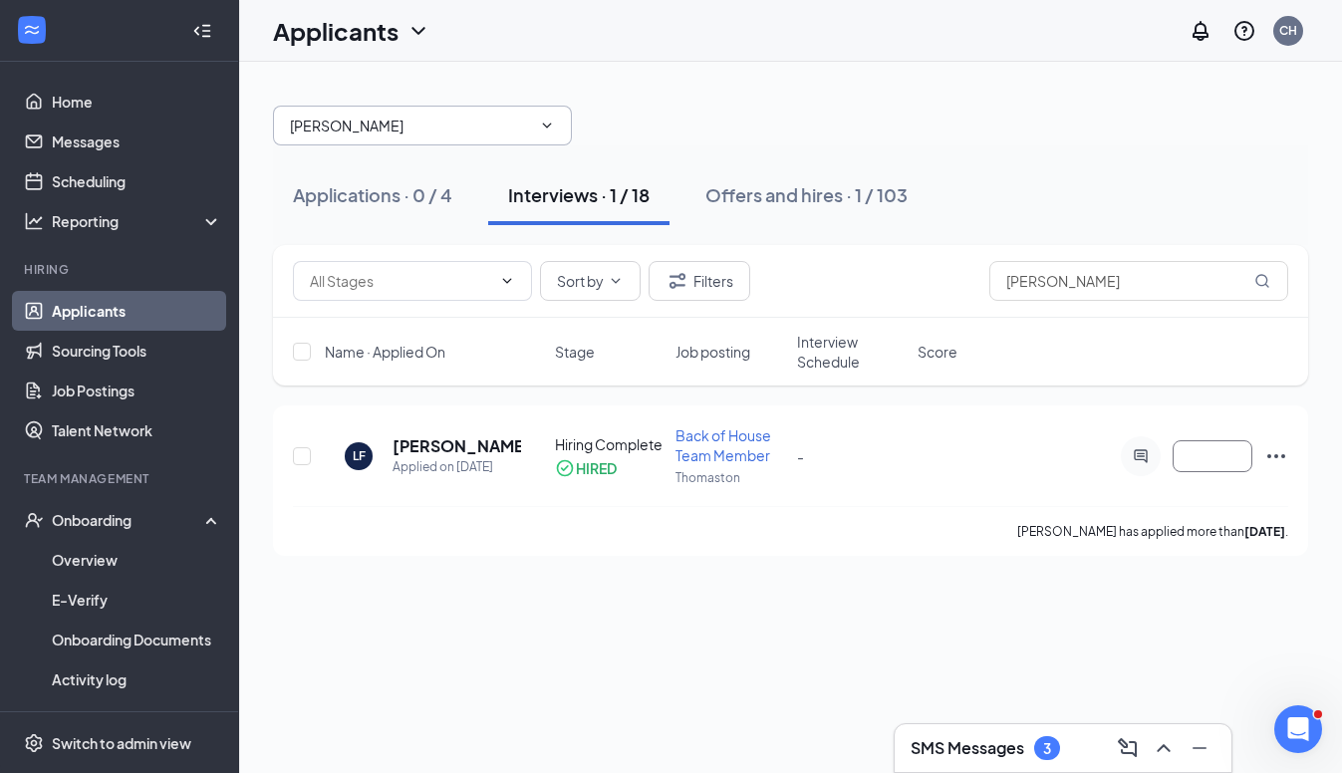
click at [83, 517] on div "Onboarding" at bounding box center [128, 520] width 153 height 20
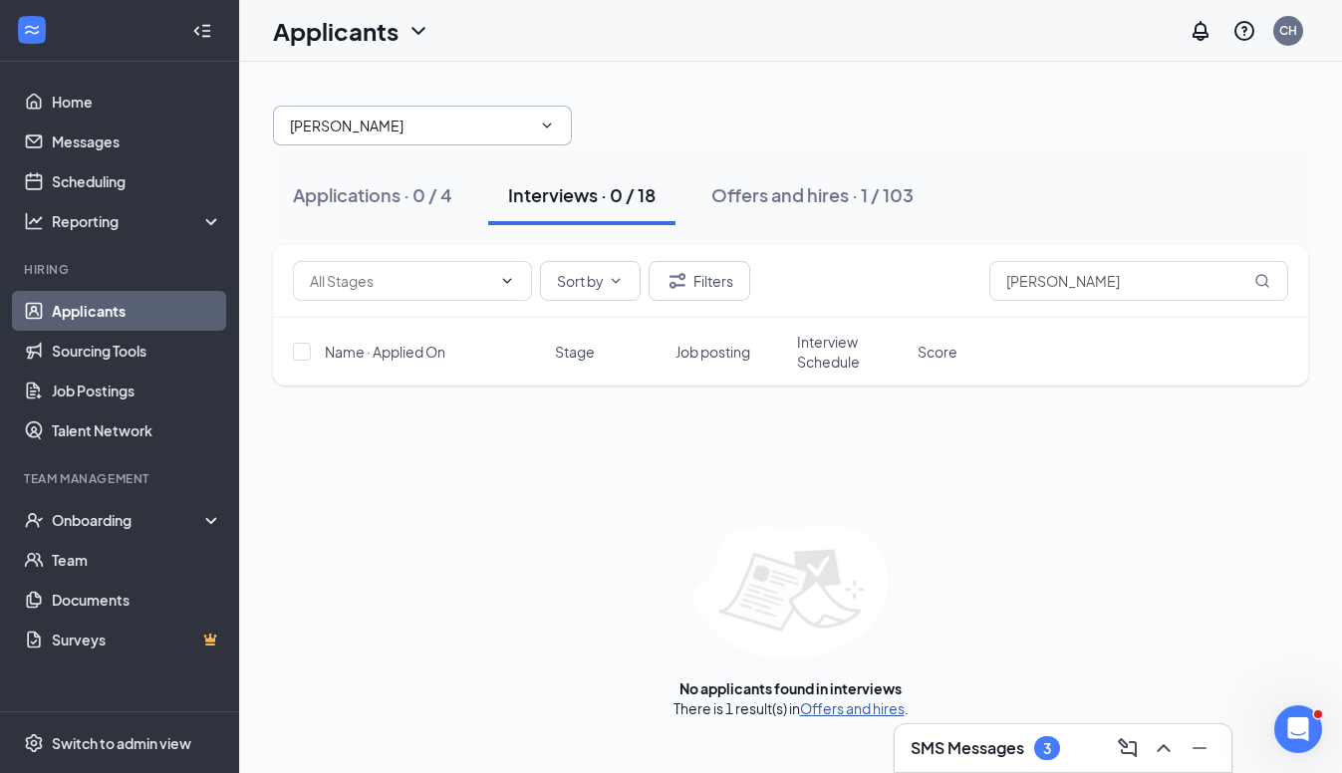
click at [837, 709] on link "Offers and hires" at bounding box center [852, 709] width 105 height 18
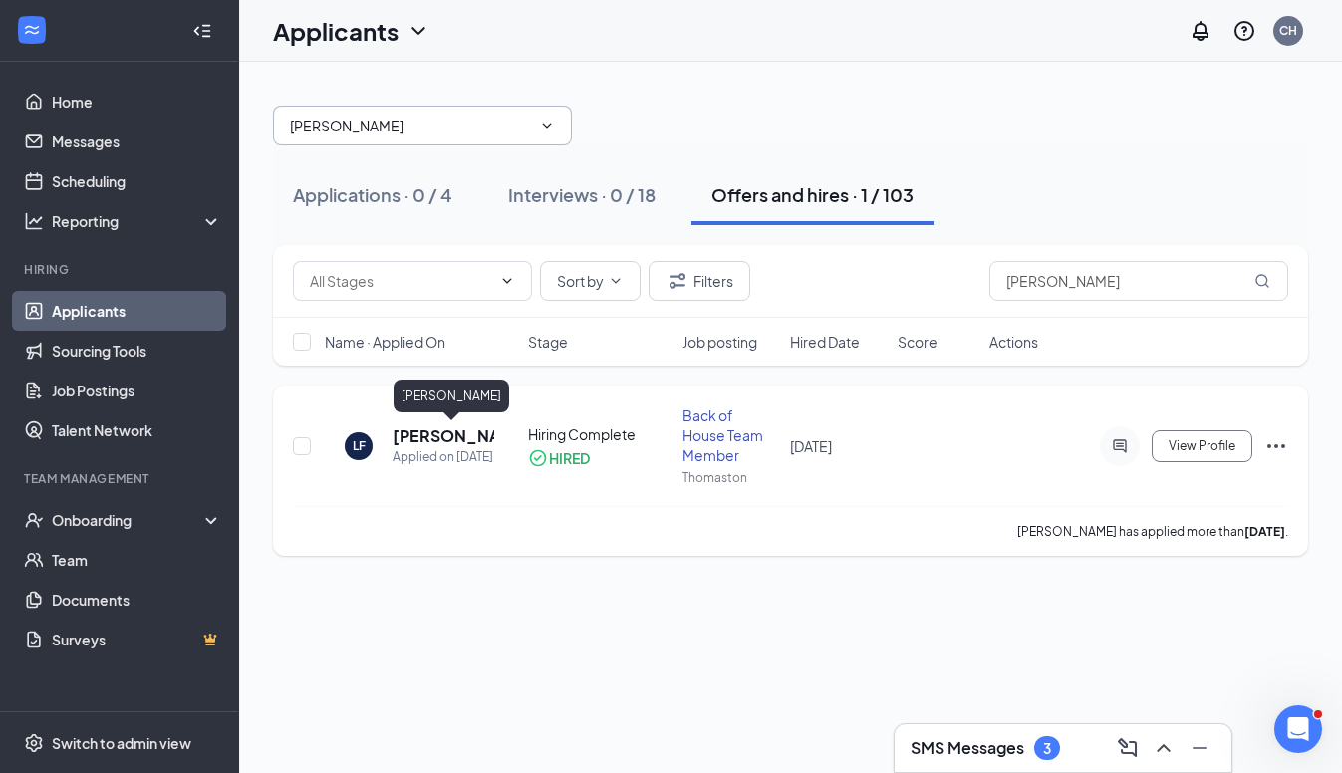
click at [421, 434] on h5 "Luke Fry" at bounding box center [444, 437] width 102 height 22
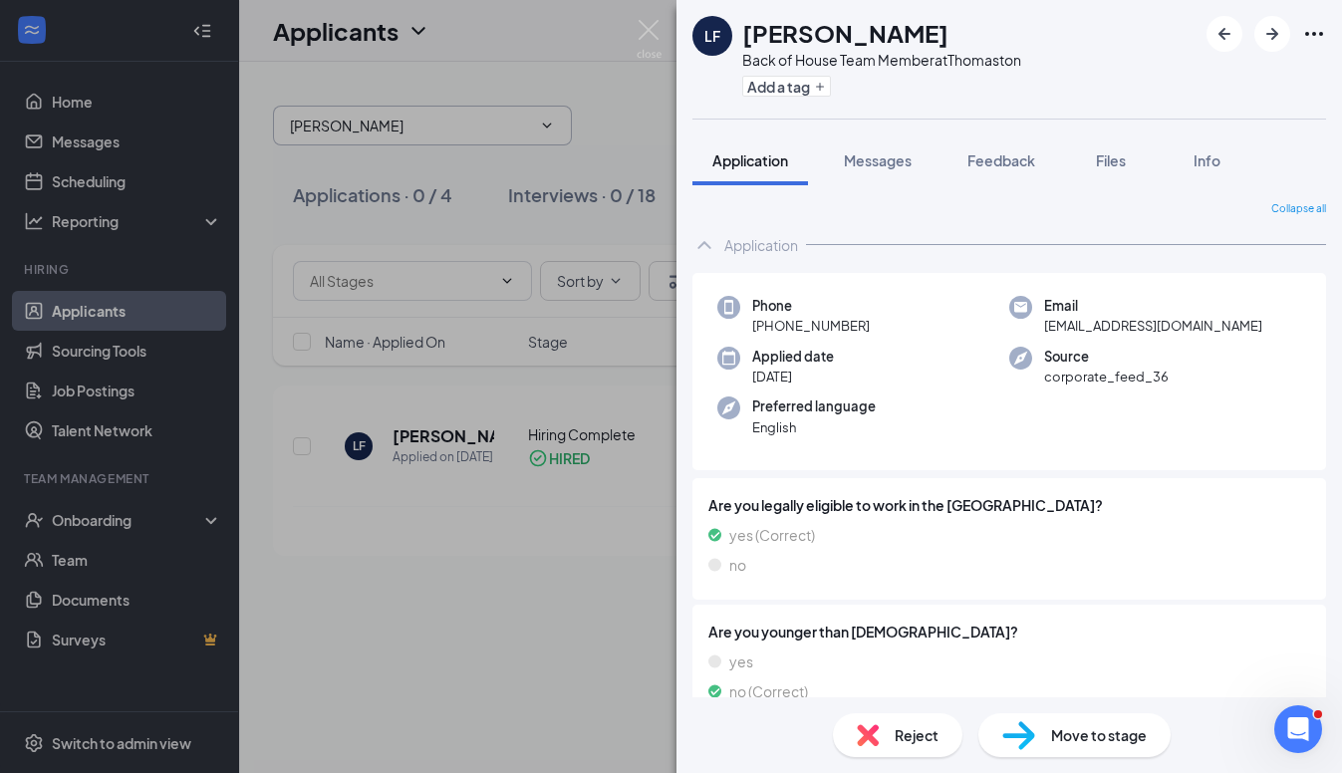
click at [232, 676] on div "LF Luke Fry Back of House Team Member at Thomaston Add a tag Application Messag…" at bounding box center [671, 386] width 1342 height 773
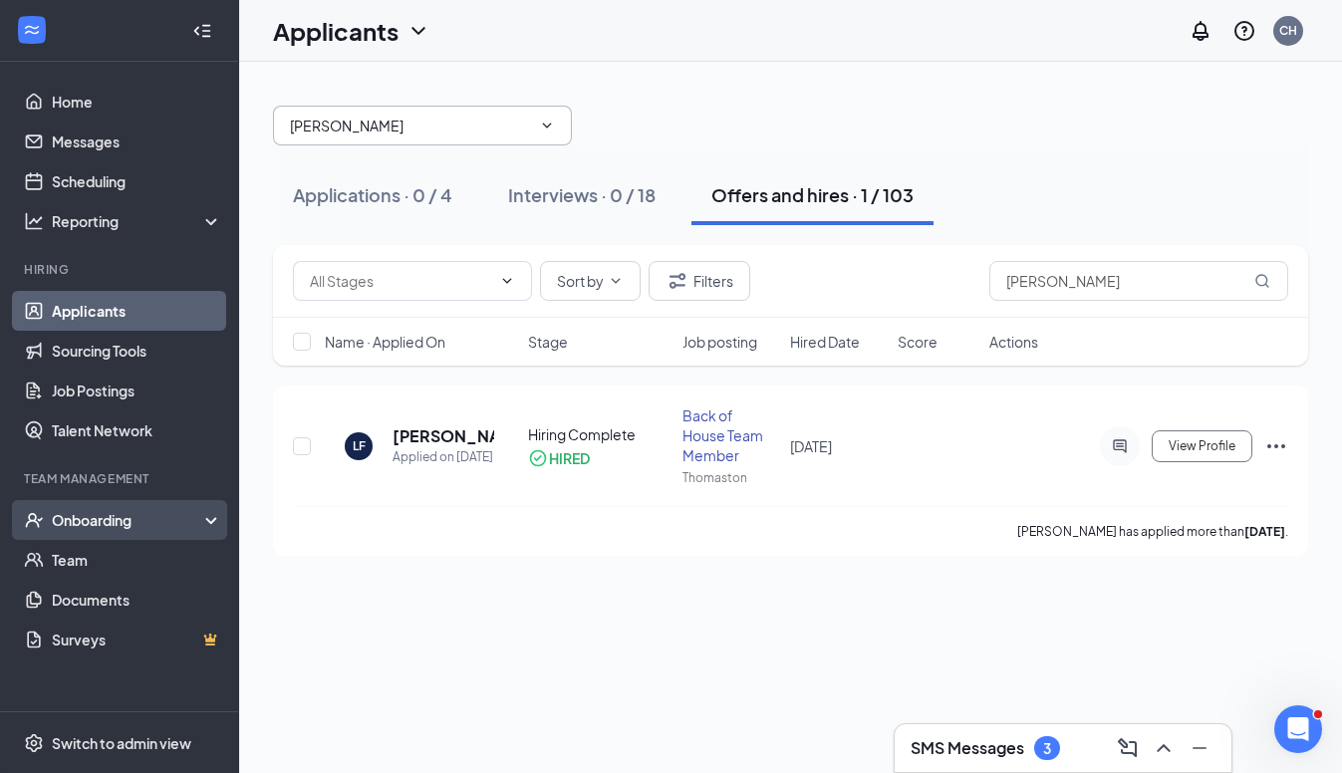
click at [80, 527] on div "Onboarding" at bounding box center [128, 520] width 153 height 20
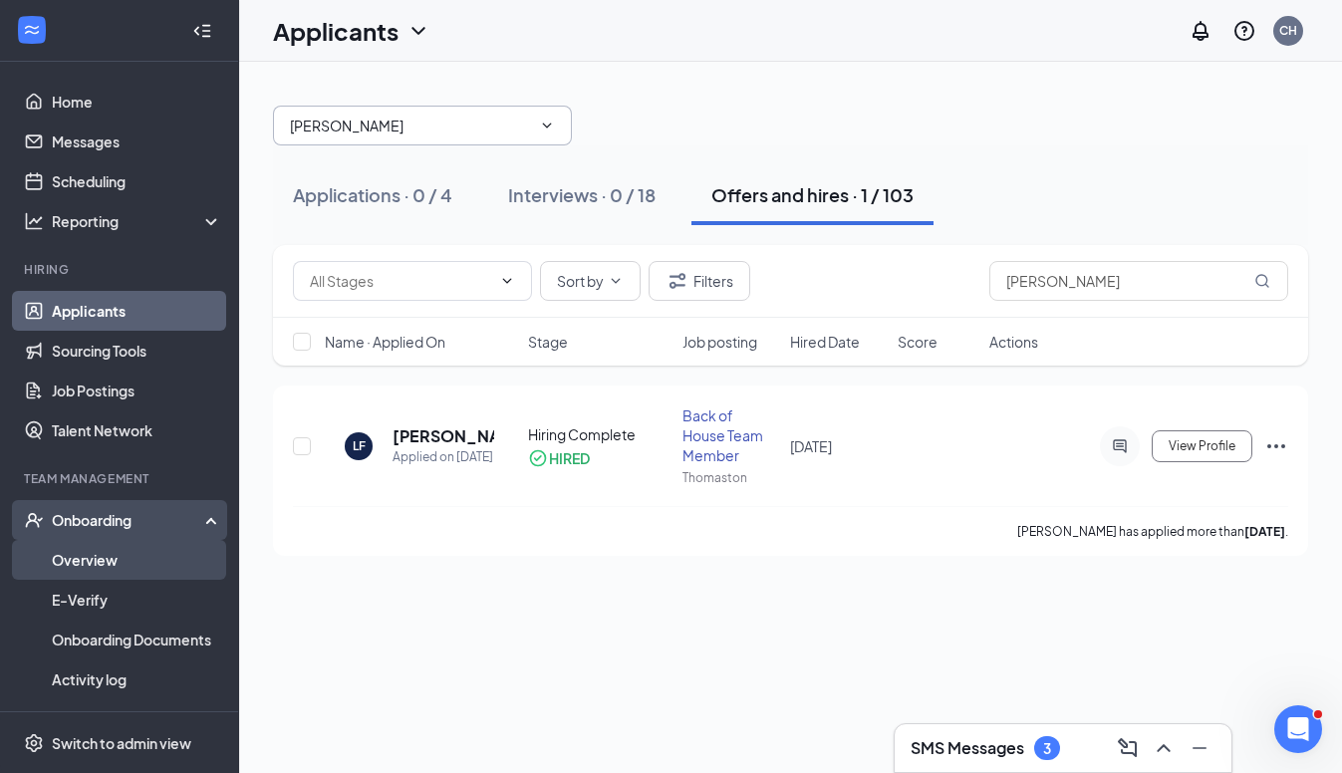
click at [80, 563] on link "Overview" at bounding box center [137, 560] width 170 height 40
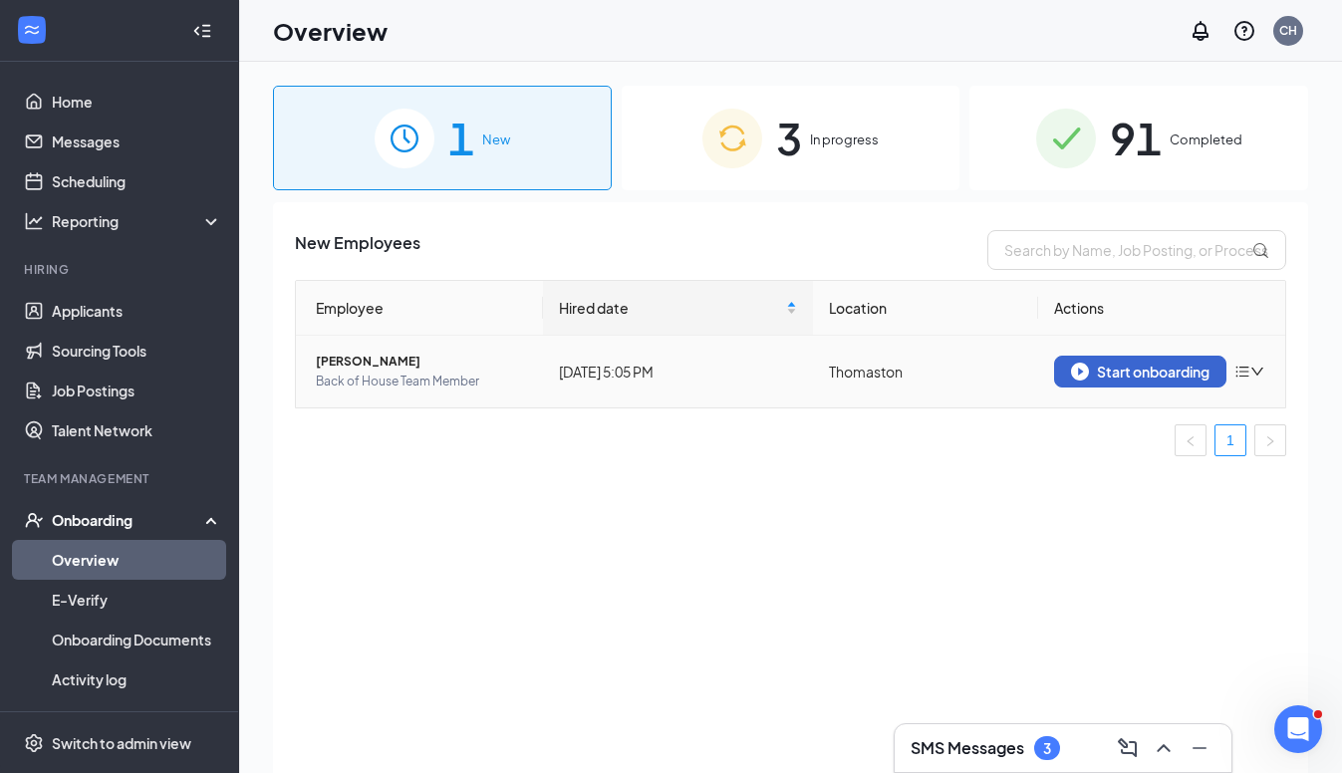
click at [1159, 359] on button "Start onboarding" at bounding box center [1140, 372] width 172 height 32
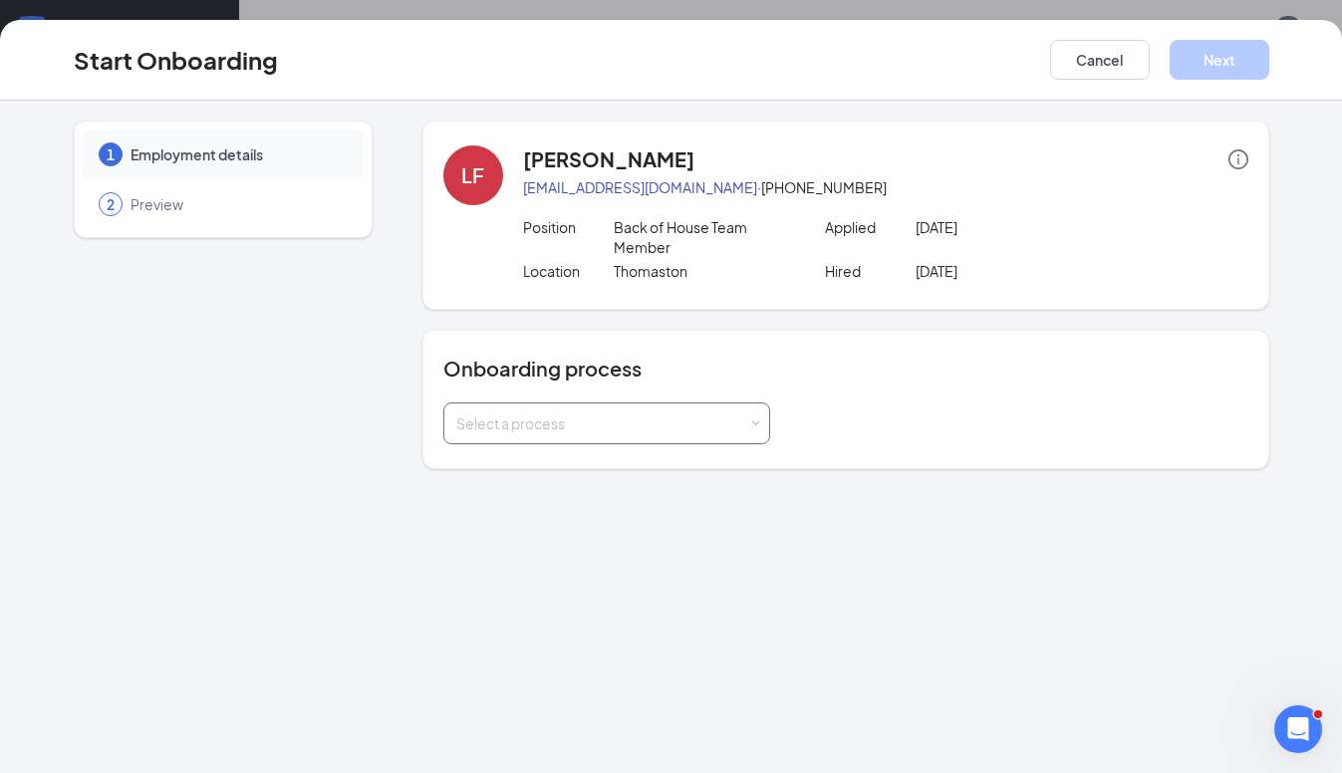
click at [687, 428] on div "Select a process" at bounding box center [602, 424] width 292 height 20
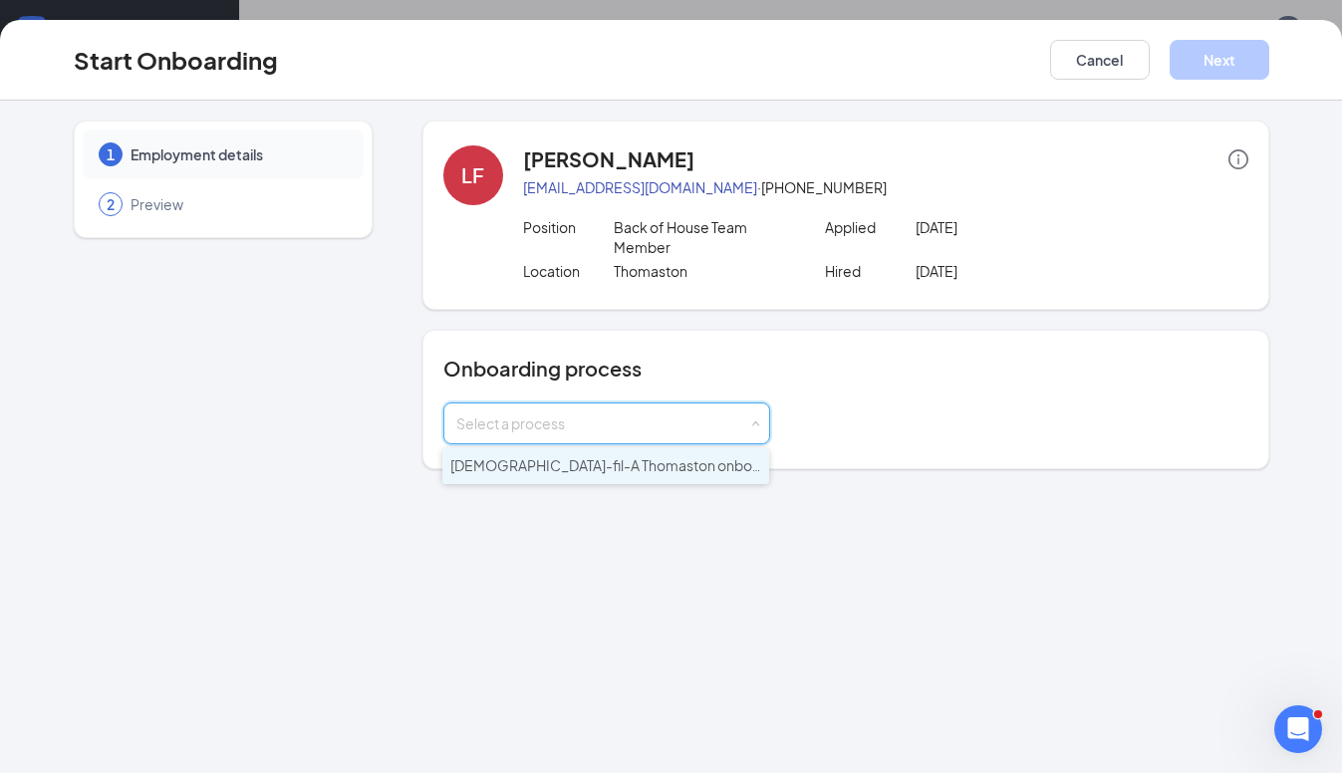
click at [624, 469] on span "Chick-fil-A Thomaston onboarding" at bounding box center [622, 465] width 344 height 18
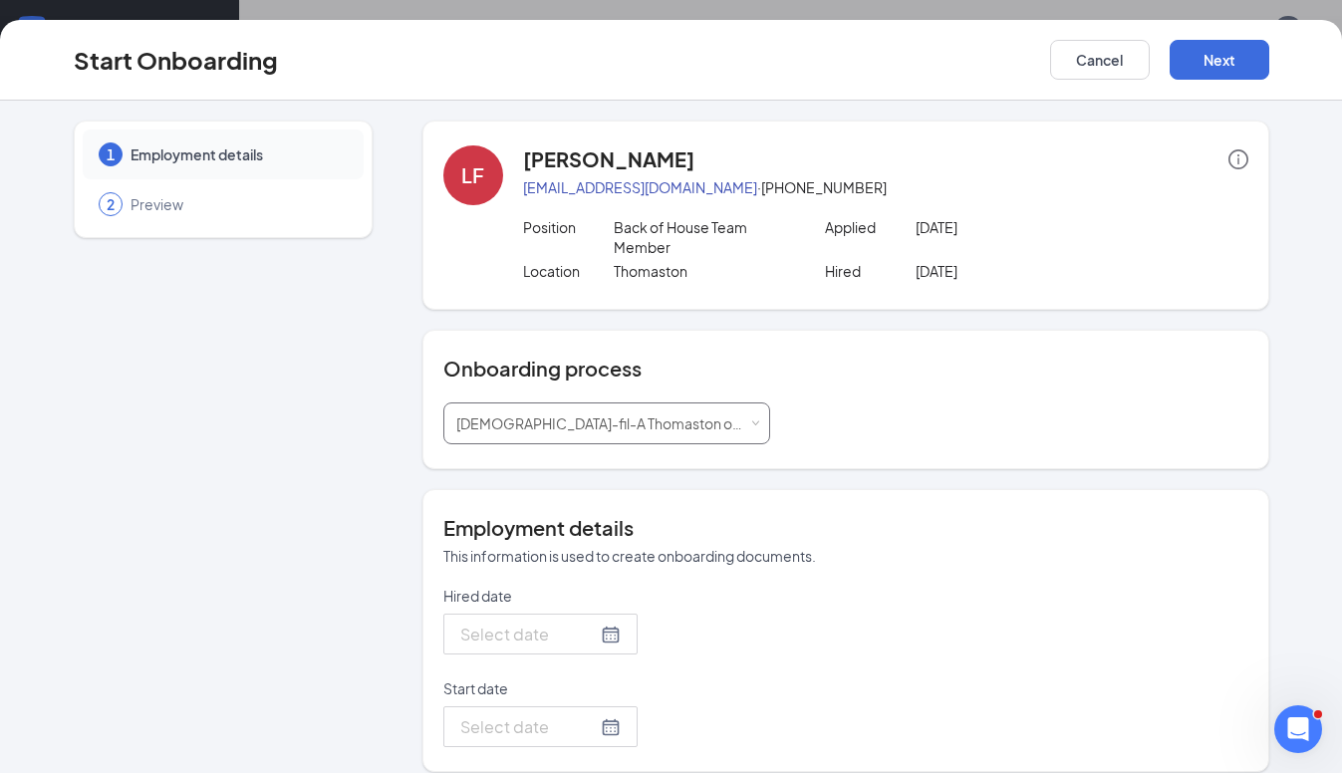
type input "Oct 15, 2025"
type input "Oct 28, 2025"
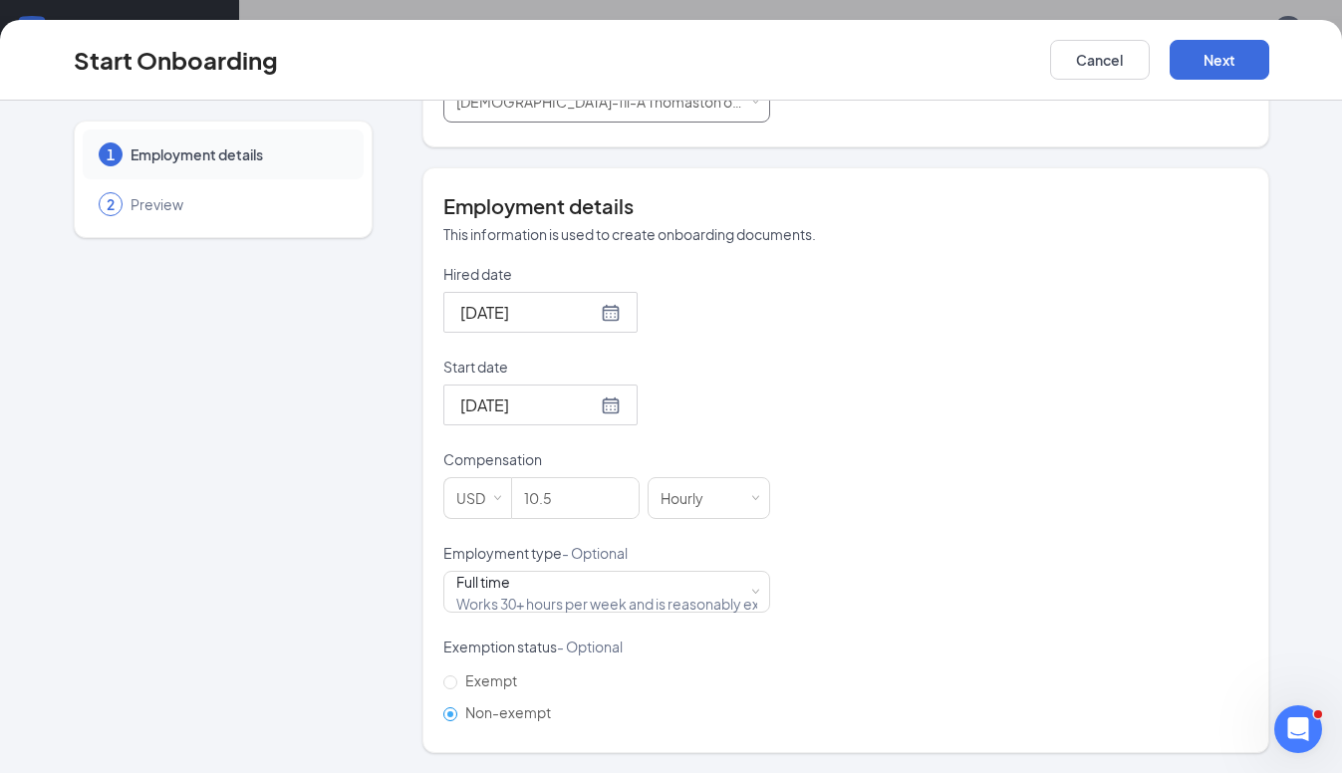
scroll to position [311, 0]
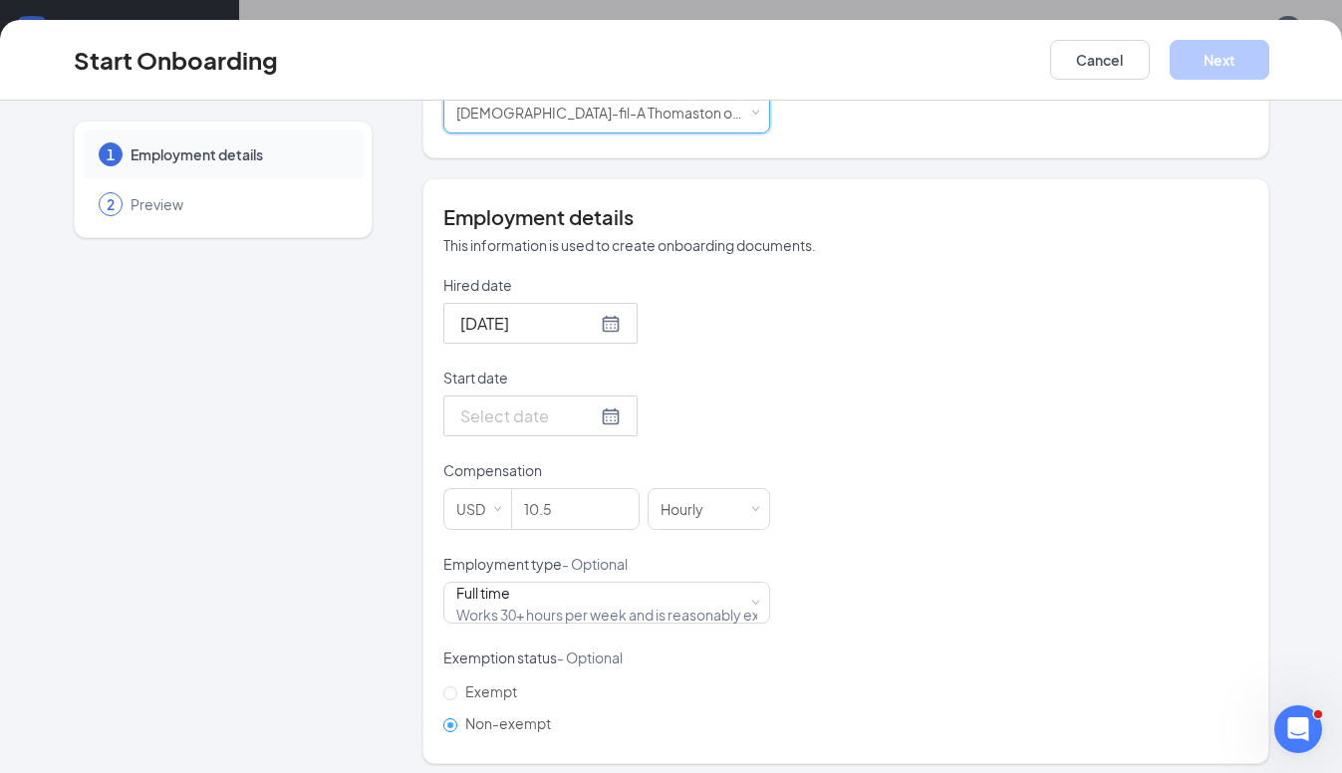
click at [608, 411] on div at bounding box center [540, 416] width 160 height 25
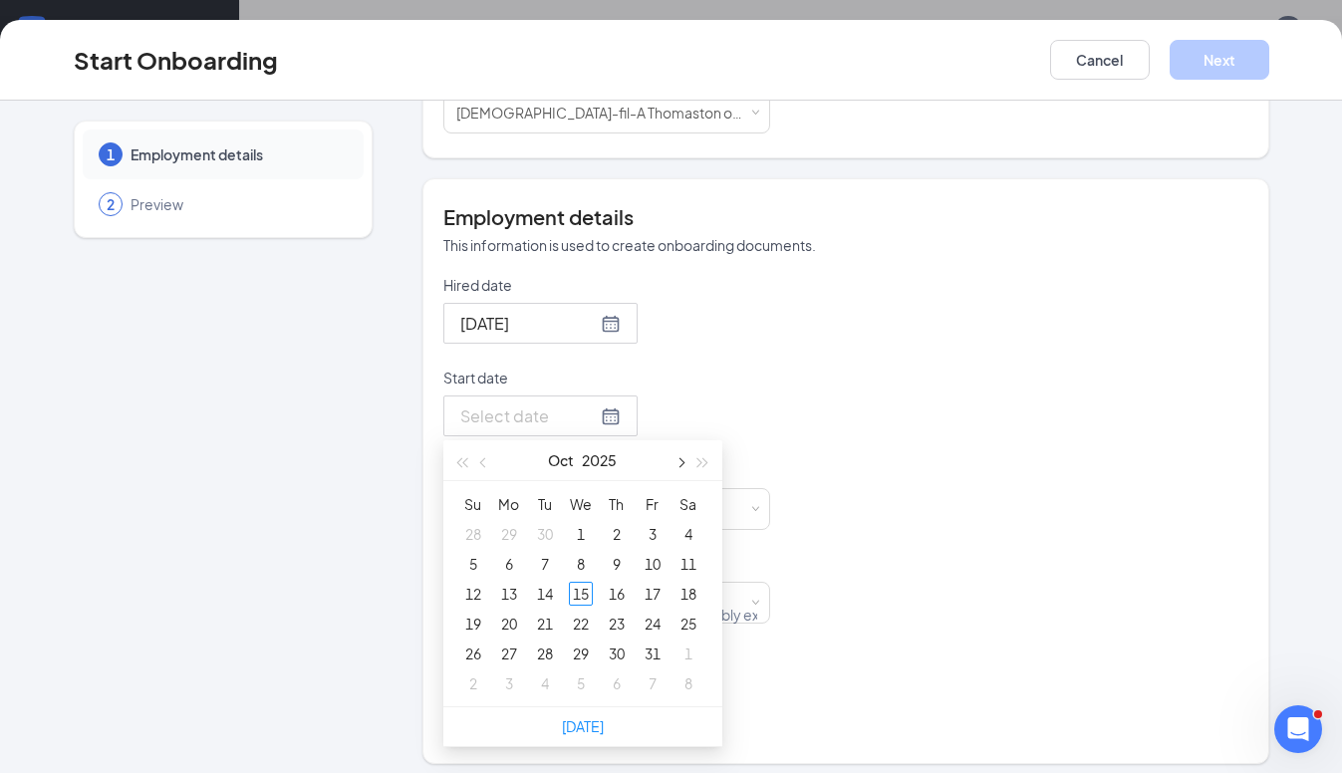
click at [683, 461] on span "button" at bounding box center [681, 463] width 10 height 10
type input "Nov 7, 2025"
type input "Nov 14, 2025"
type input "Nov 21, 2025"
type input "Nov 20, 2025"
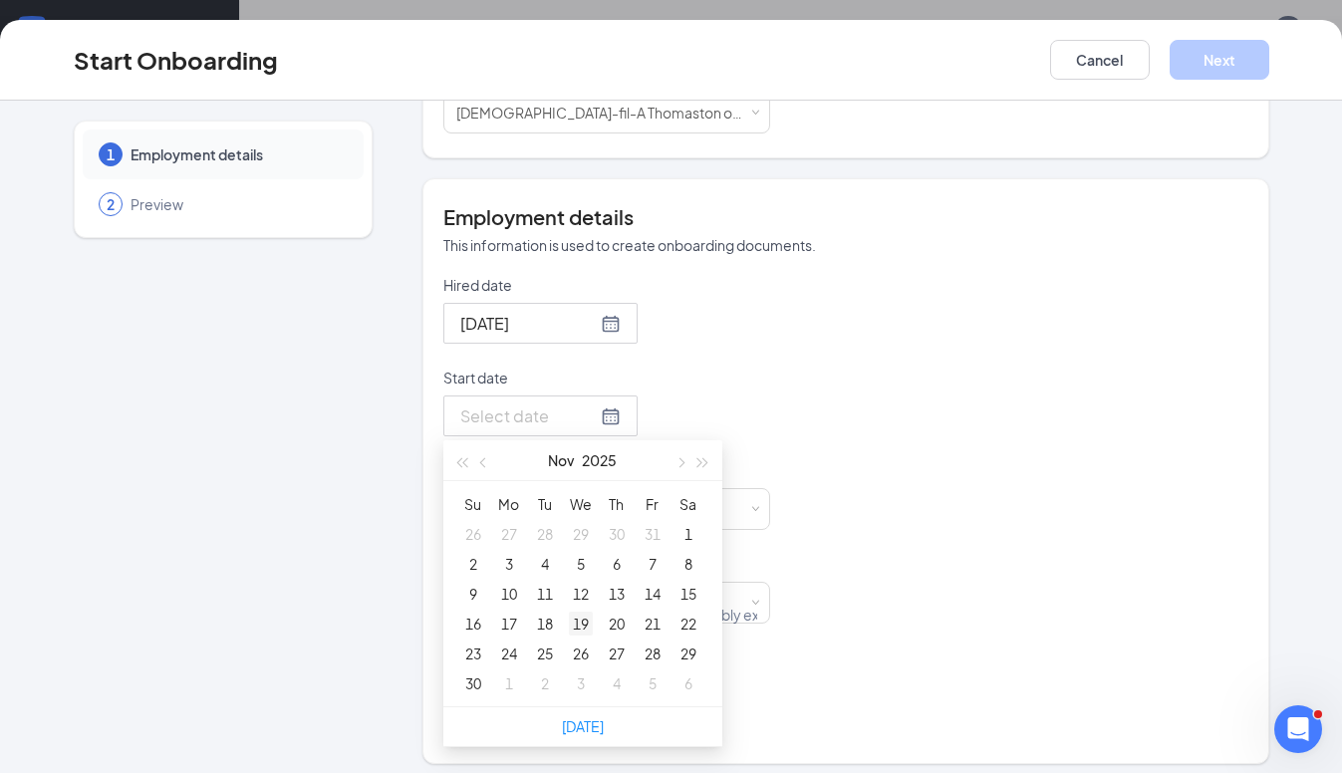
type input "Nov 19, 2025"
type input "Nov 18, 2025"
type input "Nov 17, 2025"
type input "Nov 10, 2025"
click at [509, 596] on div "10" at bounding box center [509, 594] width 24 height 24
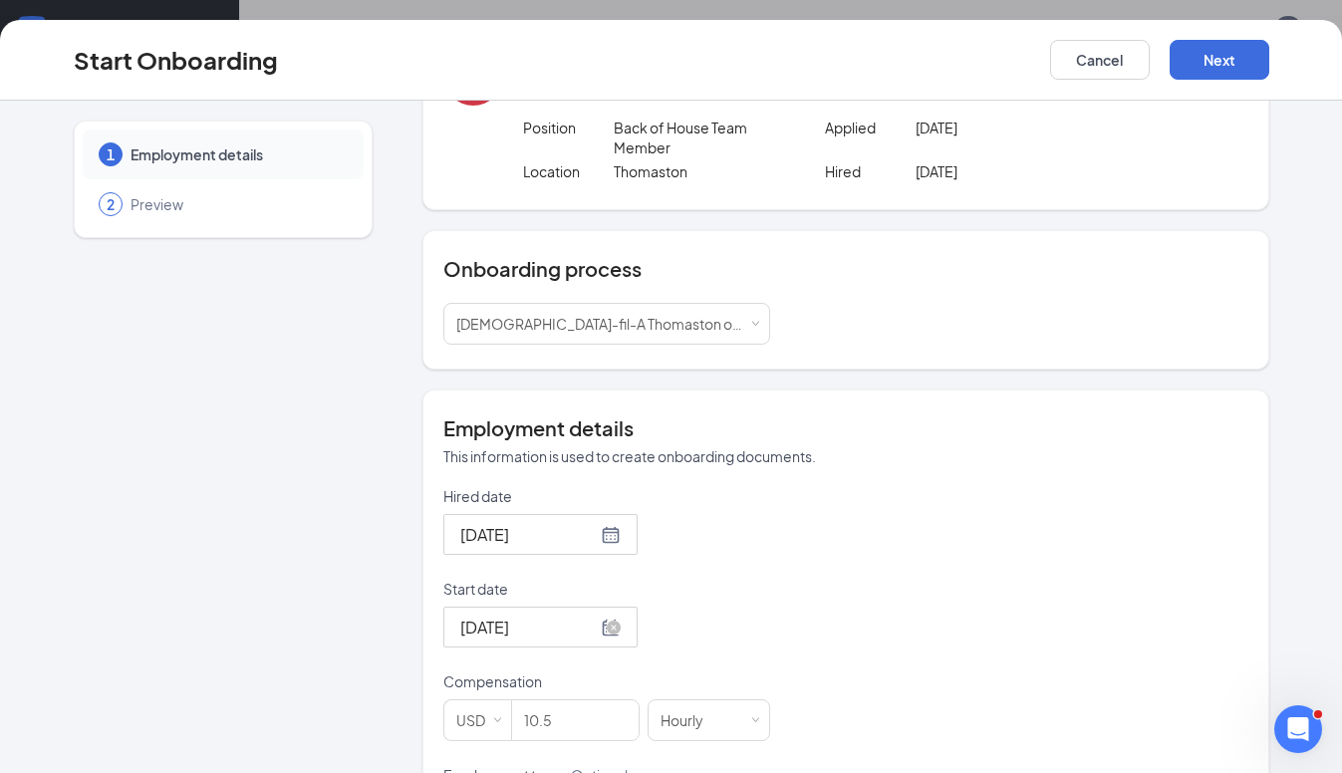
scroll to position [102, 0]
click at [613, 628] on div at bounding box center [540, 625] width 160 height 25
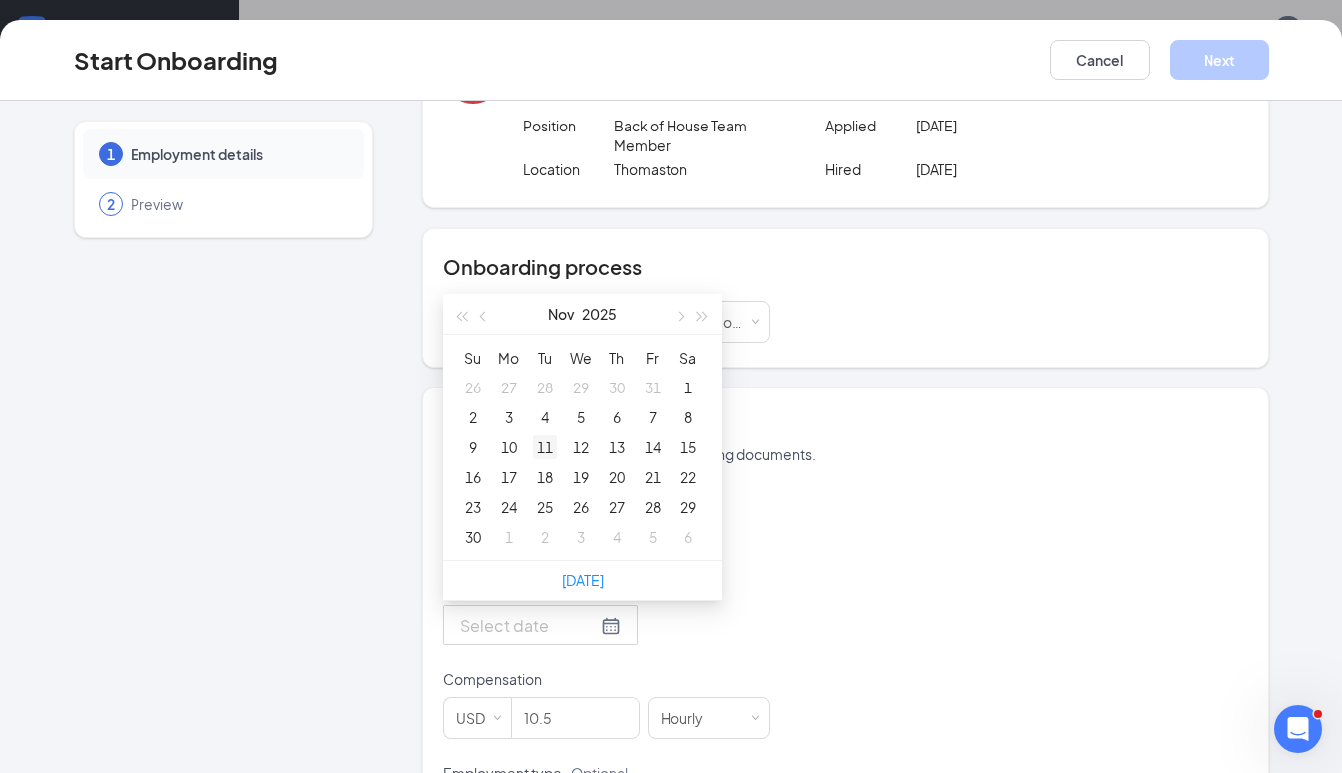
type input "Dec 3, 2025"
type input "Nov 18, 2025"
type input "Nov 11, 2025"
type input "Oct 27, 2025"
click at [483, 314] on span "button" at bounding box center [484, 317] width 10 height 10
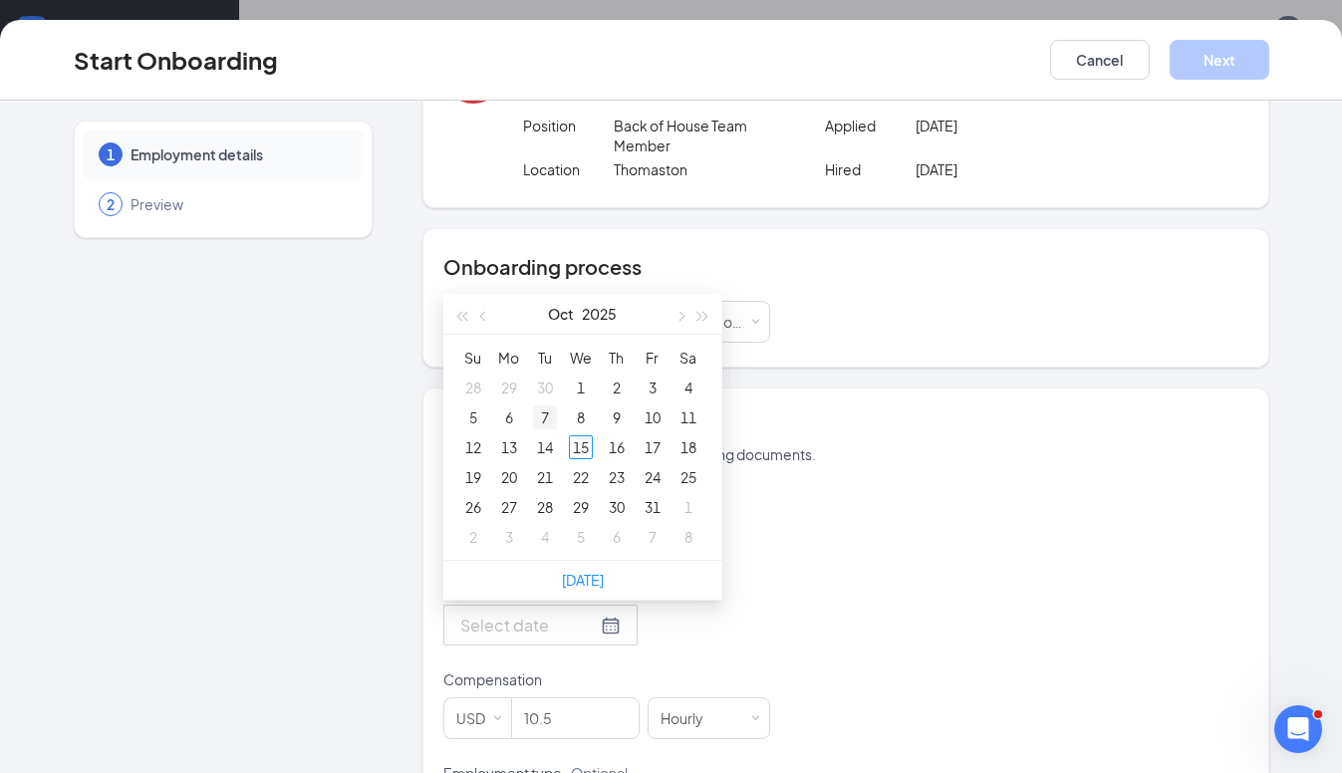
type input "Sep 30, 2025"
type input "Oct 7, 2025"
type input "Oct 14, 2025"
type input "Oct 13, 2025"
type input "Oct 6, 2025"
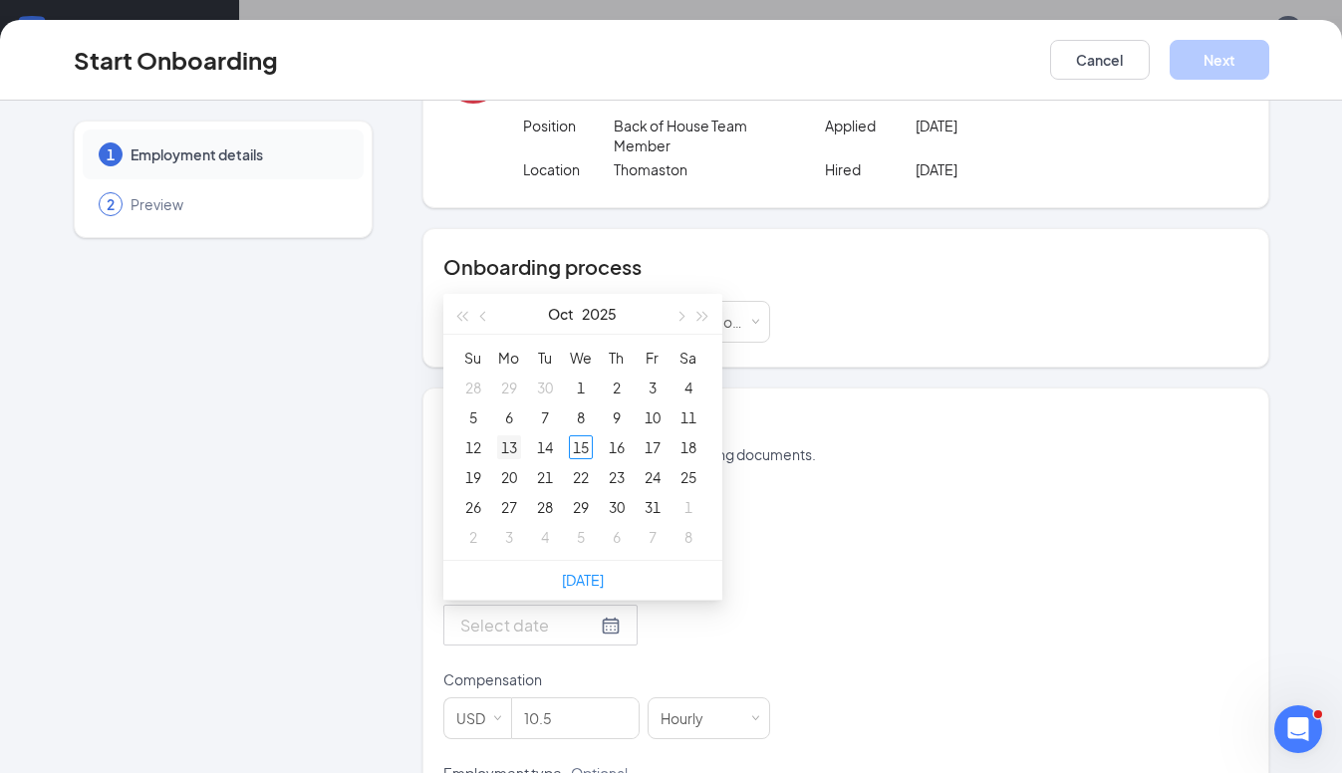
type input "Oct 13, 2025"
click at [510, 444] on div "13" at bounding box center [509, 447] width 24 height 24
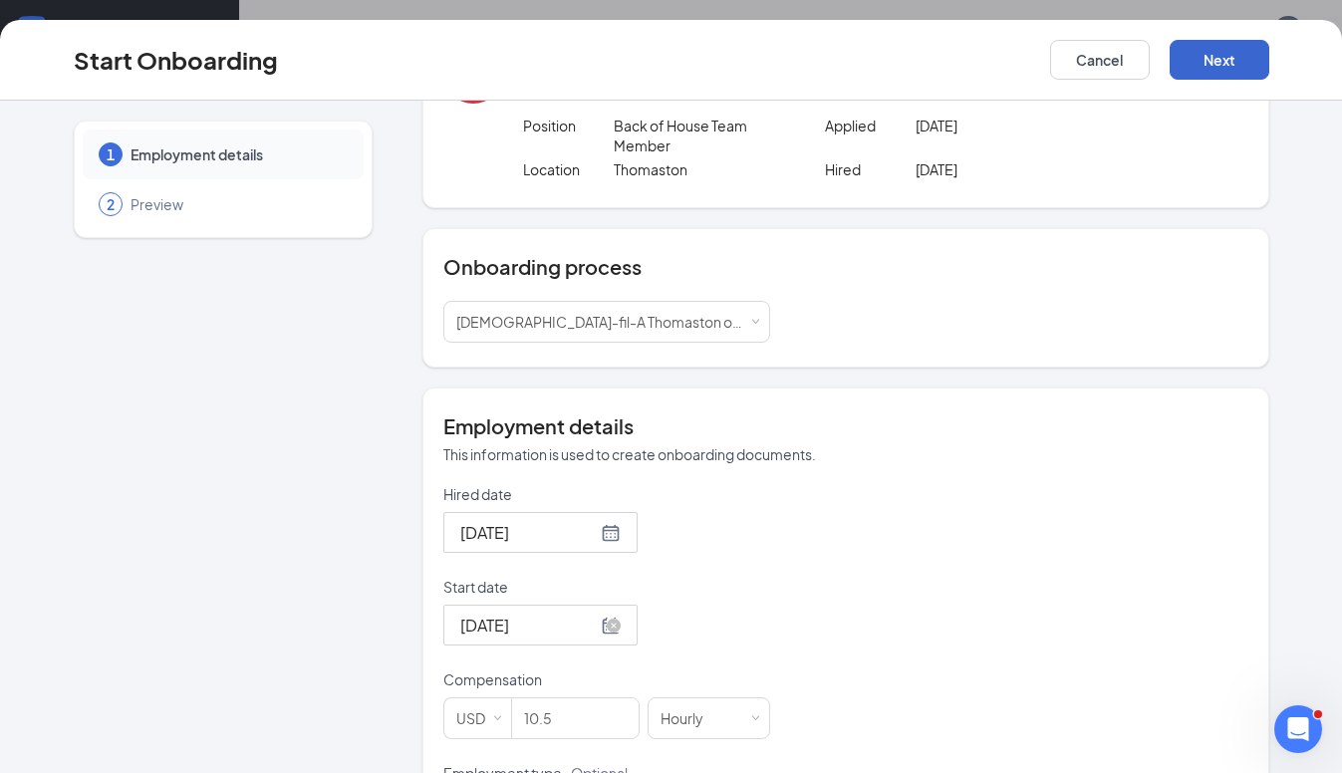
click at [1207, 45] on button "Next" at bounding box center [1220, 60] width 100 height 40
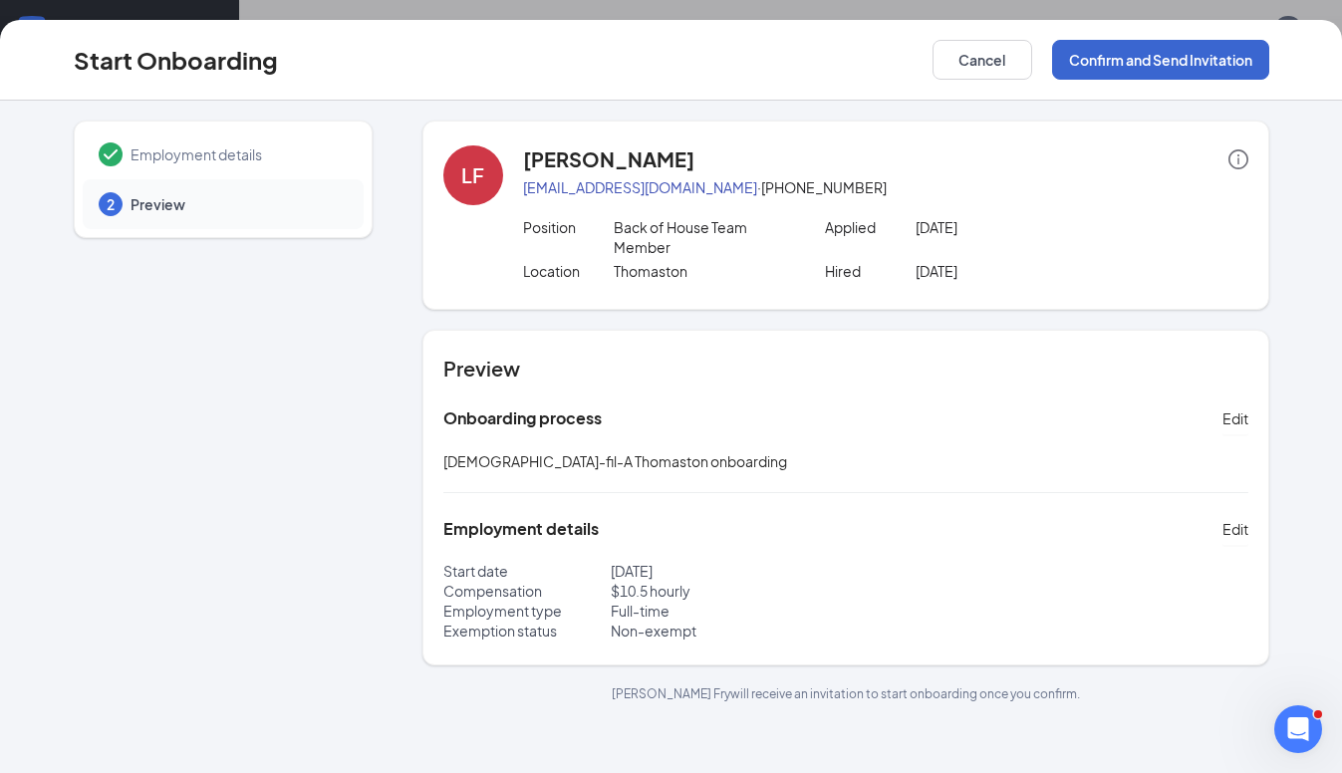
scroll to position [0, 0]
click at [1181, 62] on button "Confirm and Send Invitation" at bounding box center [1160, 60] width 217 height 40
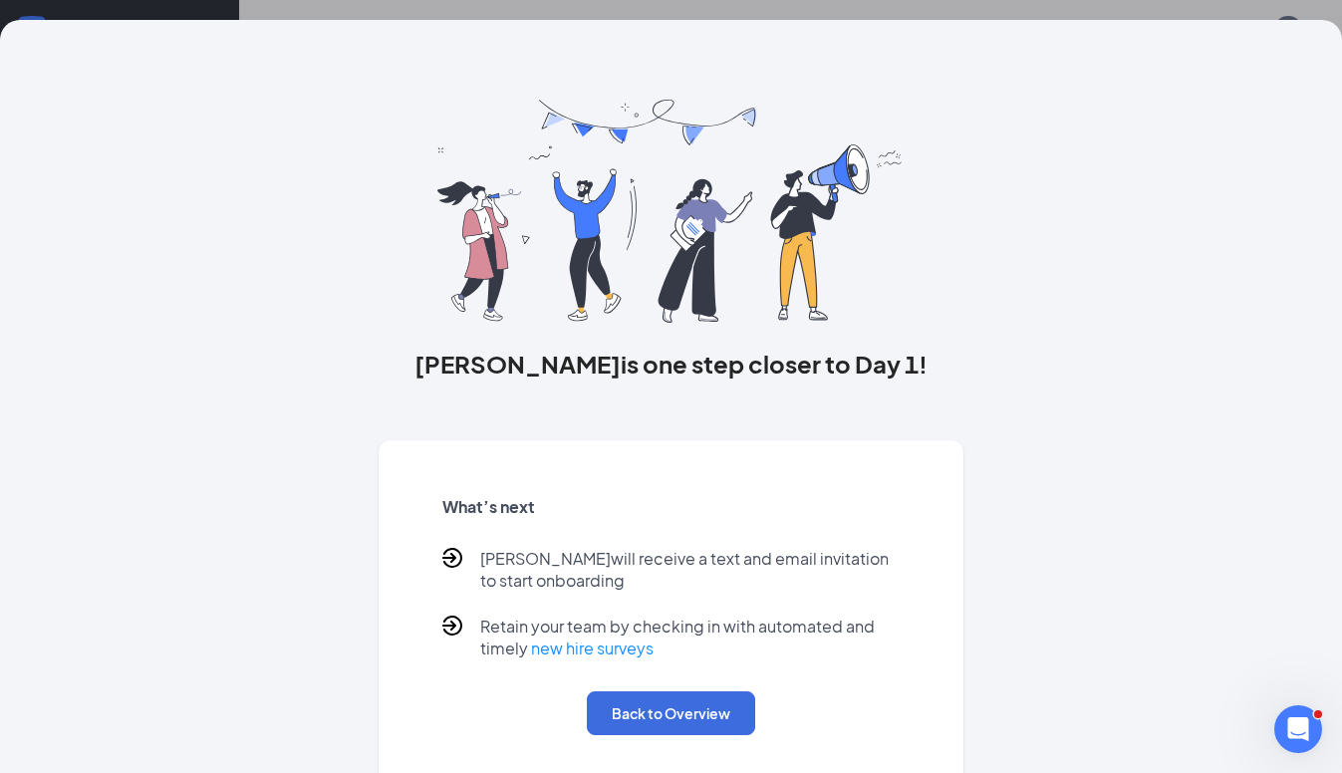
click at [690, 710] on button "Back to Overview" at bounding box center [671, 714] width 168 height 44
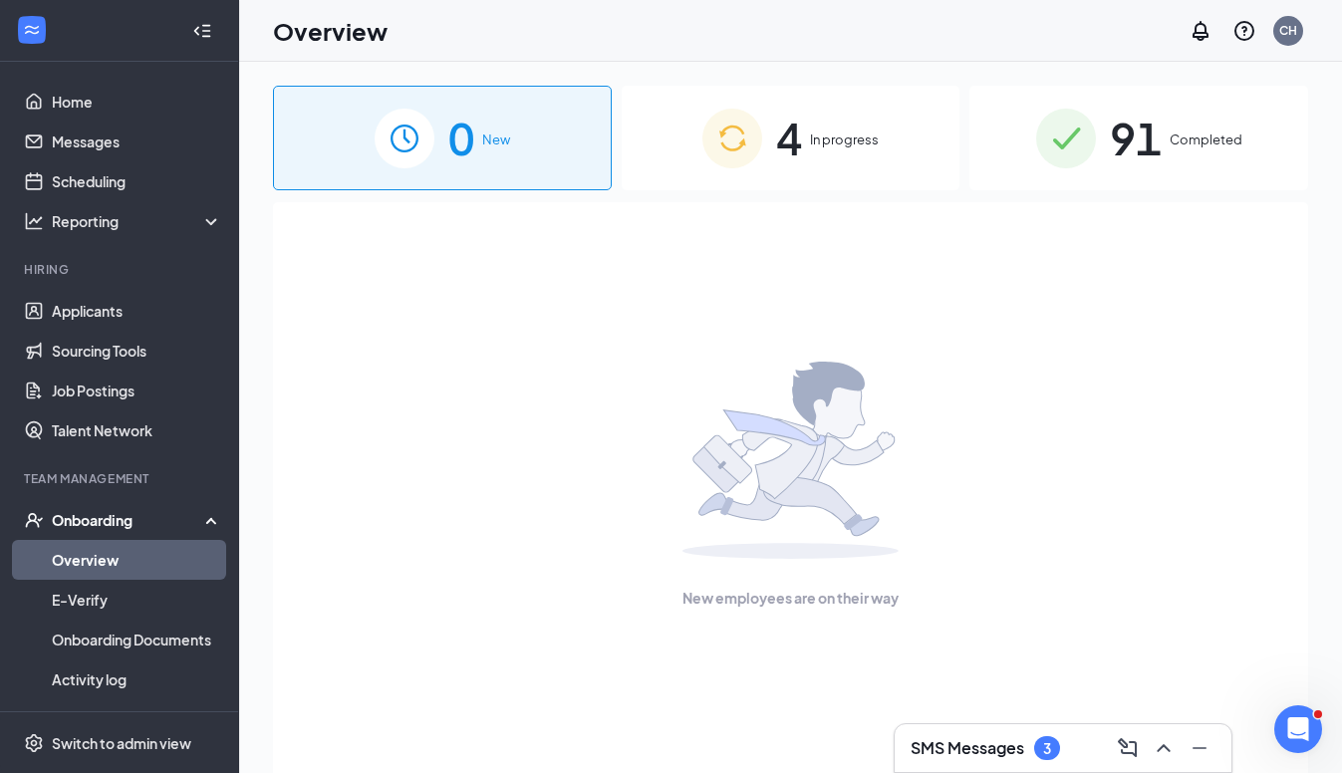
click at [87, 521] on div "Onboarding" at bounding box center [128, 520] width 153 height 20
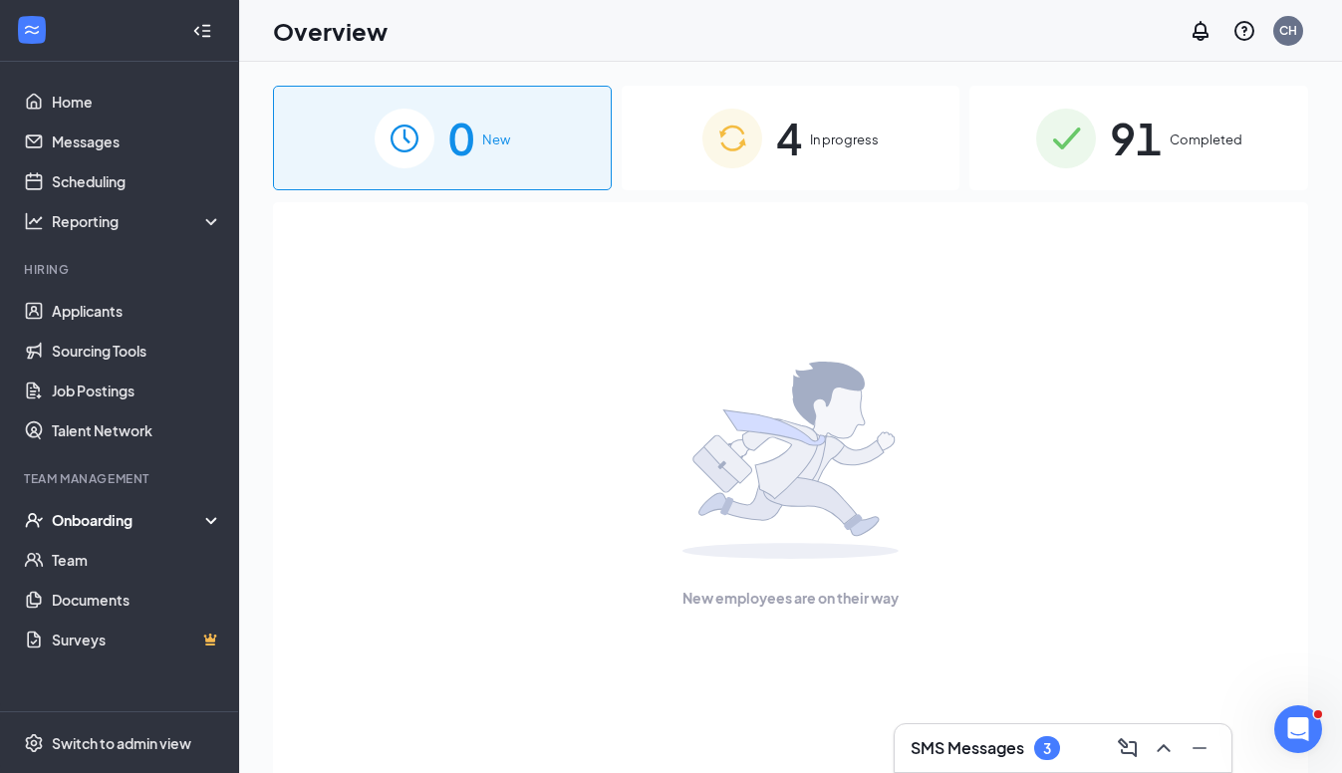
click at [87, 520] on div "Onboarding" at bounding box center [128, 520] width 153 height 20
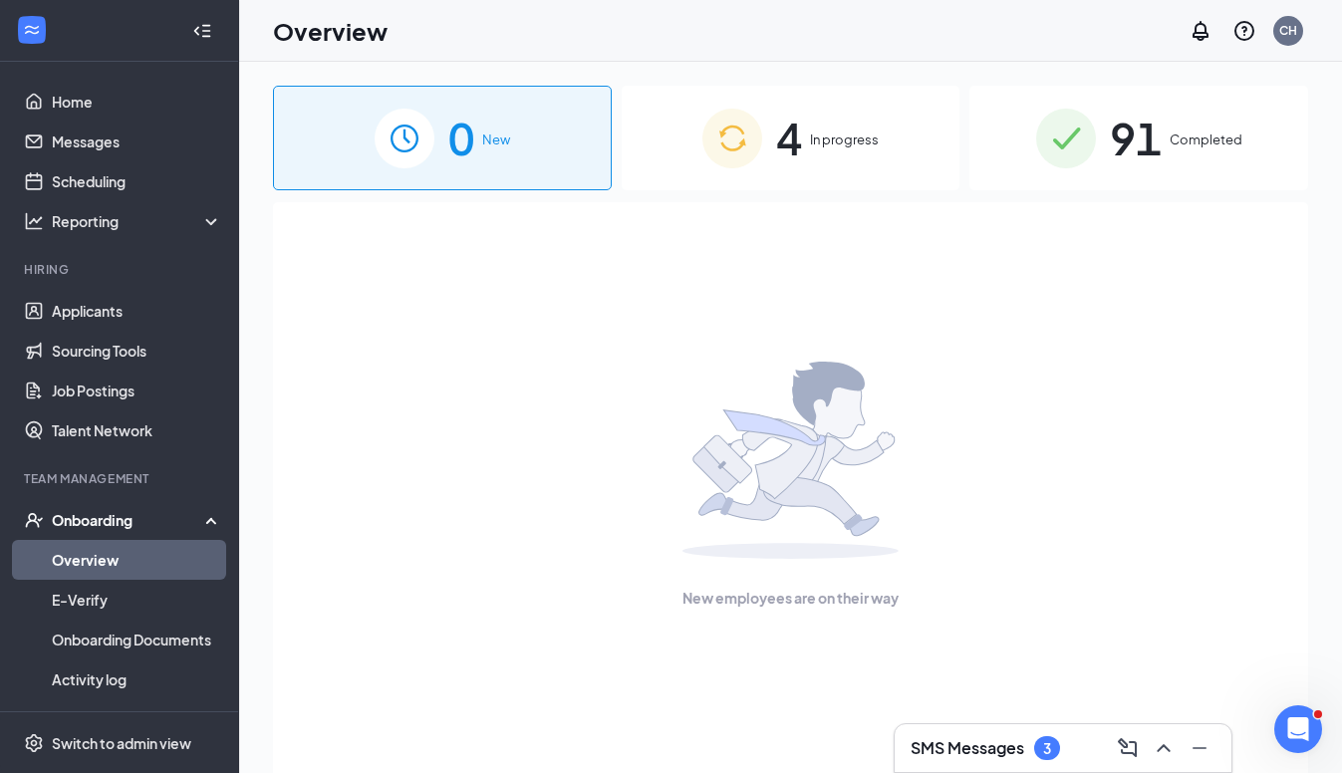
click at [93, 563] on link "Overview" at bounding box center [137, 560] width 170 height 40
click at [829, 137] on span "In progress" at bounding box center [844, 140] width 69 height 20
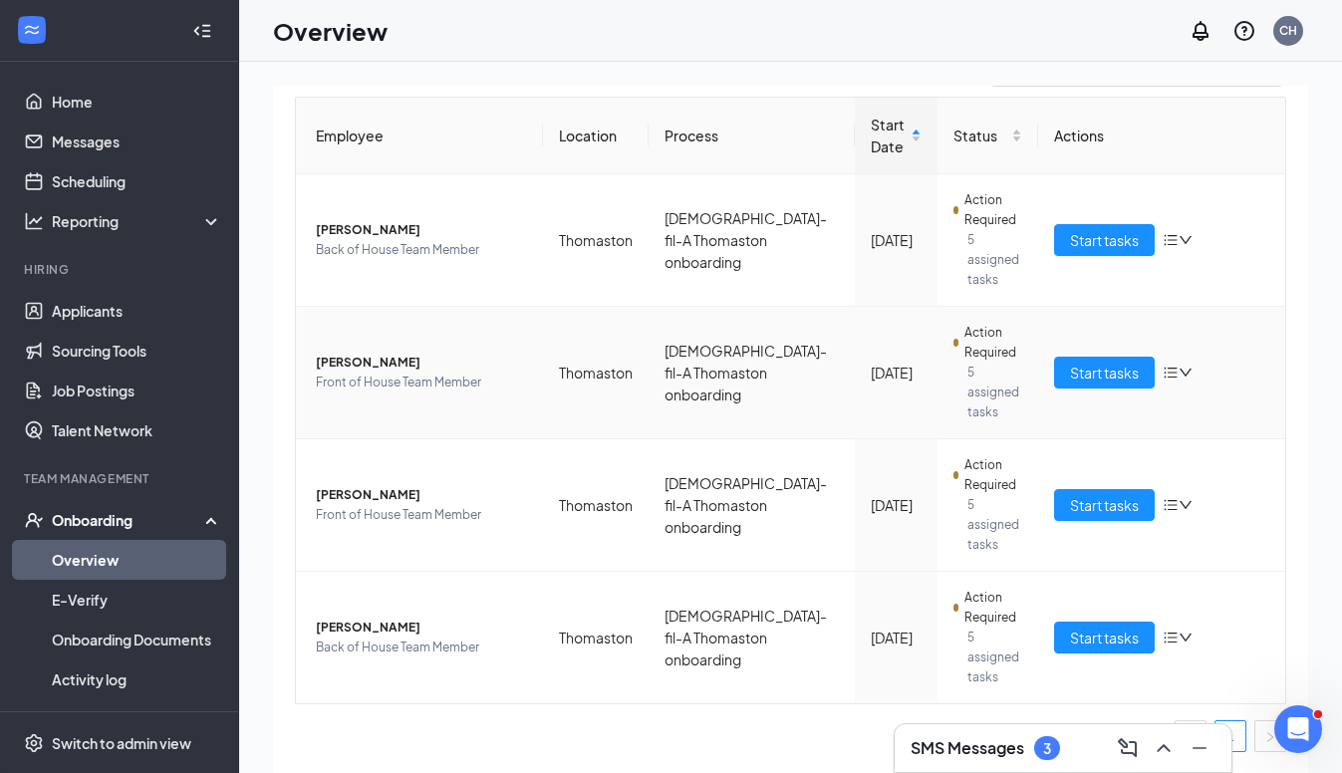
scroll to position [183, 0]
click at [1106, 625] on button "Start tasks" at bounding box center [1104, 638] width 101 height 32
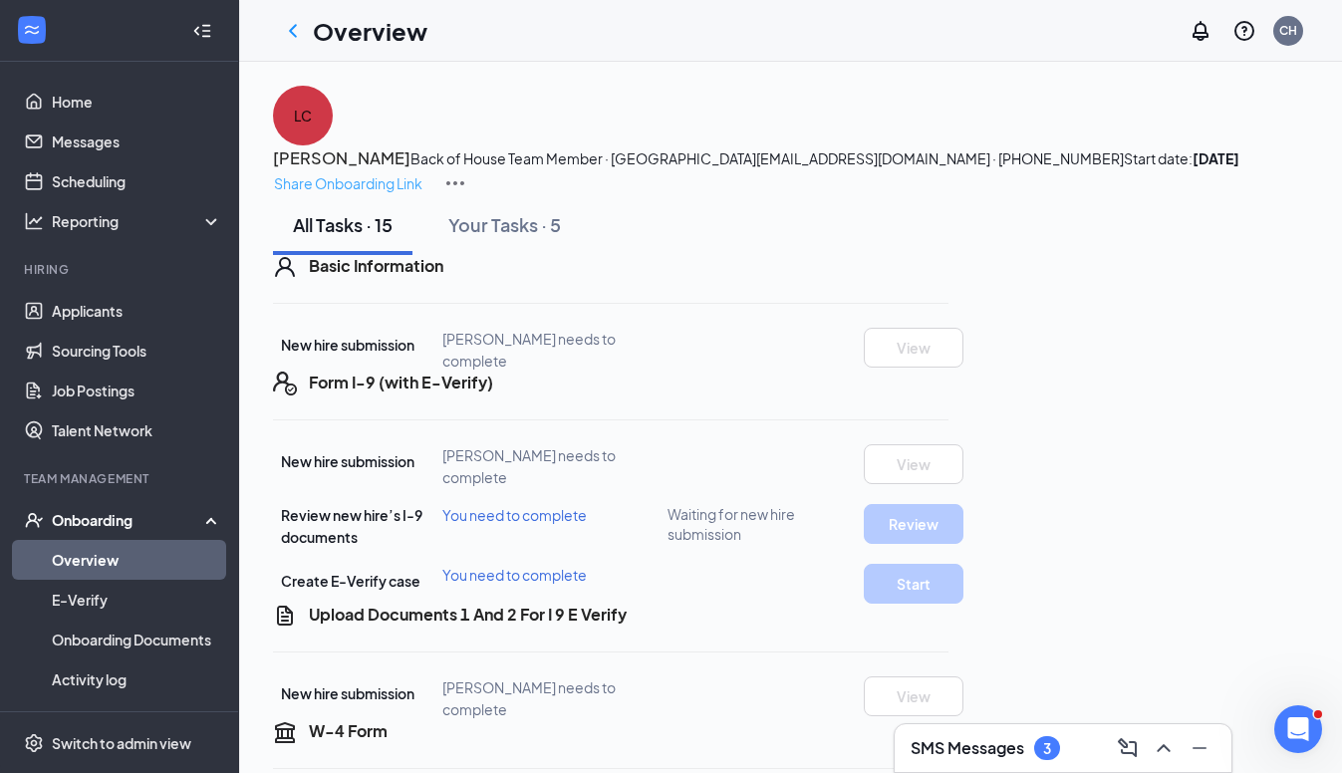
click at [423, 172] on p "Share Onboarding Link" at bounding box center [348, 183] width 148 height 22
type textarea "Hi Loreta, This is a gentle reminder to complete your onboarding before your fi…"
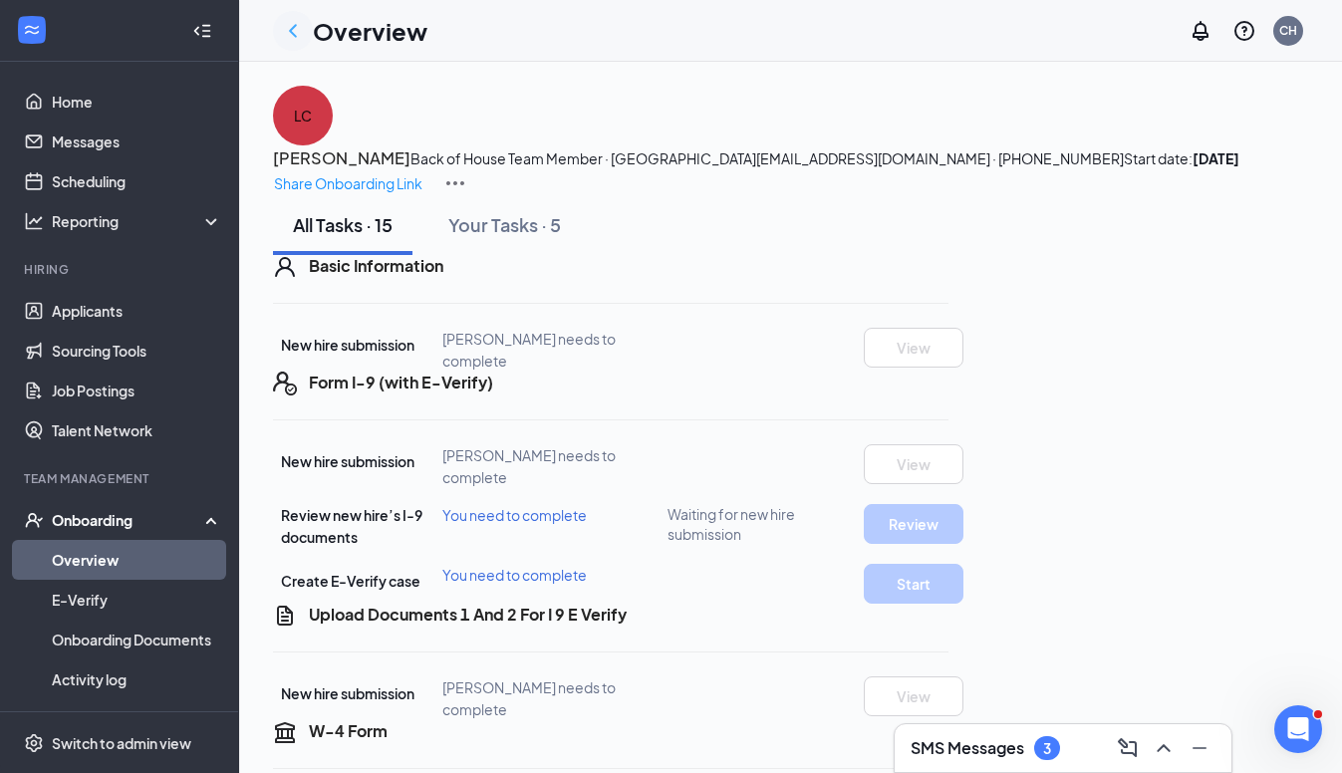
click at [285, 31] on icon "ChevronLeft" at bounding box center [293, 31] width 24 height 24
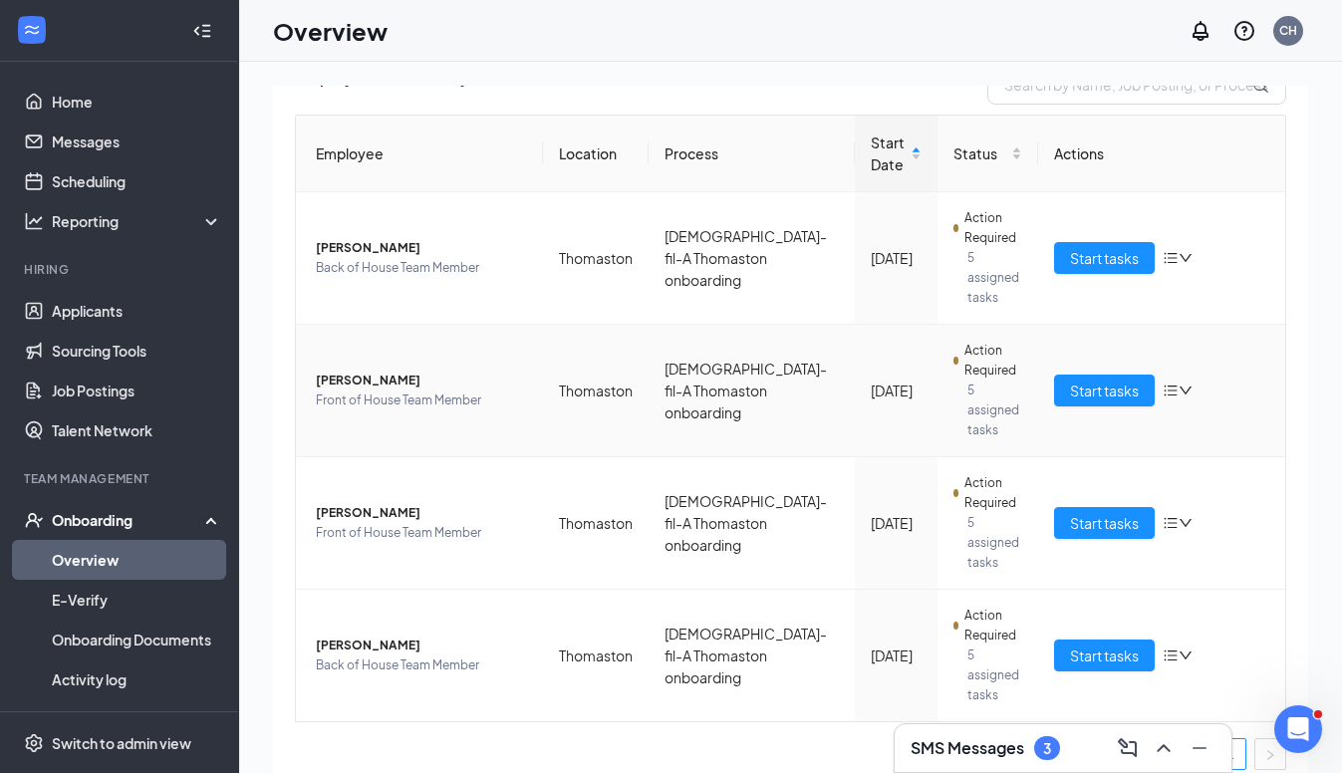
scroll to position [172, 0]
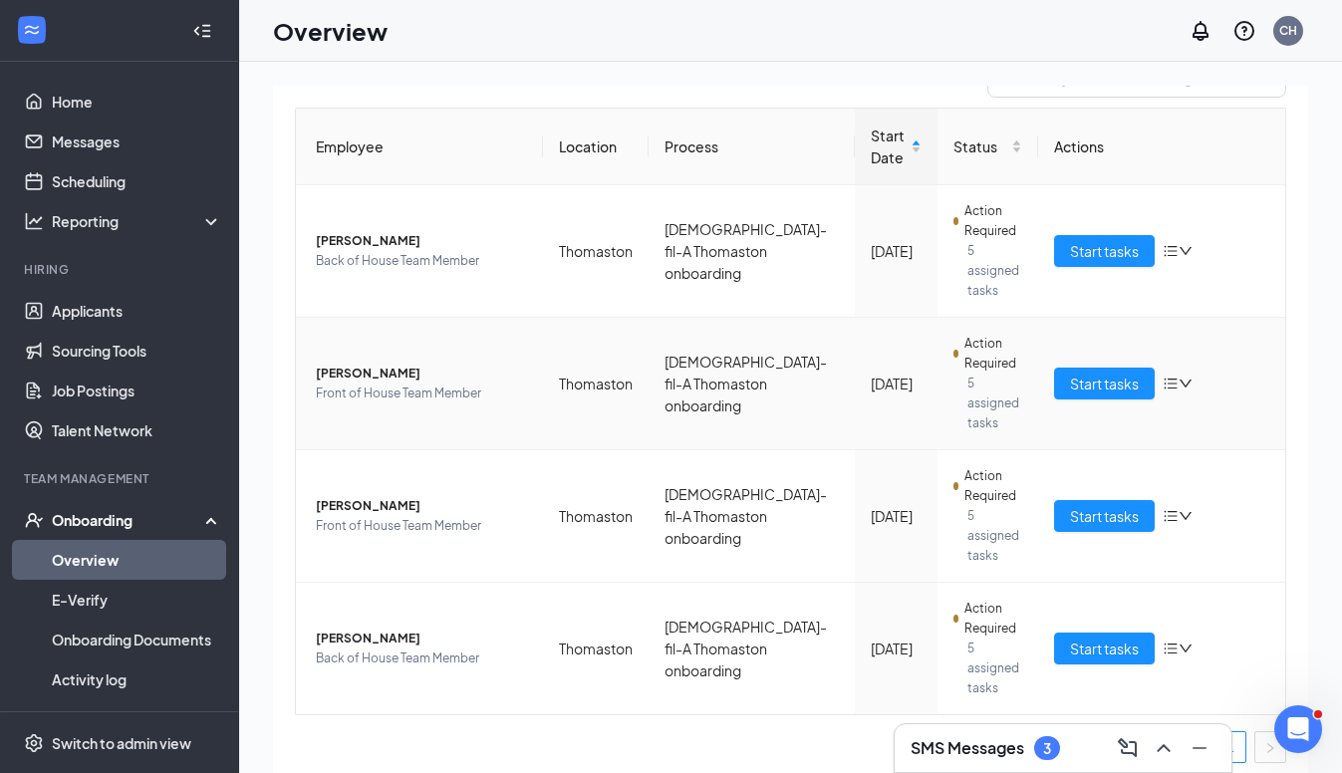
click at [1102, 389] on span "Start tasks" at bounding box center [1104, 384] width 69 height 22
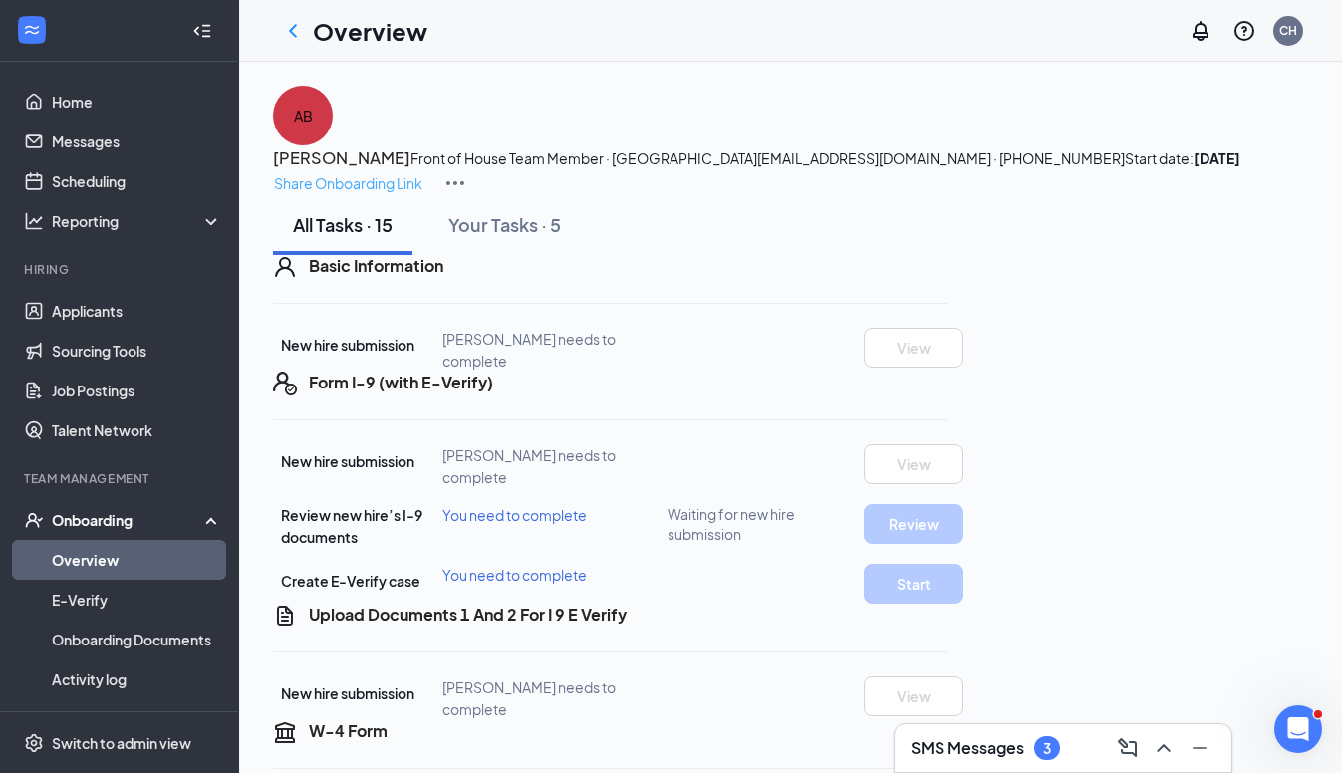
click at [423, 172] on p "Share Onboarding Link" at bounding box center [348, 183] width 148 height 22
type textarea "Hi Ashley, This is a gentle reminder to complete your onboarding before your fi…"
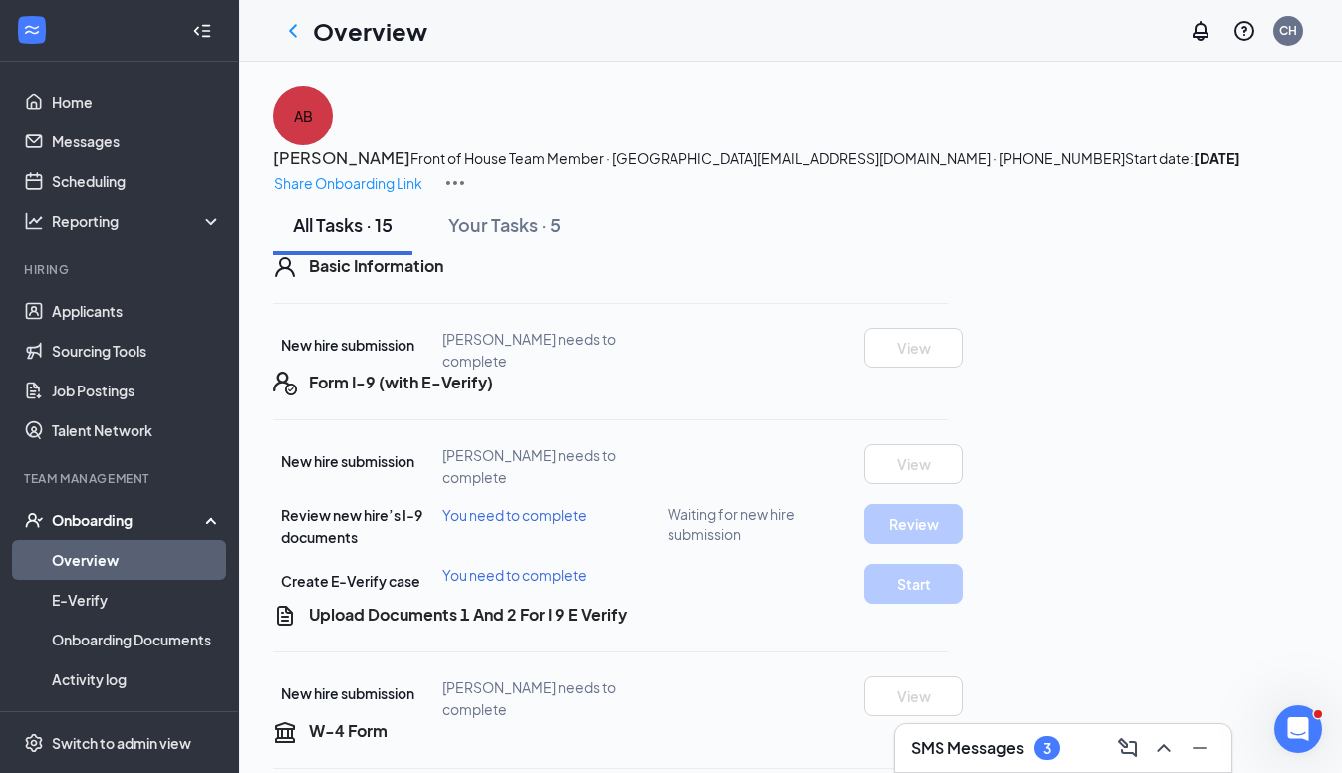
click at [89, 523] on div "Onboarding" at bounding box center [128, 520] width 153 height 20
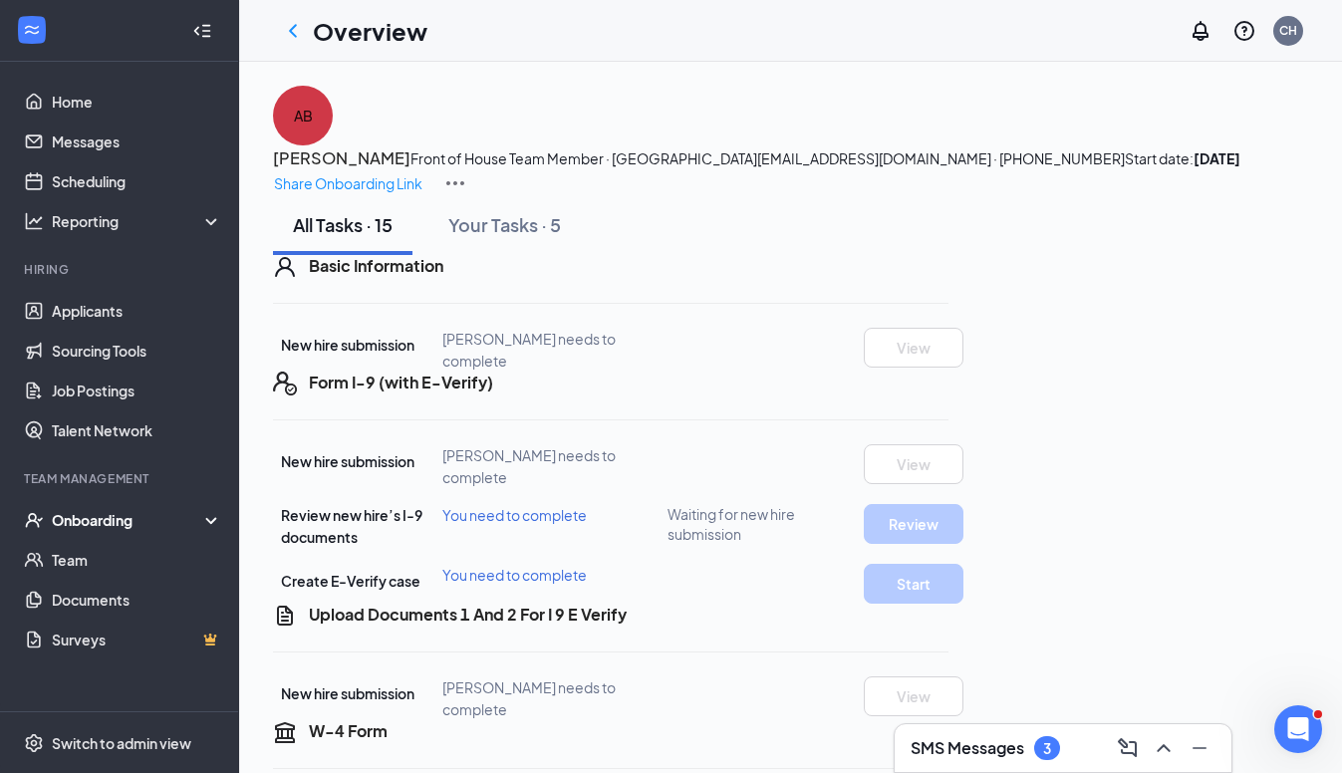
click at [89, 523] on div "Onboarding" at bounding box center [128, 520] width 153 height 20
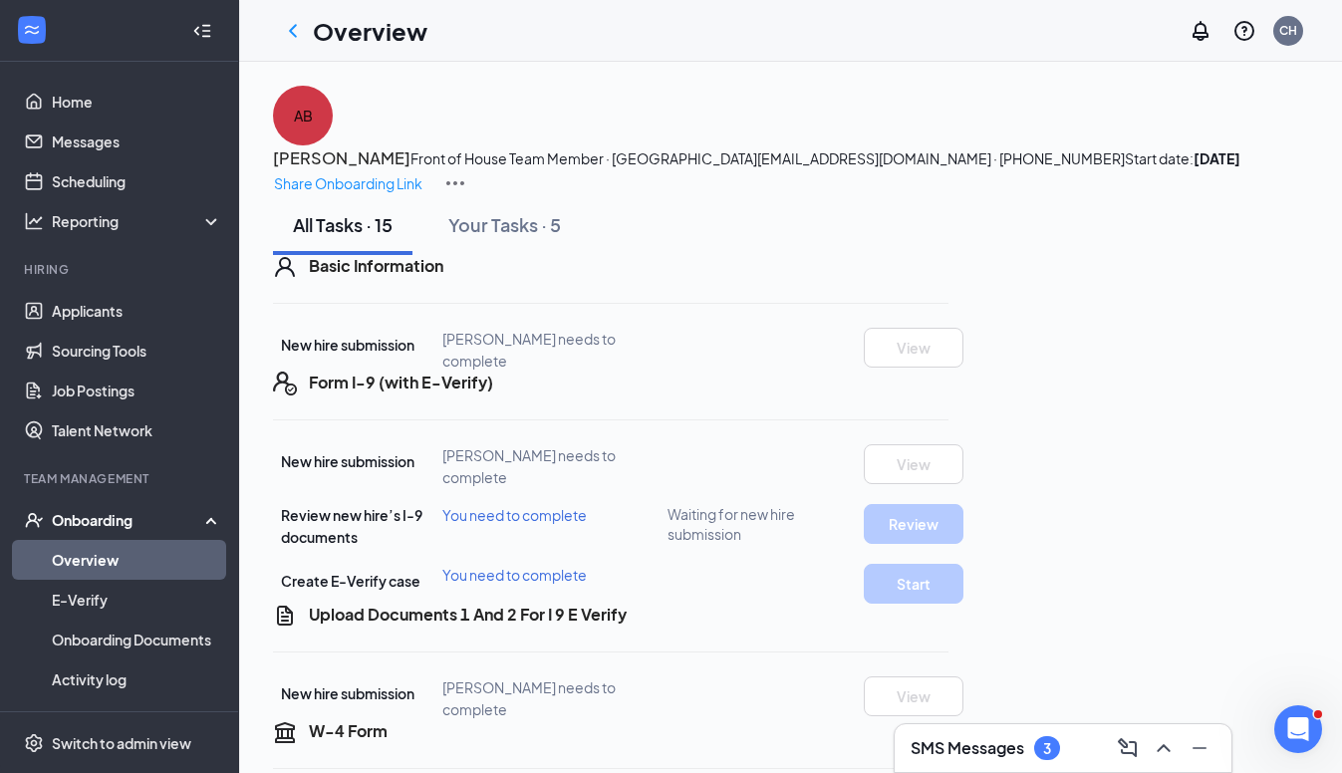
click at [89, 532] on div "Onboarding" at bounding box center [119, 520] width 239 height 40
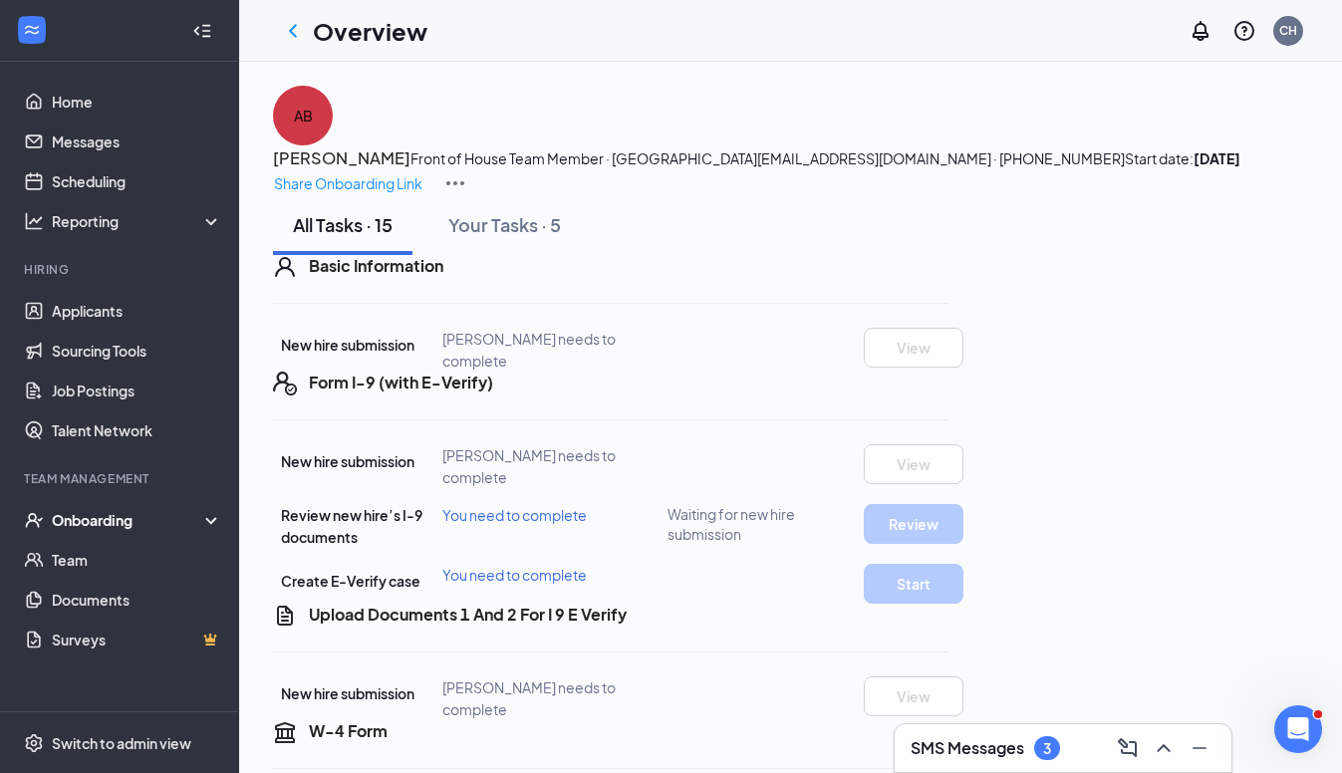
click at [71, 520] on div "Onboarding" at bounding box center [128, 520] width 153 height 20
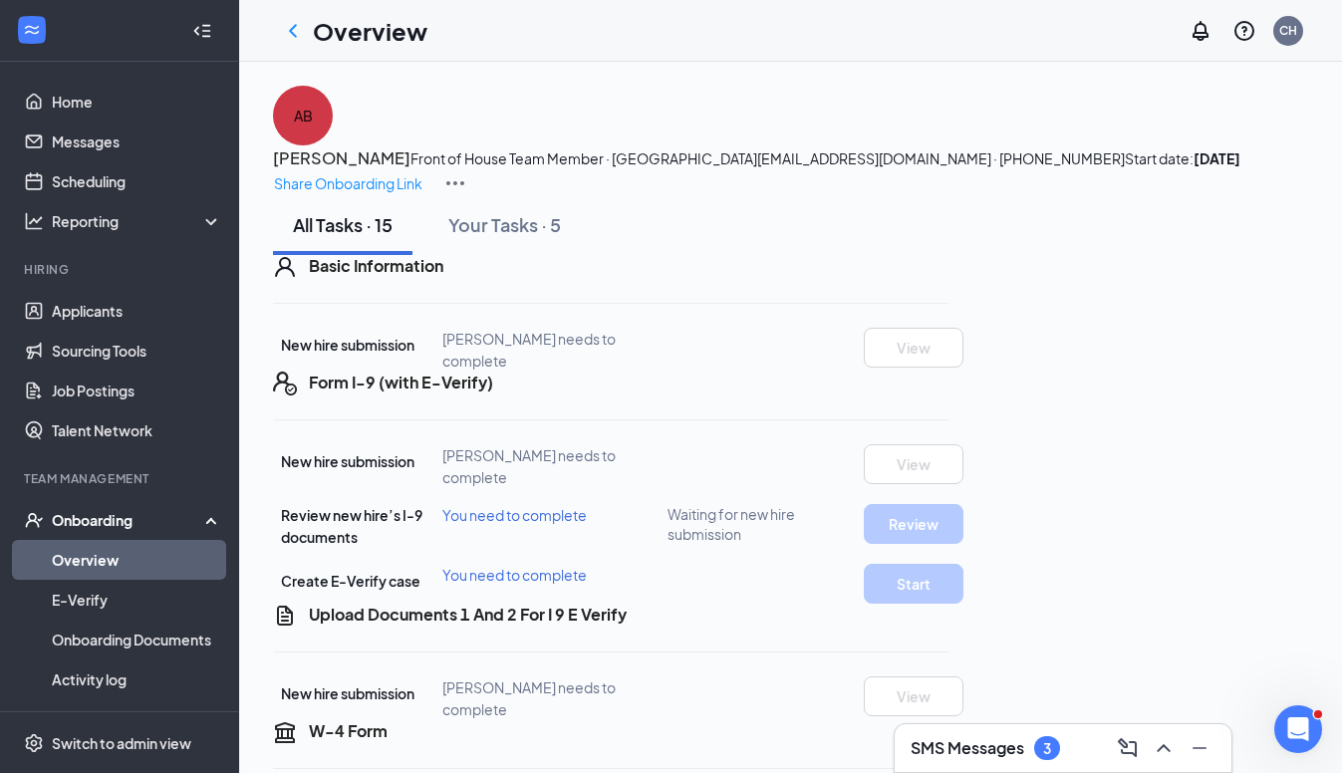
click at [68, 563] on link "Overview" at bounding box center [137, 560] width 170 height 40
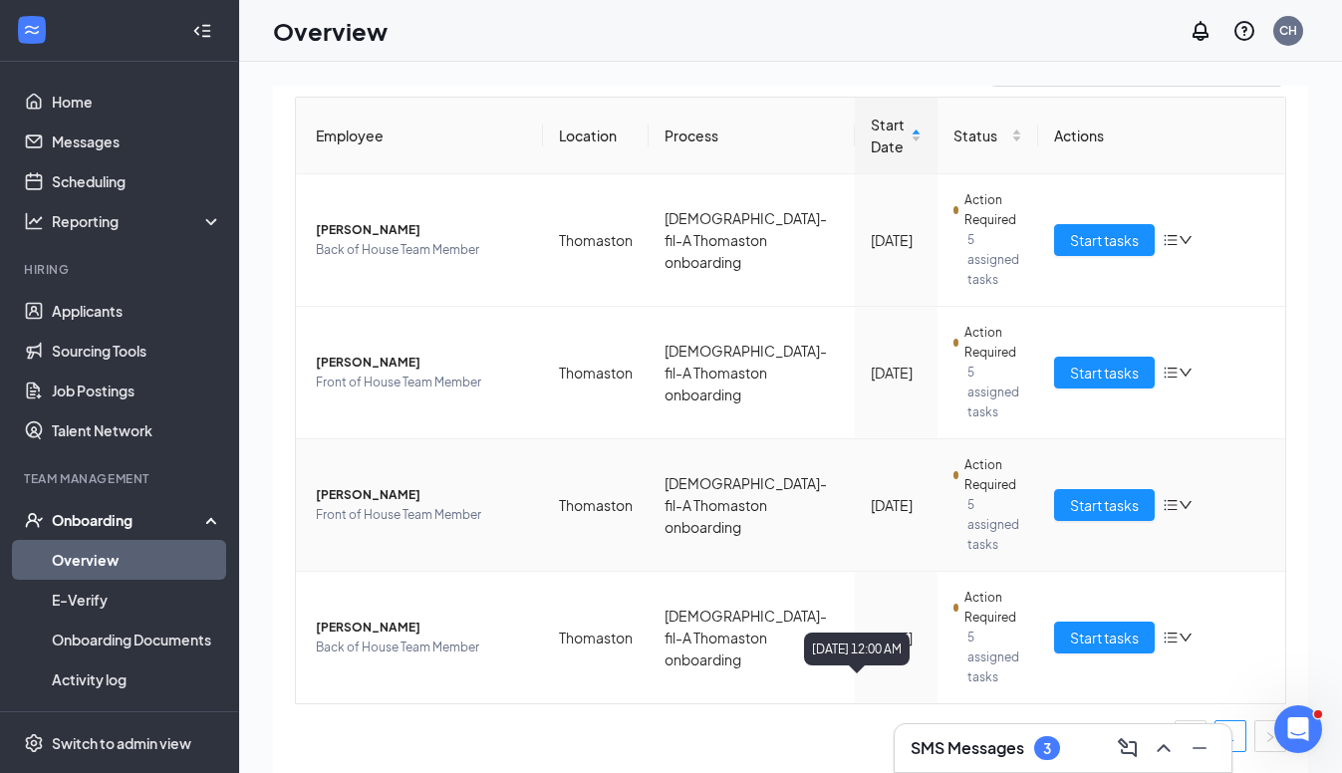
scroll to position [183, 0]
click at [327, 232] on span "Luke Fry" at bounding box center [421, 230] width 211 height 20
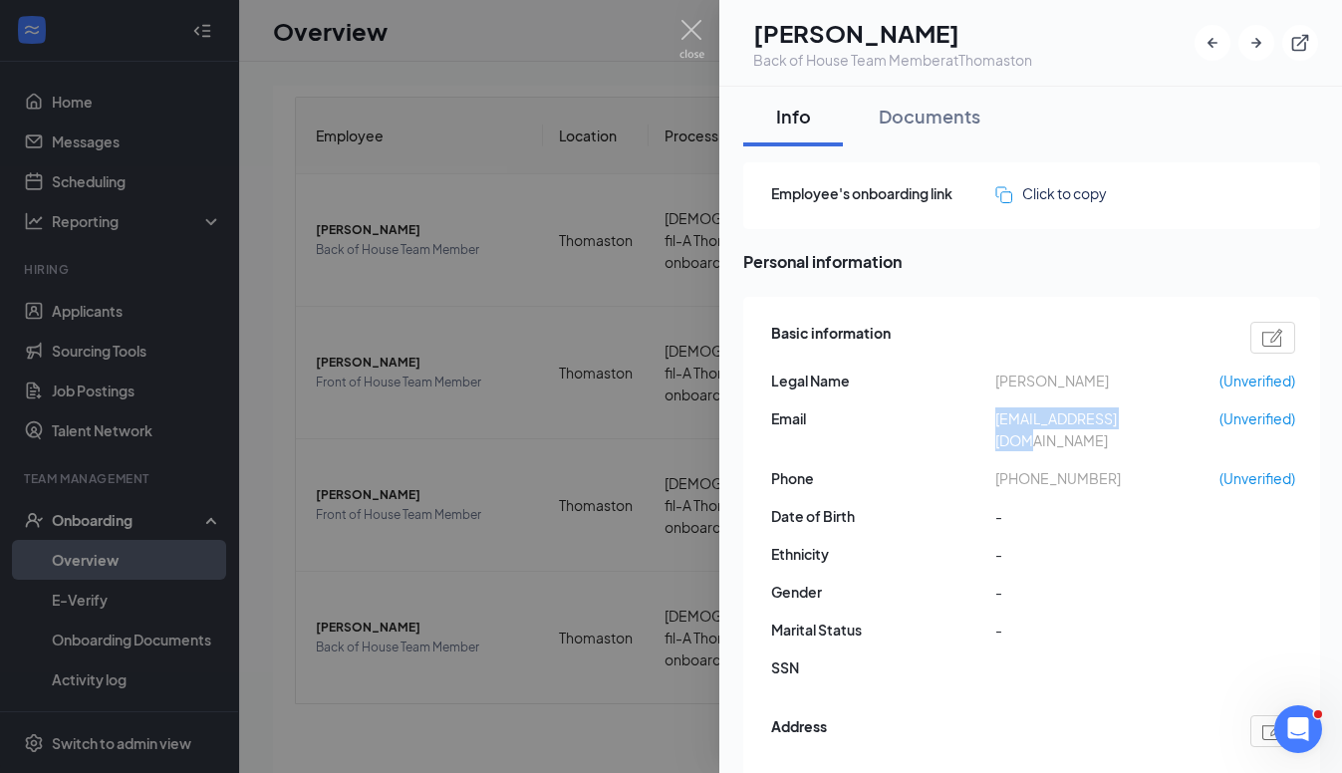
drag, startPoint x: 989, startPoint y: 421, endPoint x: 1170, endPoint y: 430, distance: 181.6
click at [1170, 430] on div "Basic information Legal Name Luke Fry (Unverified) Email lukeofry@icloud.com (U…" at bounding box center [1033, 506] width 524 height 378
copy div "lukeofry@icloud.com"
